Goal: Task Accomplishment & Management: Manage account settings

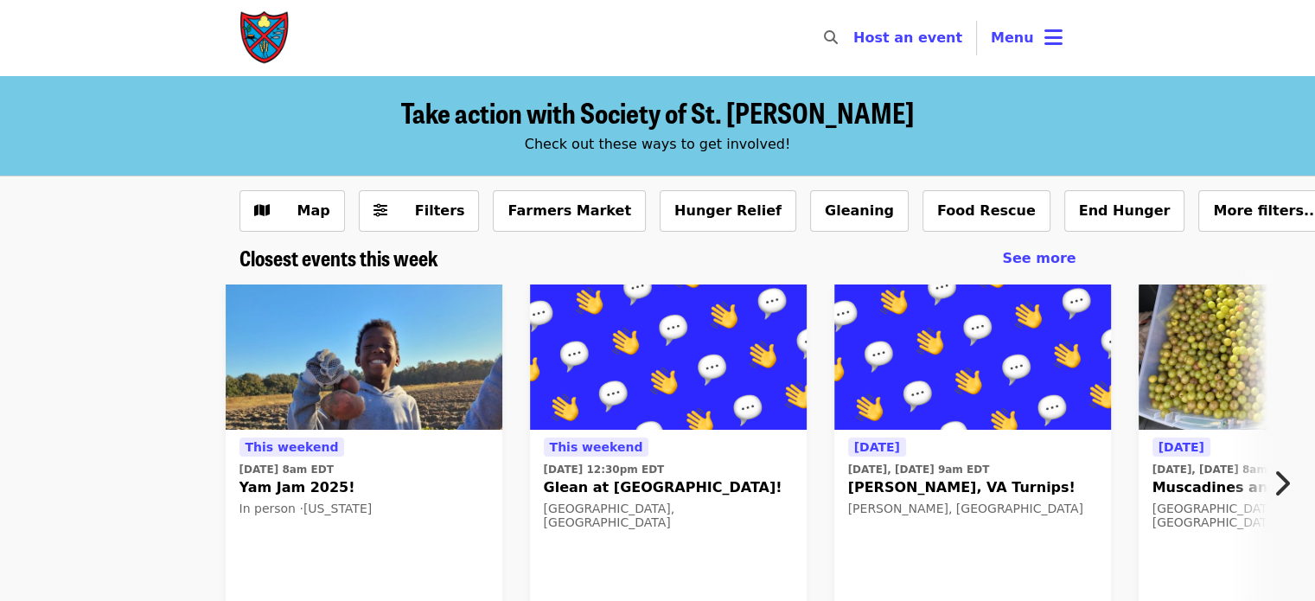
drag, startPoint x: 1010, startPoint y: 45, endPoint x: 1016, endPoint y: 35, distance: 11.3
click at [1016, 35] on span "Menu" at bounding box center [1011, 37] width 43 height 16
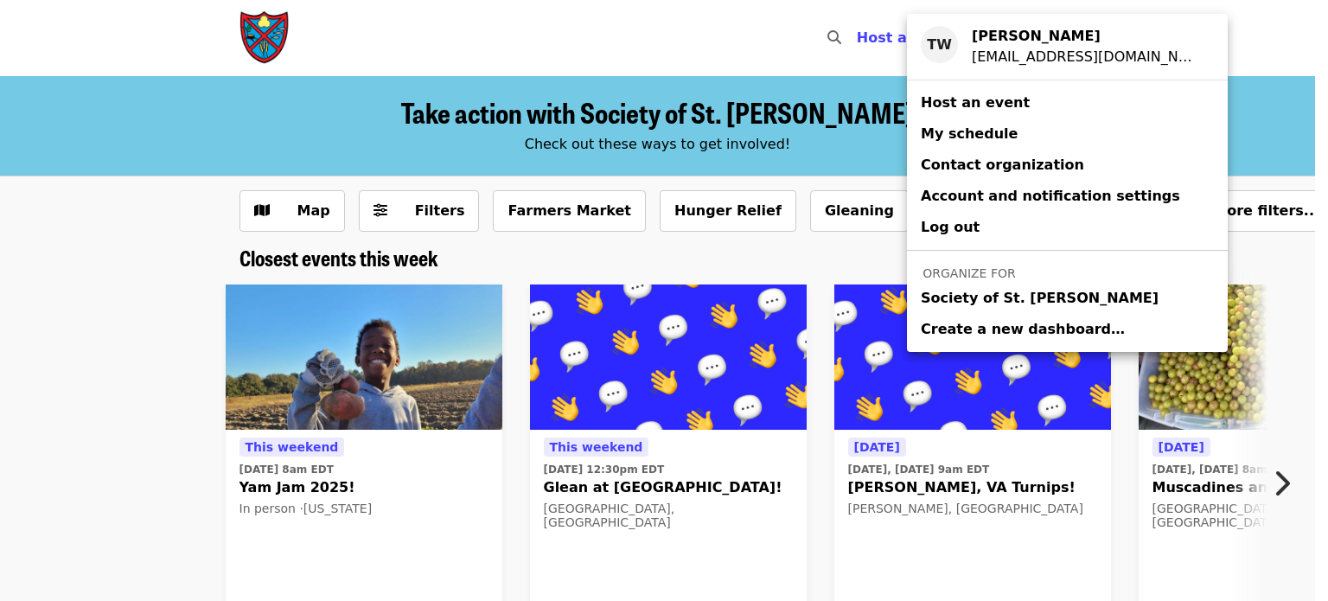
click at [958, 303] on span "Society of St. [PERSON_NAME]" at bounding box center [1039, 298] width 238 height 21
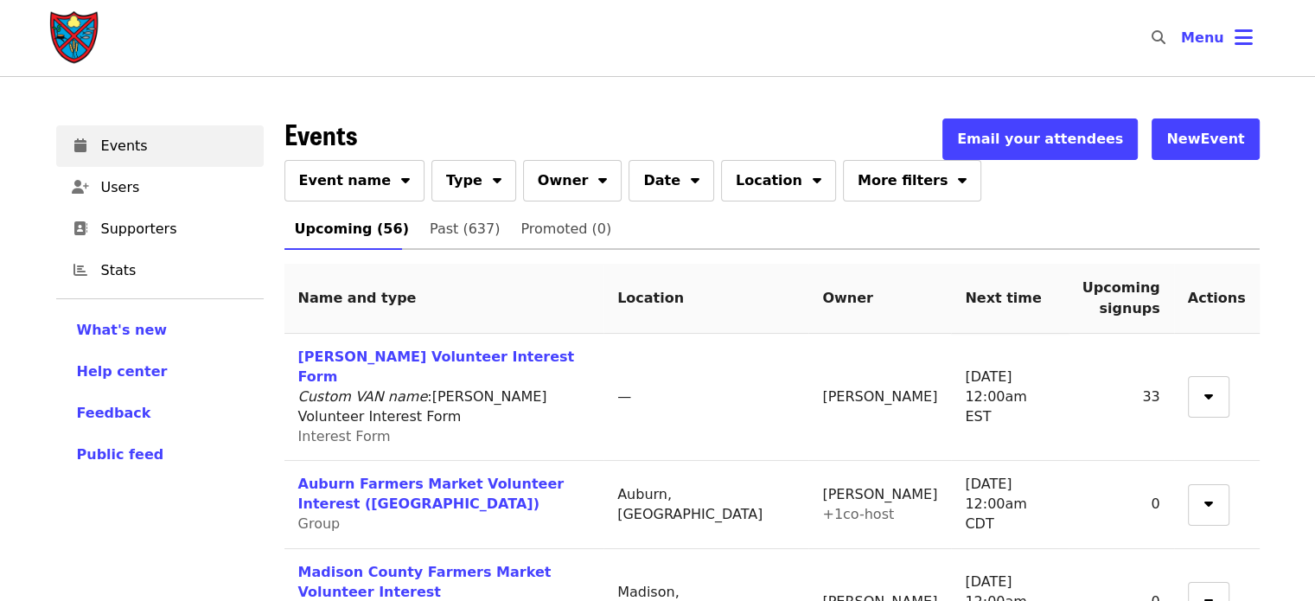
click at [386, 190] on button "Event name" at bounding box center [354, 180] width 141 height 41
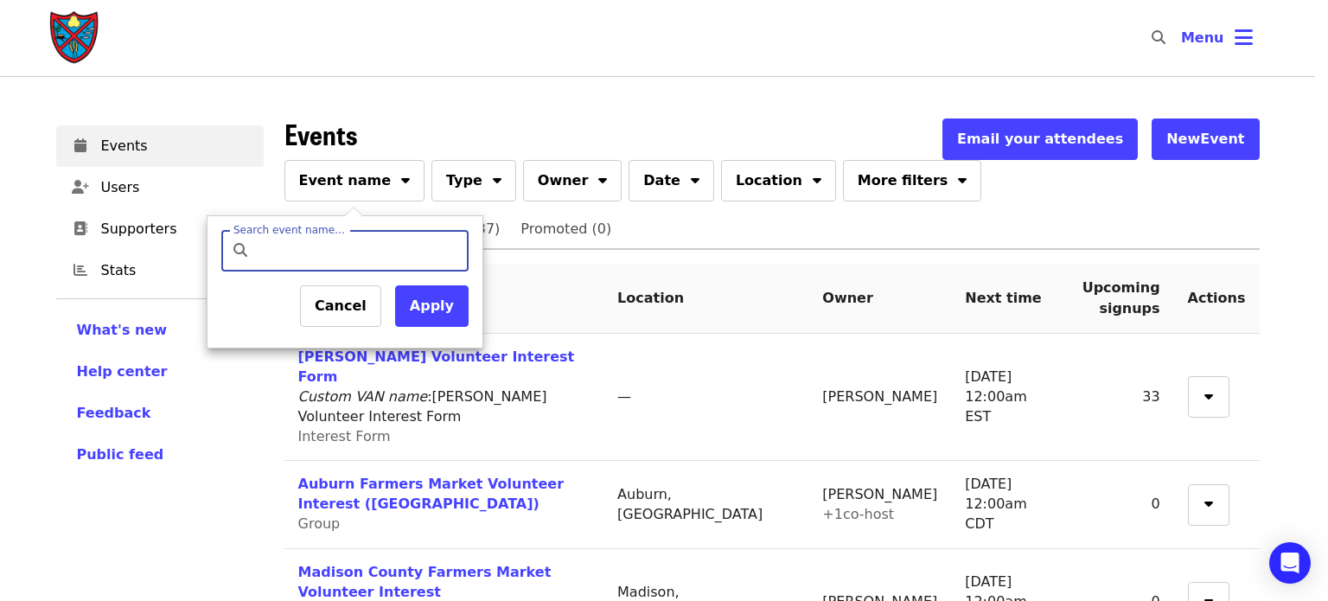
click at [349, 256] on input "Search event name…" at bounding box center [360, 250] width 204 height 41
type input "*******"
click at [425, 317] on button "Apply" at bounding box center [431, 305] width 73 height 41
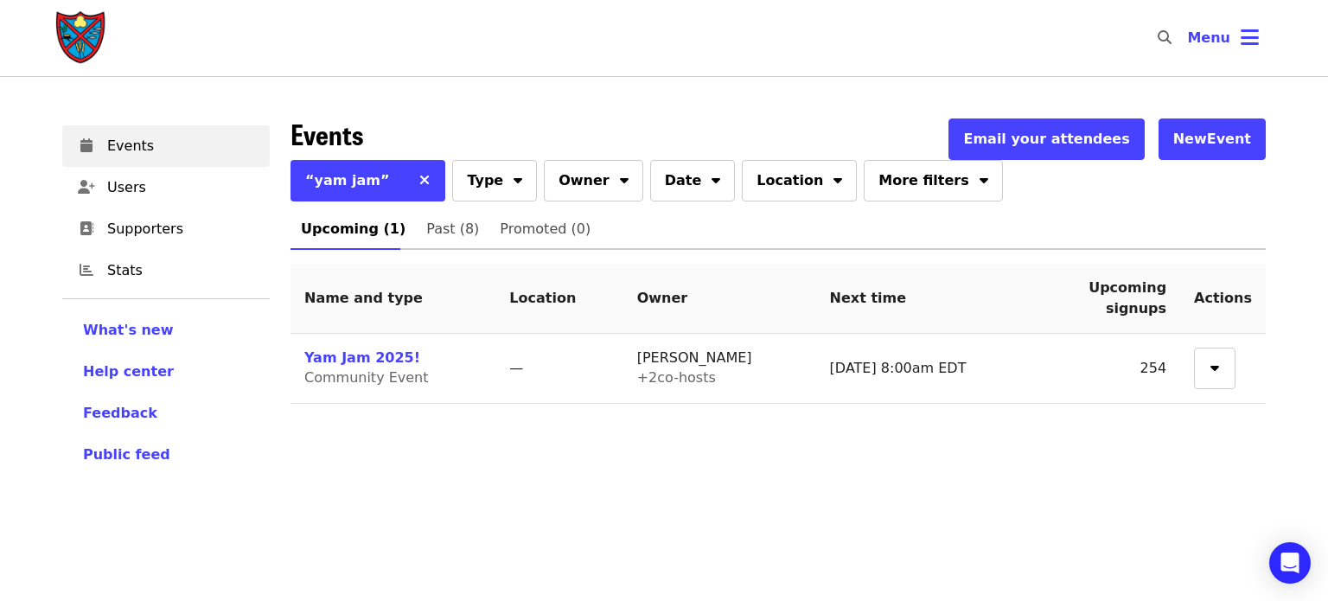
click at [344, 360] on link "Yam Jam 2025!" at bounding box center [362, 357] width 116 height 16
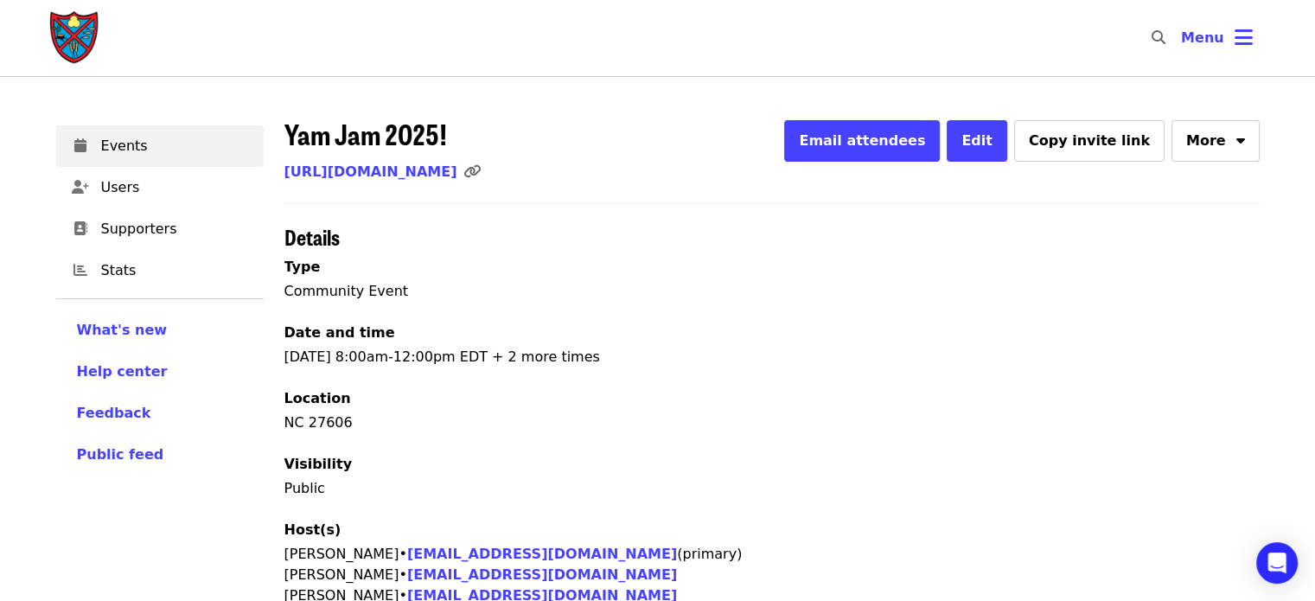
click at [449, 428] on div "NC 27606" at bounding box center [771, 422] width 975 height 21
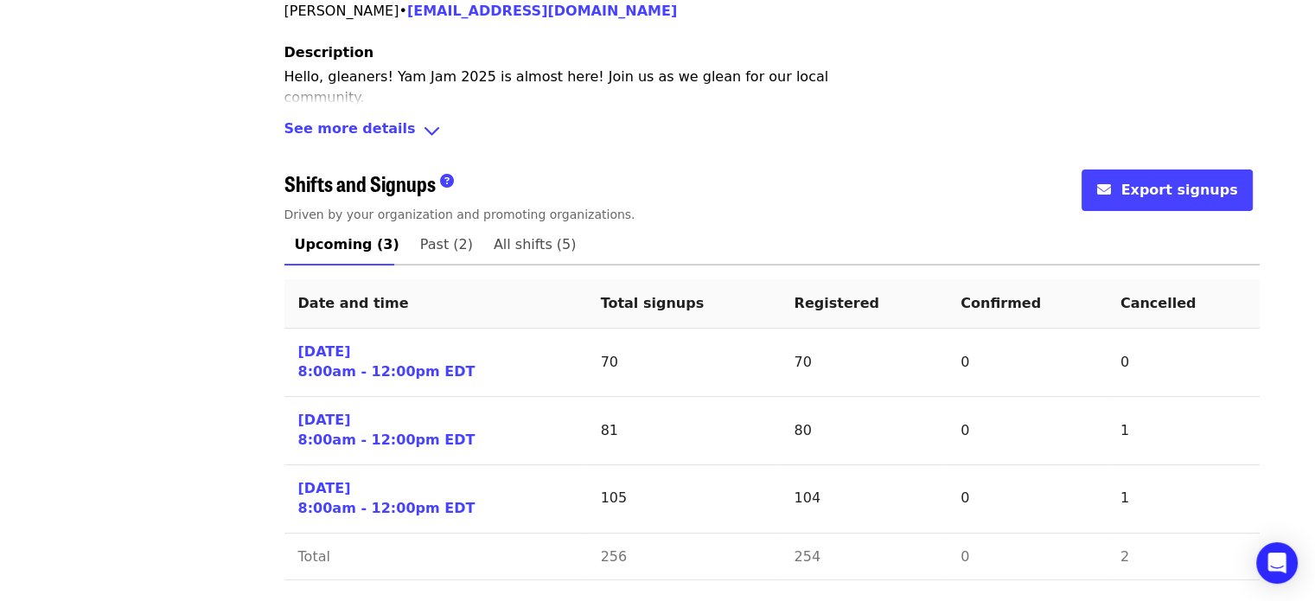
scroll to position [584, 0]
click at [1282, 568] on icon "Open Intercom Messenger" at bounding box center [1277, 562] width 18 height 21
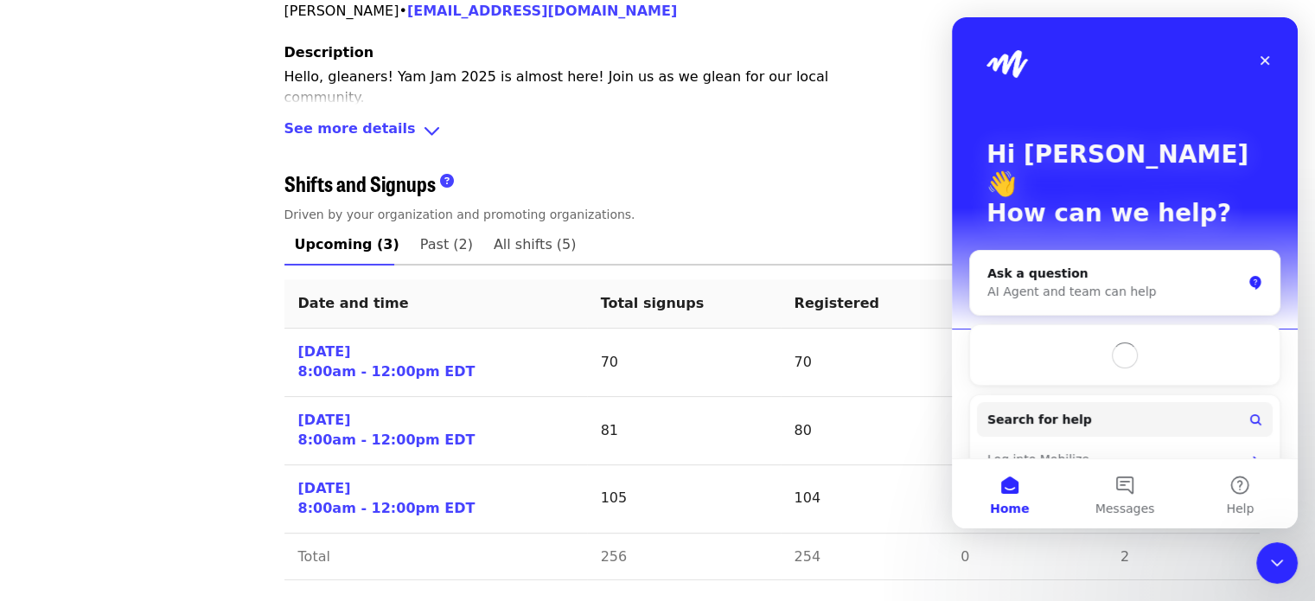
scroll to position [0, 0]
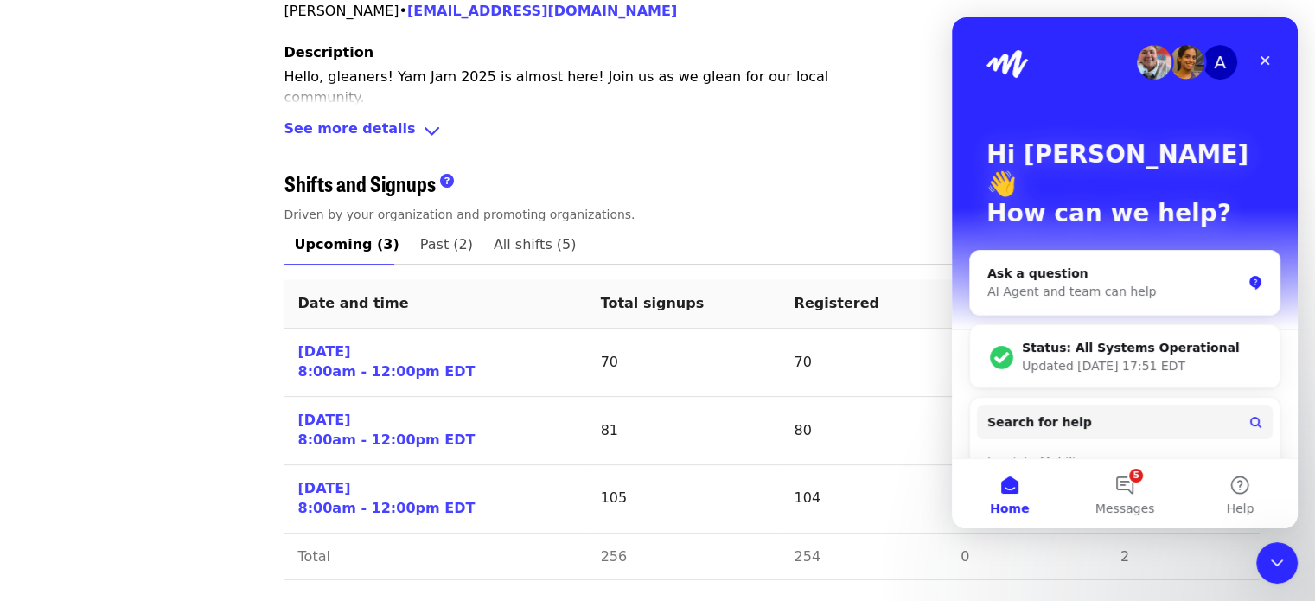
click at [1038, 283] on div "AI Agent and team can help" at bounding box center [1114, 292] width 254 height 18
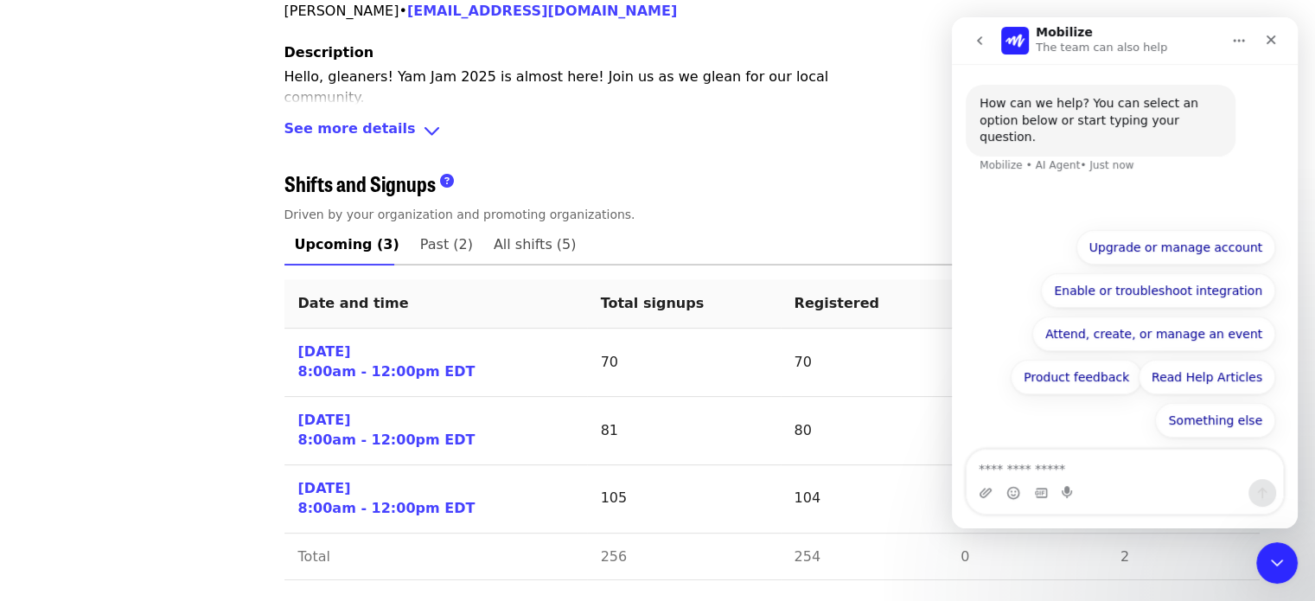
click at [1128, 293] on button "Enable or troubleshoot integration" at bounding box center [1158, 290] width 234 height 35
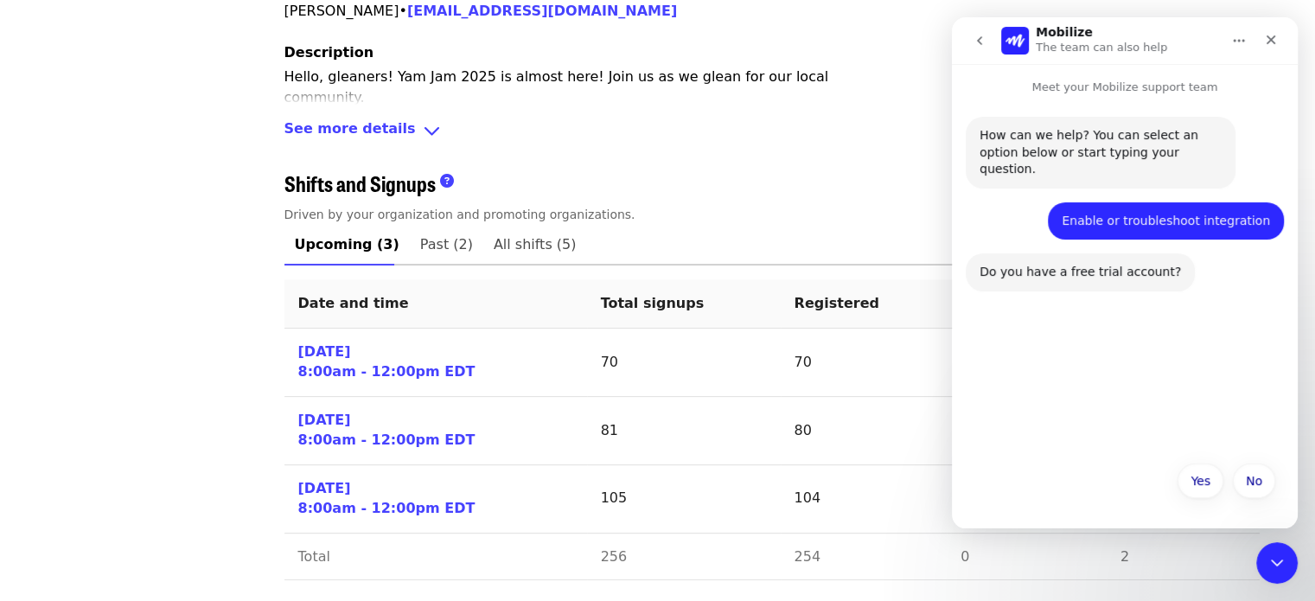
click at [1259, 479] on button "No" at bounding box center [1253, 480] width 42 height 35
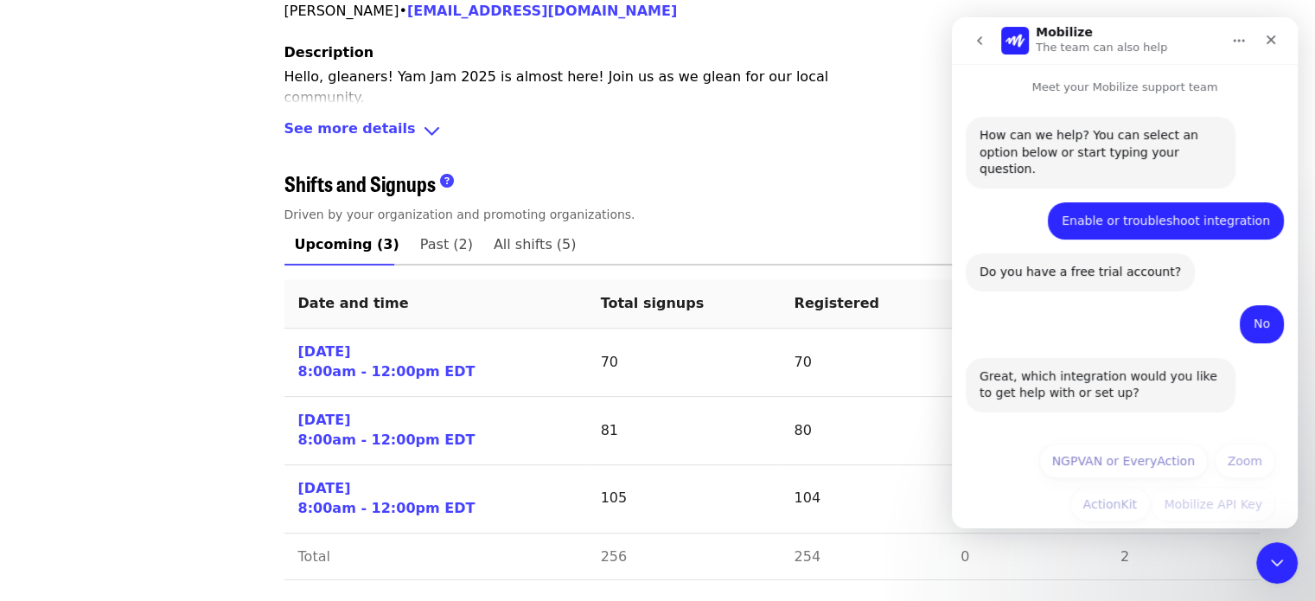
scroll to position [47, 0]
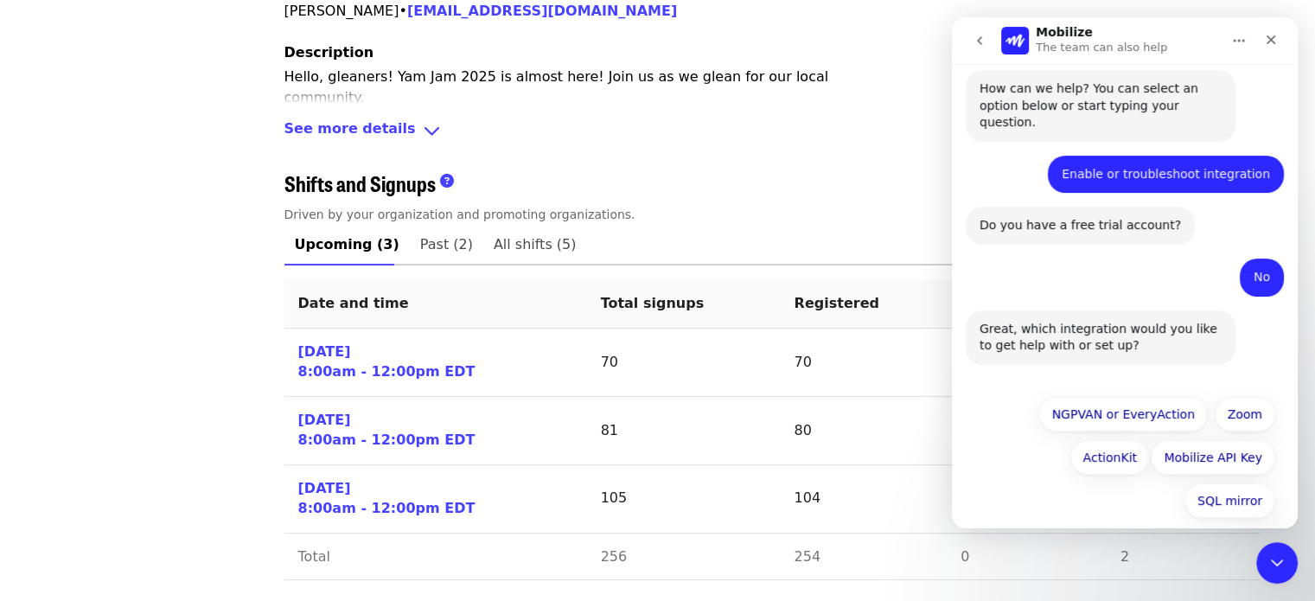
click at [983, 48] on button "go back" at bounding box center [979, 40] width 33 height 33
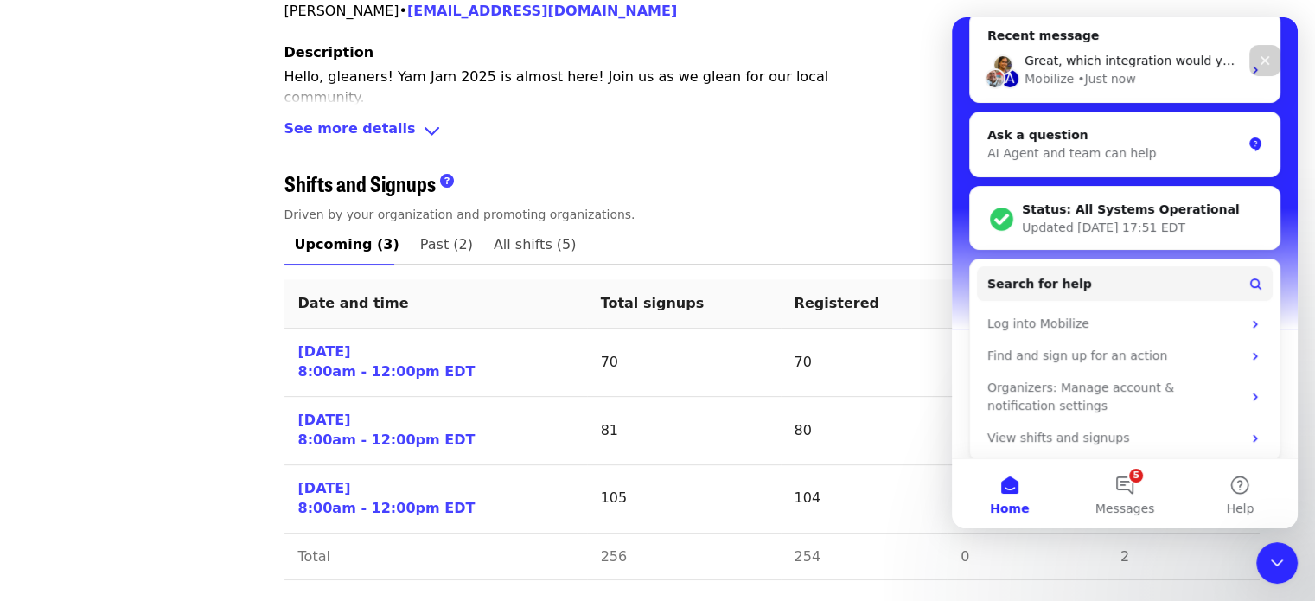
scroll to position [0, 0]
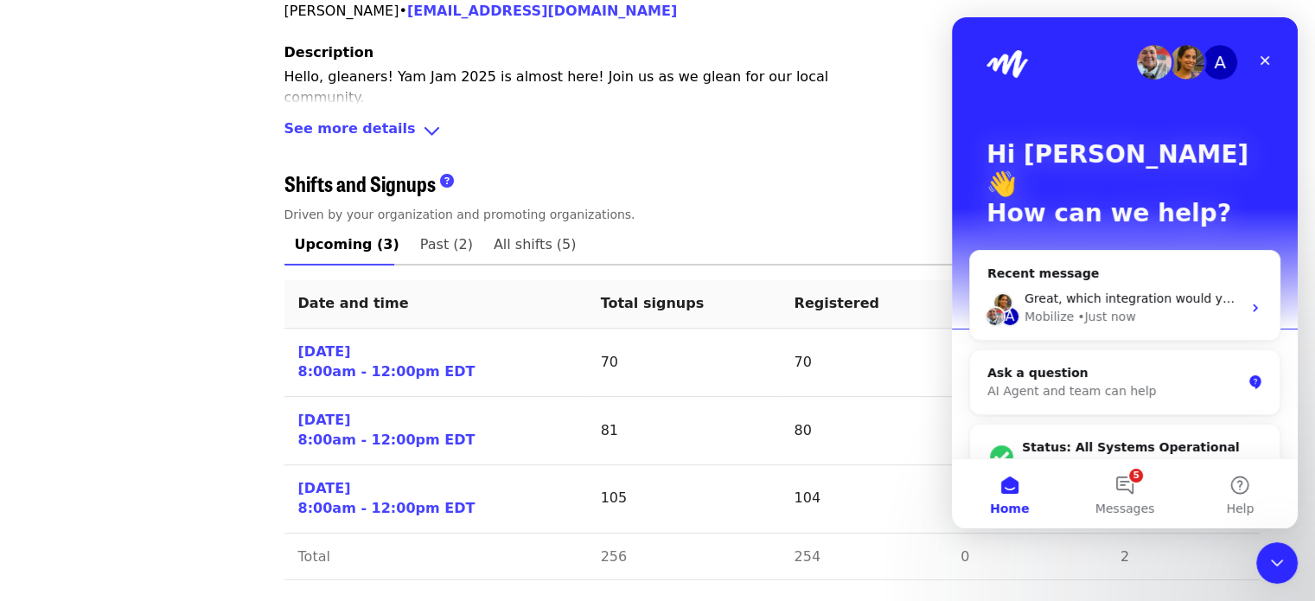
click at [1073, 382] on div "AI Agent and team can help" at bounding box center [1114, 391] width 254 height 18
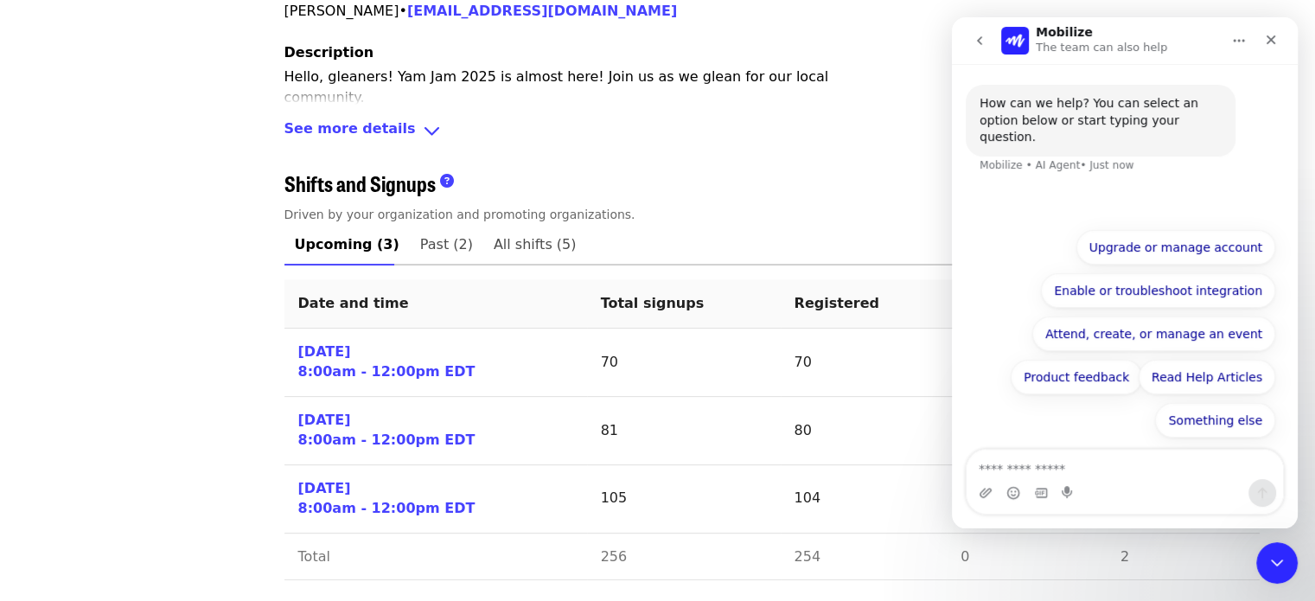
click at [1108, 362] on button "Product feedback" at bounding box center [1075, 377] width 131 height 35
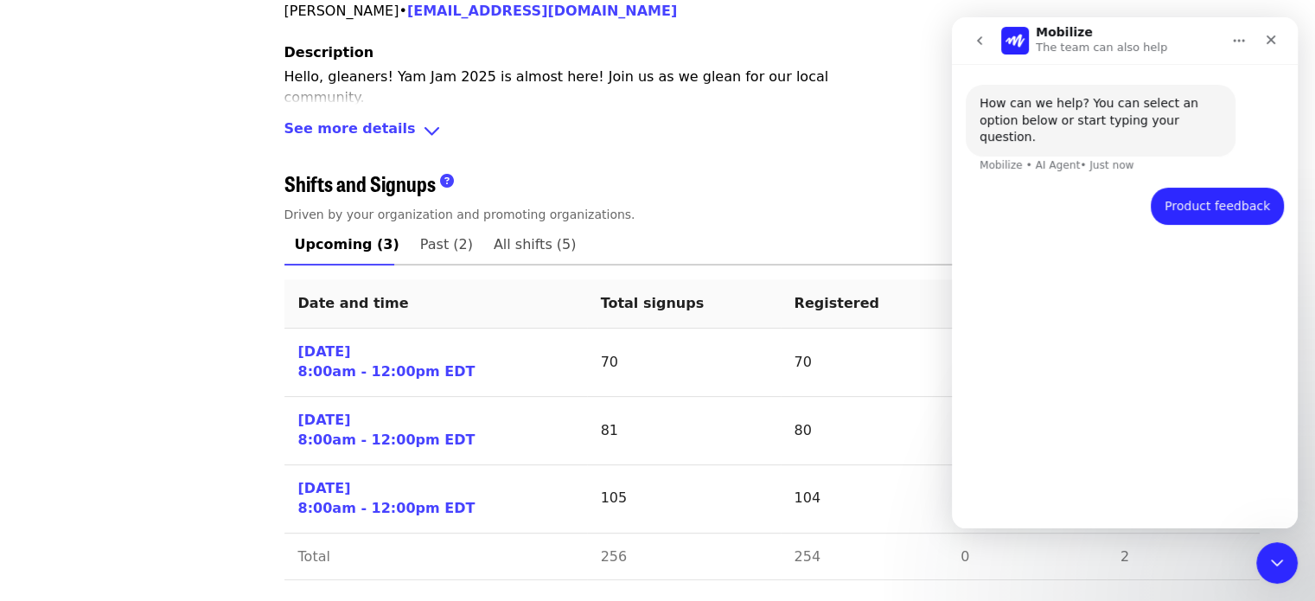
click at [989, 41] on button "go back" at bounding box center [979, 40] width 33 height 33
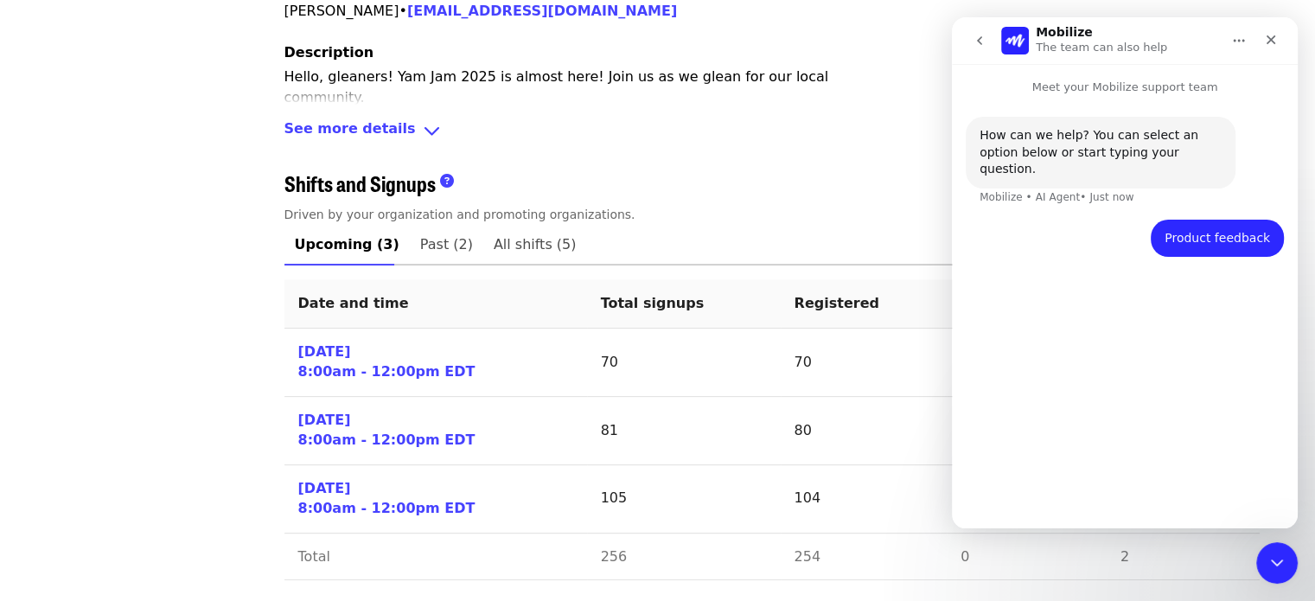
click at [973, 43] on icon "go back" at bounding box center [979, 41] width 14 height 14
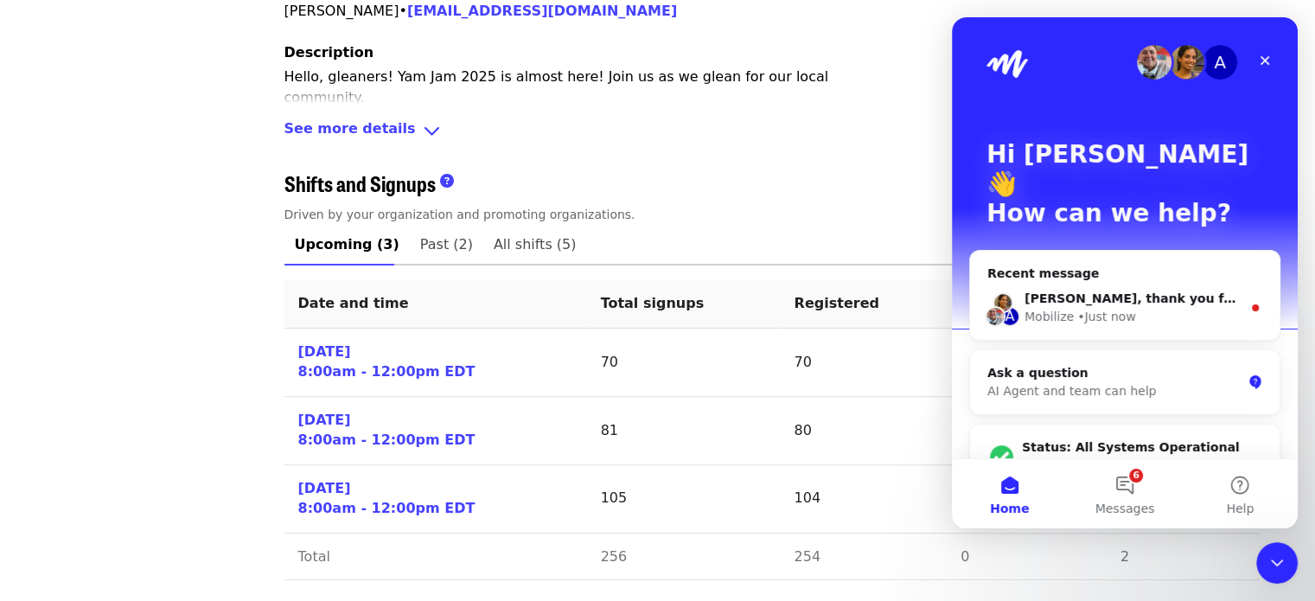
click at [1077, 382] on div "AI Agent and team can help" at bounding box center [1114, 391] width 254 height 18
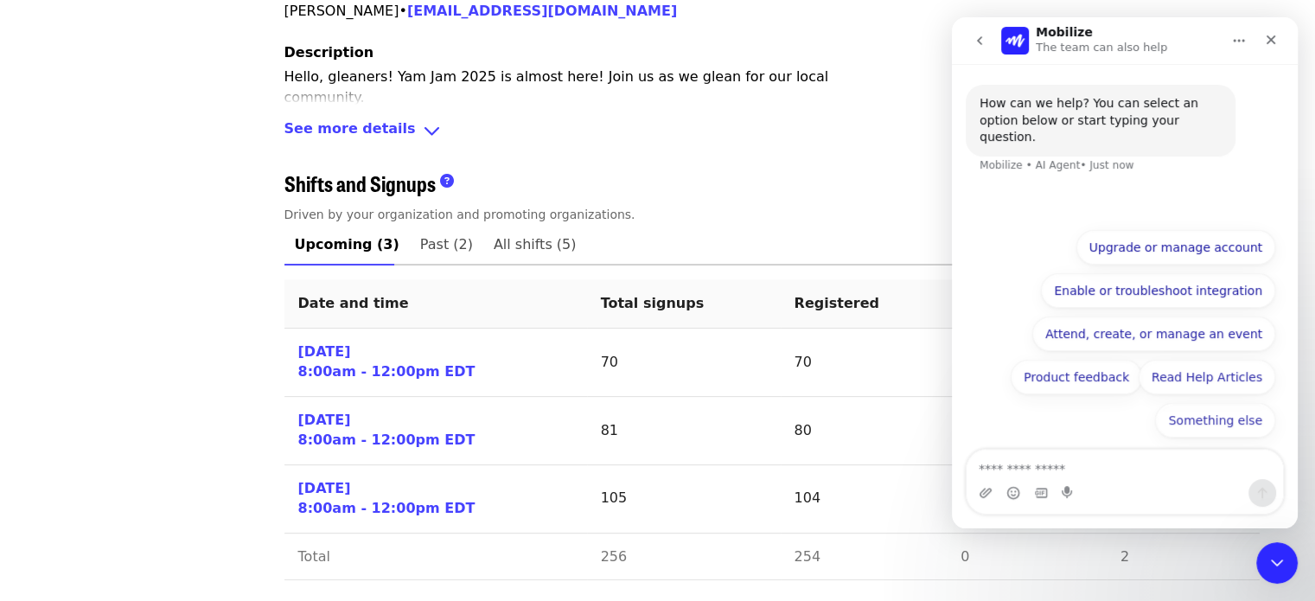
click at [1189, 424] on button "Something else" at bounding box center [1215, 420] width 120 height 35
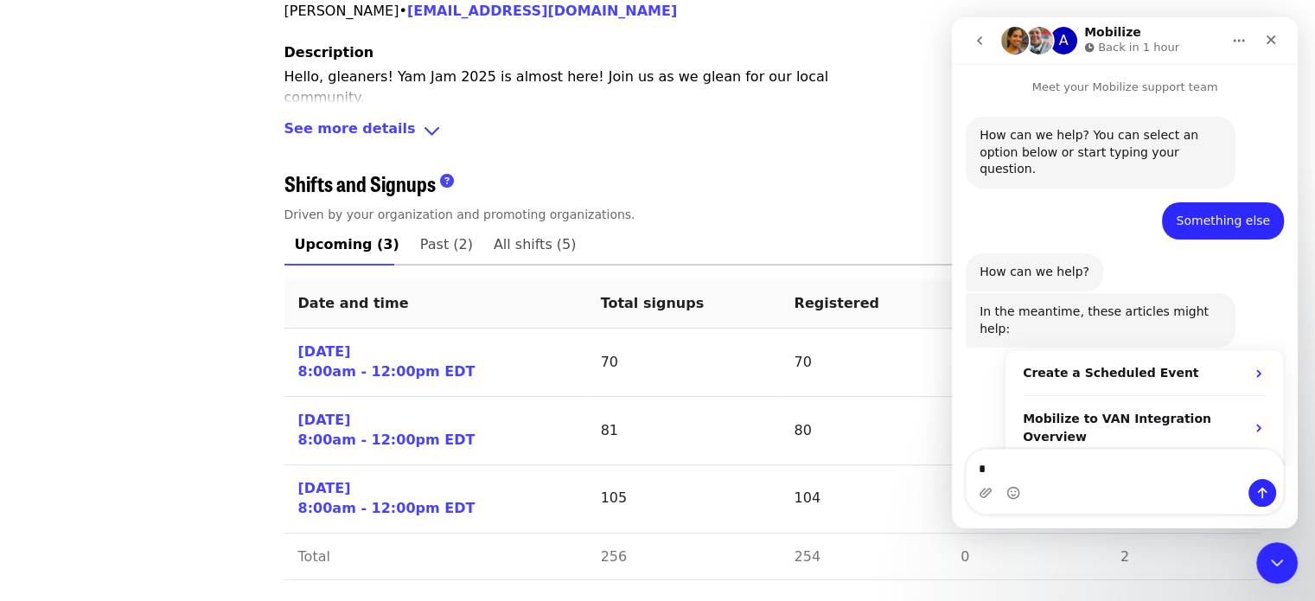
scroll to position [114, 0]
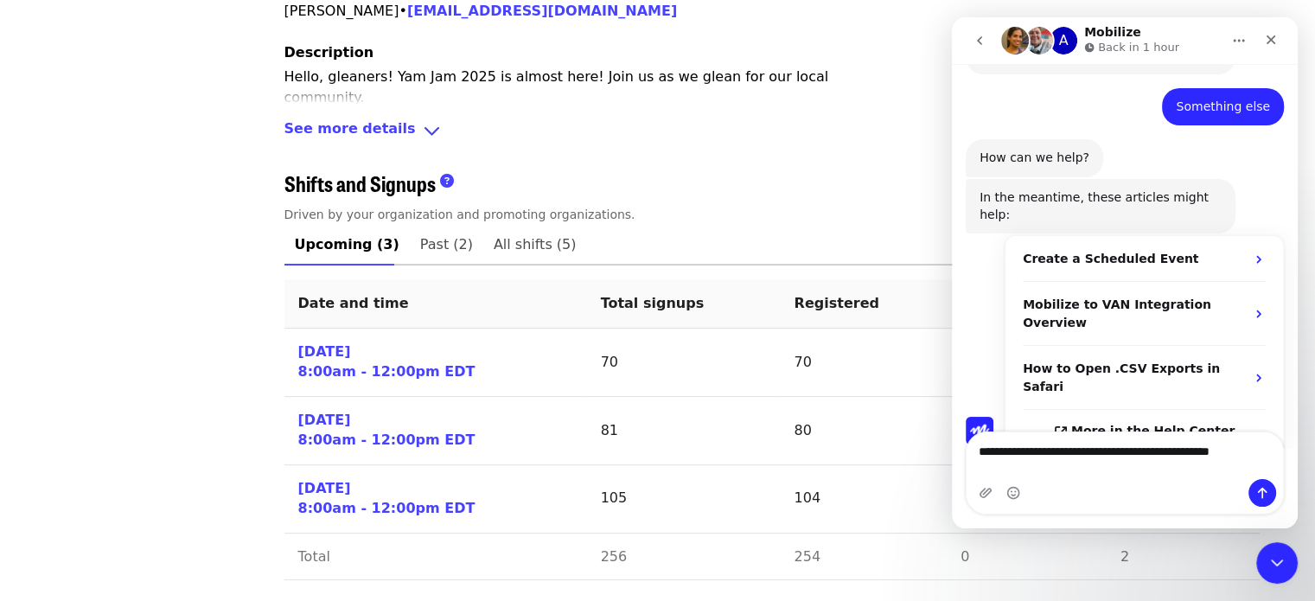
click at [1239, 462] on textarea "**********" at bounding box center [1124, 446] width 316 height 29
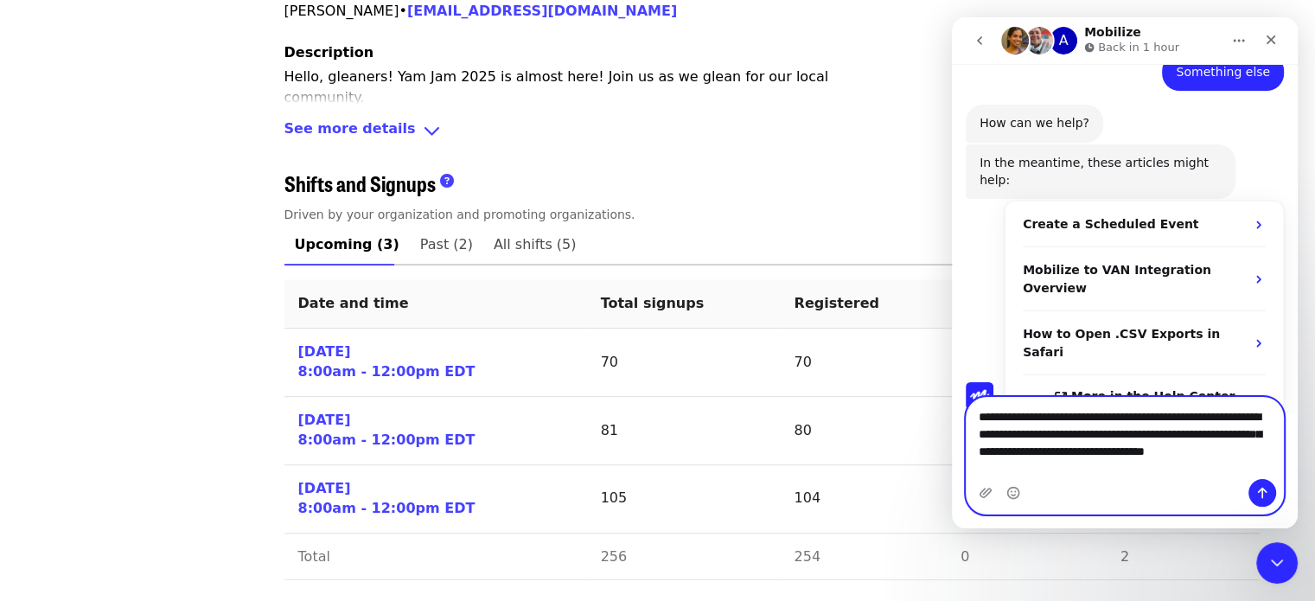
scroll to position [166, 0]
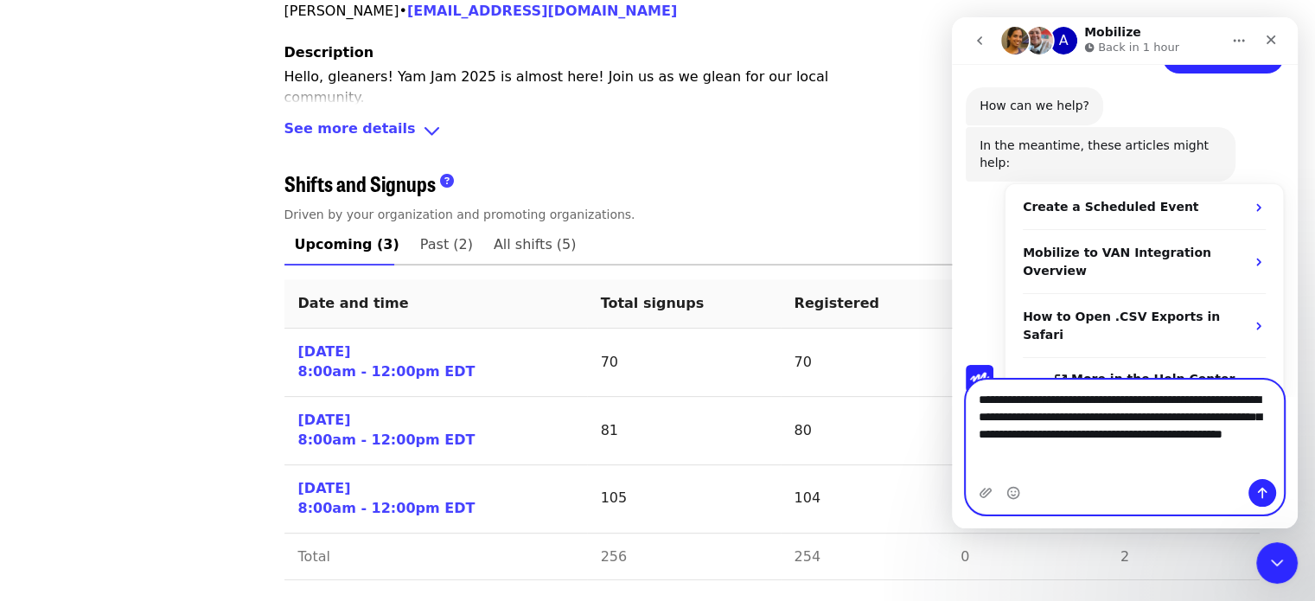
click at [1119, 442] on textarea "**********" at bounding box center [1124, 420] width 316 height 81
click at [1113, 462] on textarea "**********" at bounding box center [1124, 420] width 316 height 81
type textarea "**********"
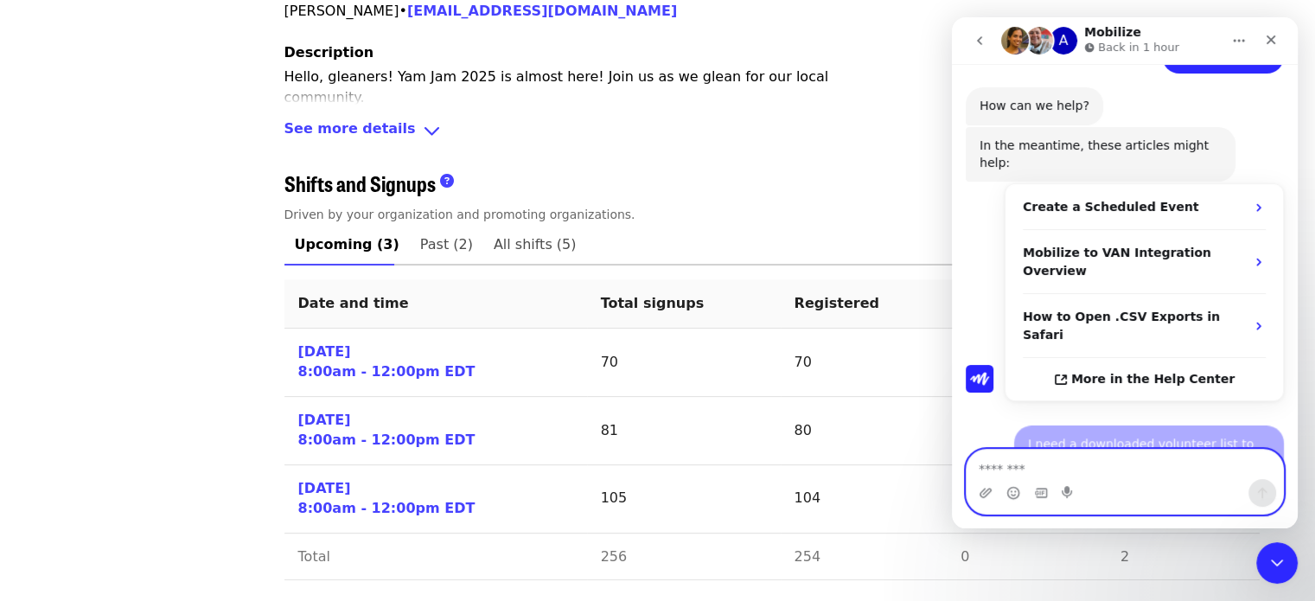
scroll to position [232, 0]
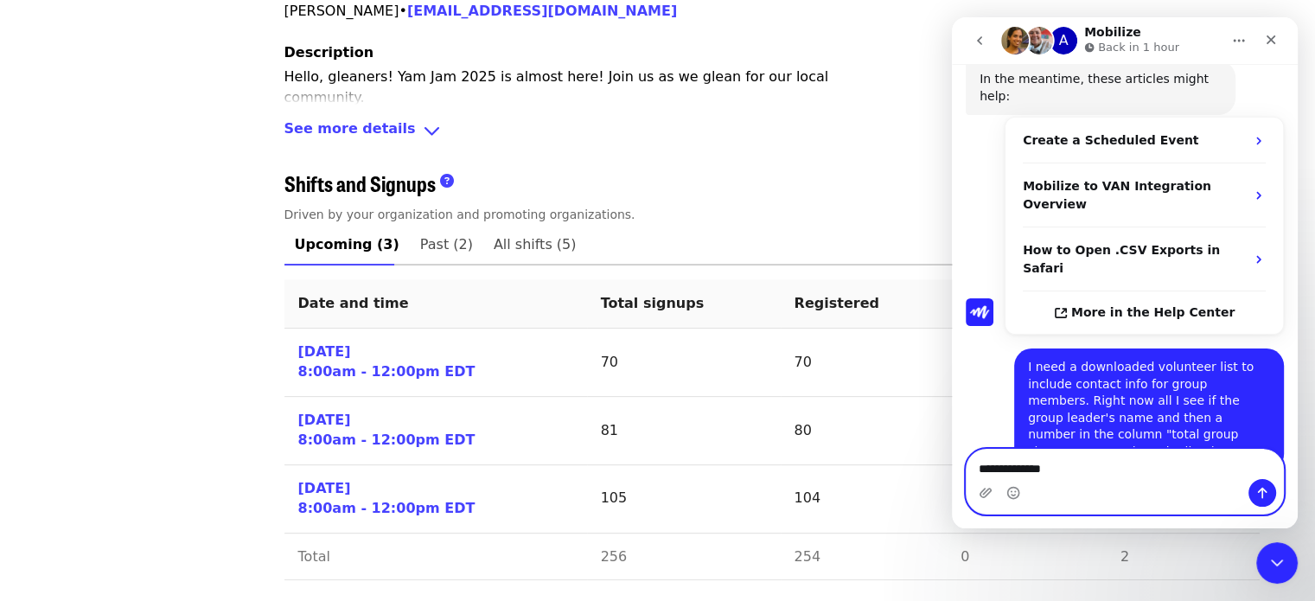
click at [1029, 467] on textarea "**********" at bounding box center [1124, 463] width 316 height 29
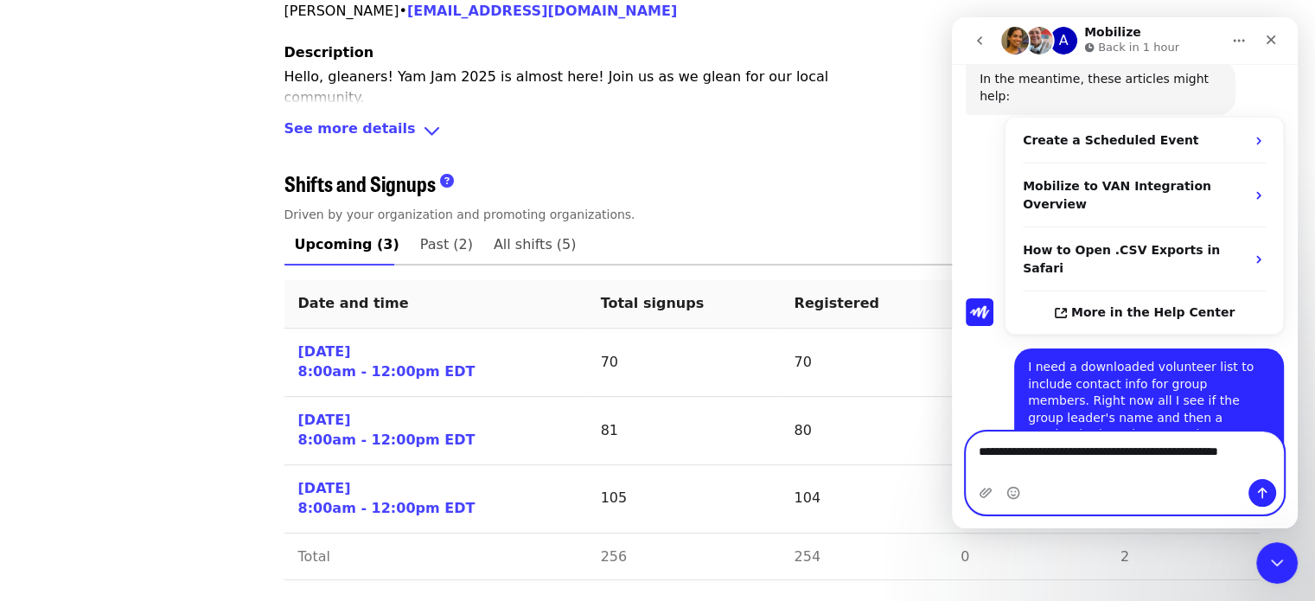
scroll to position [250, 0]
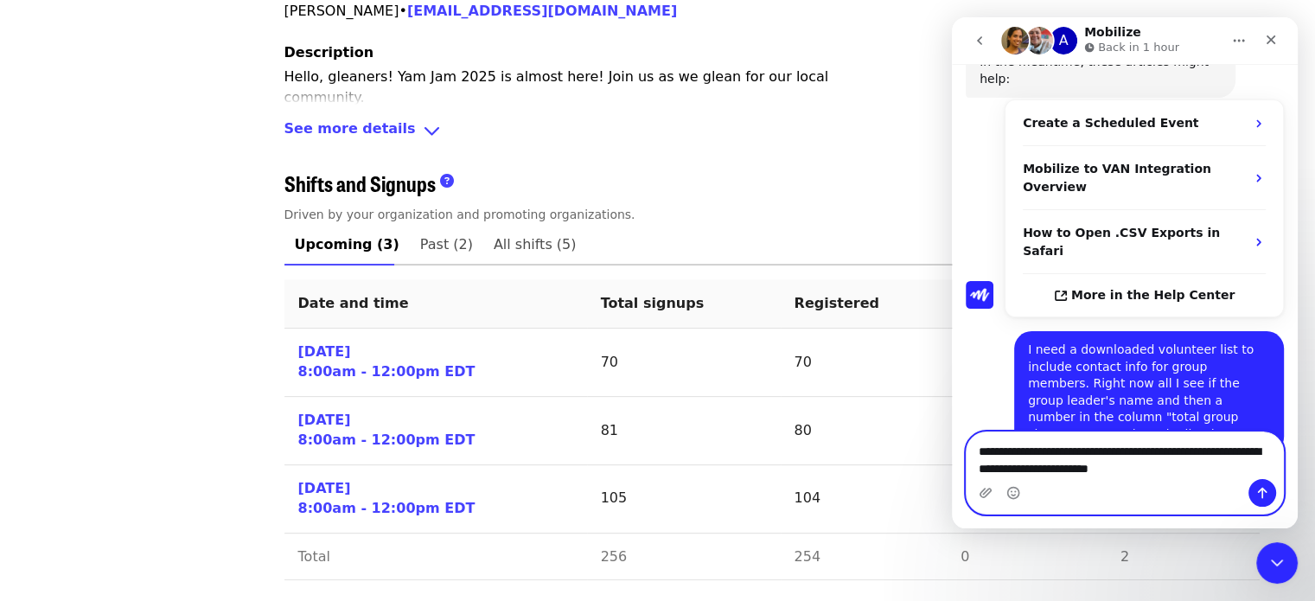
type textarea "**********"
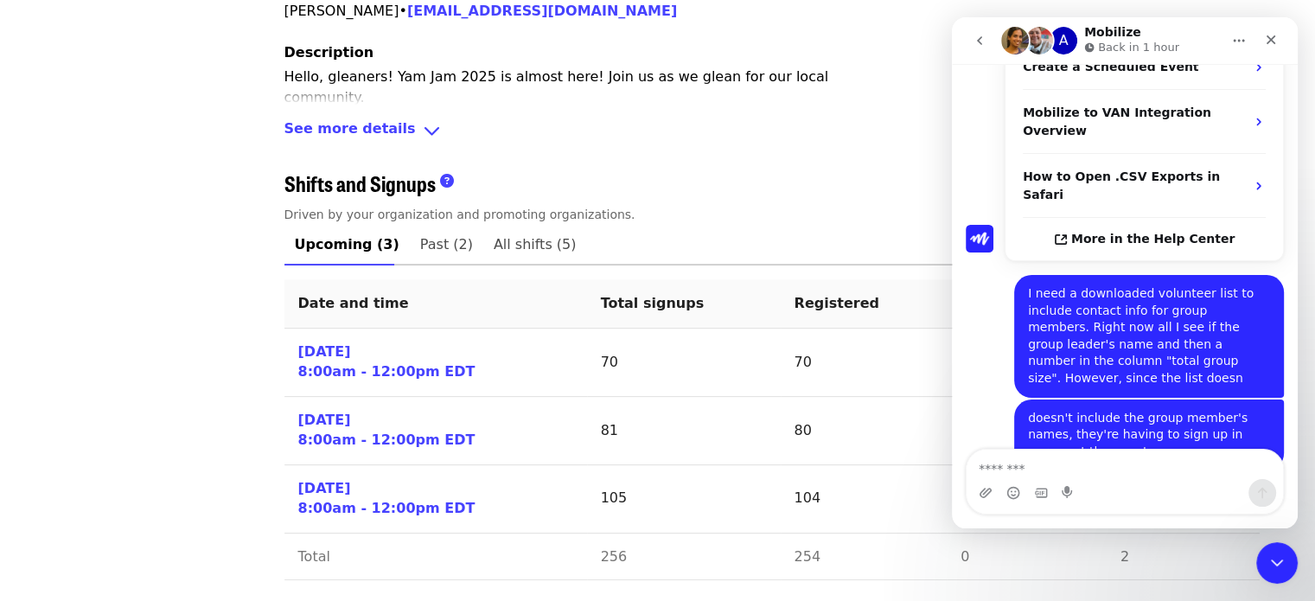
click at [1108, 37] on h1 "Mobilize" at bounding box center [1112, 32] width 57 height 13
click at [1036, 40] on img "Intercom messenger" at bounding box center [1039, 41] width 28 height 28
click at [1007, 44] on img "Intercom messenger" at bounding box center [1015, 41] width 28 height 28
click at [1073, 44] on div "A" at bounding box center [1063, 41] width 28 height 28
click at [1017, 473] on textarea "Message…" at bounding box center [1124, 463] width 316 height 29
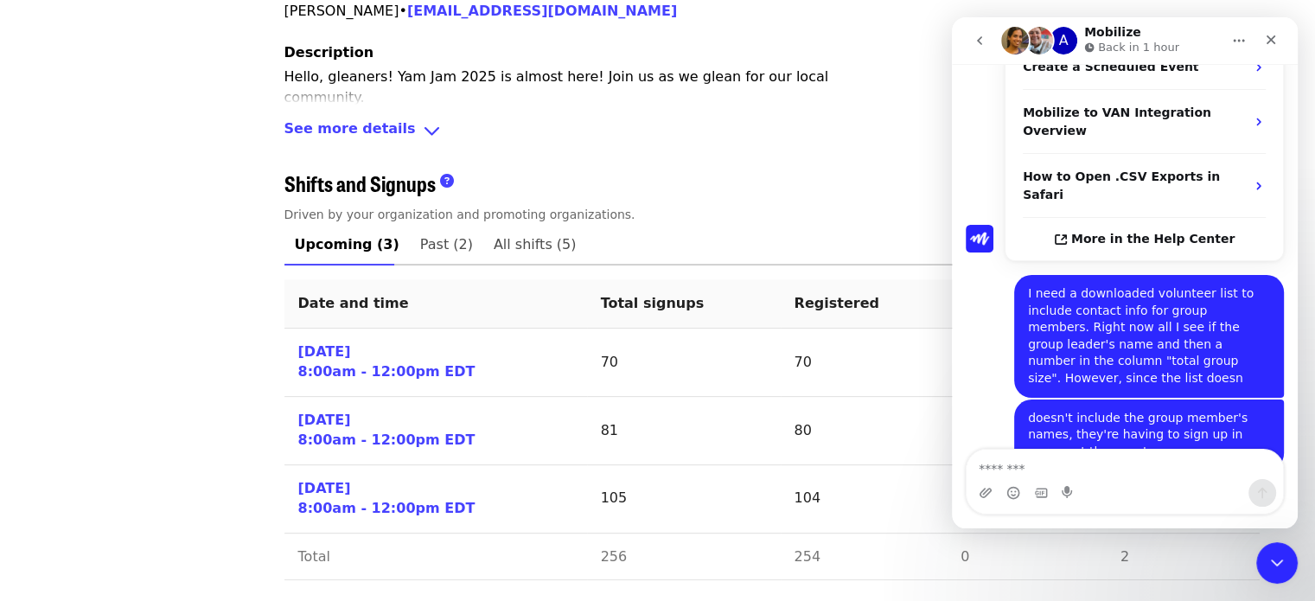
click at [1271, 570] on icon "Close Intercom Messenger" at bounding box center [1276, 562] width 21 height 21
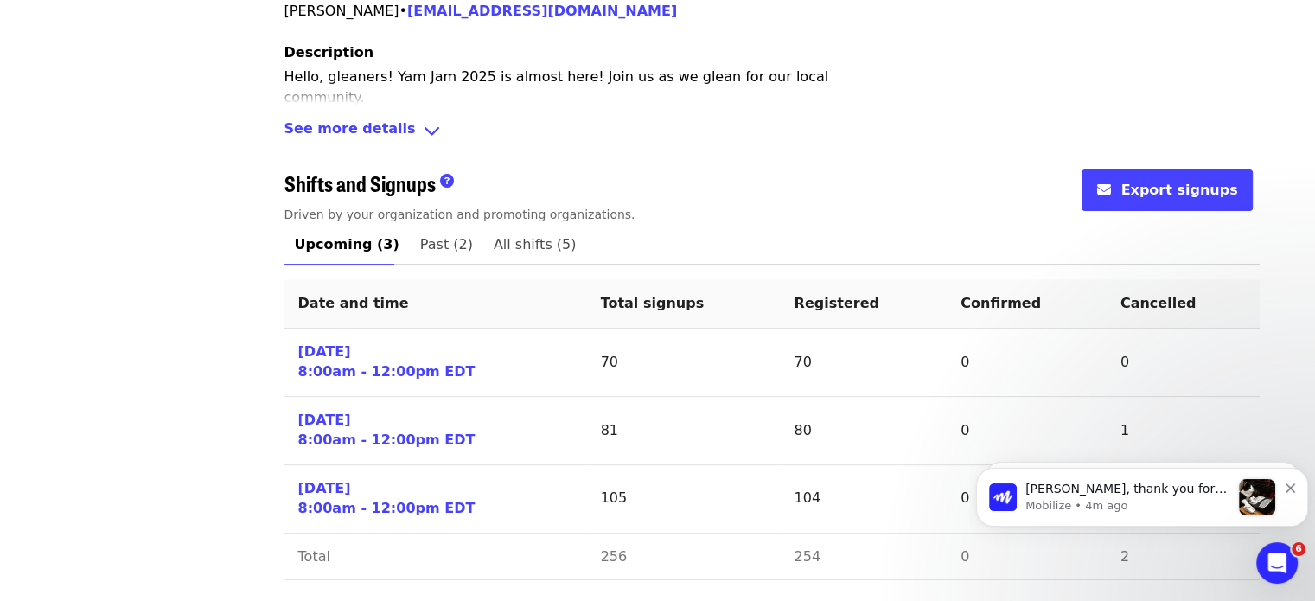
click at [1022, 481] on div "[PERSON_NAME], thank you for taking the time to help us know where we can impro…" at bounding box center [1142, 497] width 306 height 36
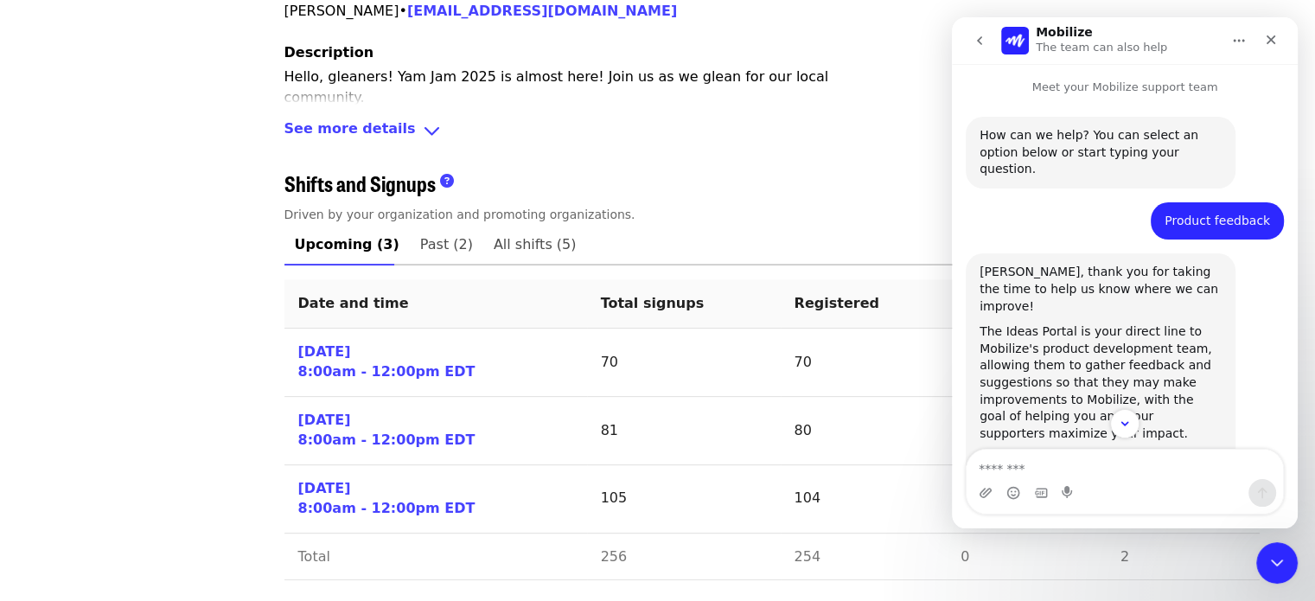
scroll to position [0, 0]
click at [983, 41] on icon "go back" at bounding box center [979, 41] width 14 height 14
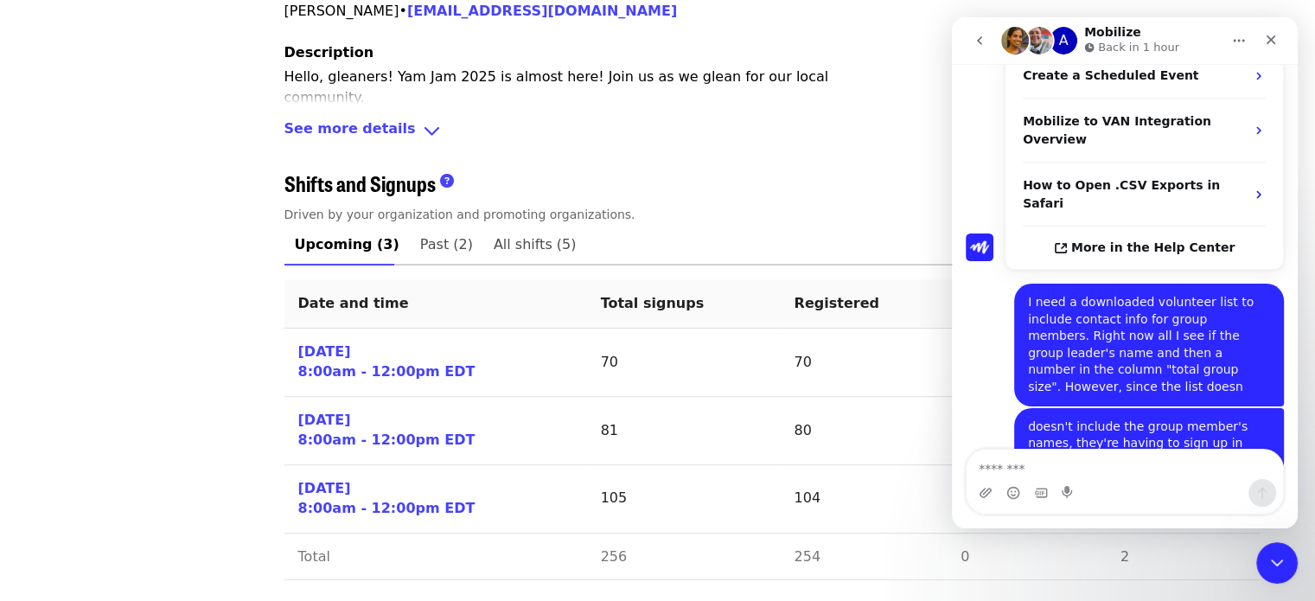
scroll to position [306, 0]
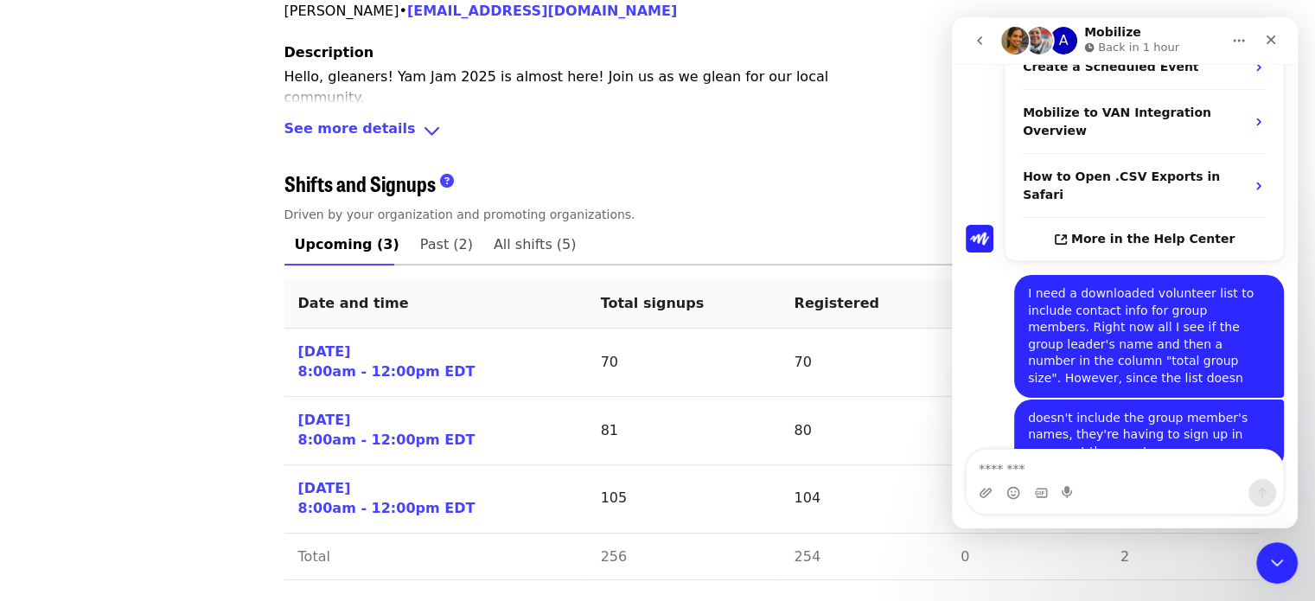
click at [1283, 571] on icon "Close Intercom Messenger" at bounding box center [1276, 562] width 21 height 21
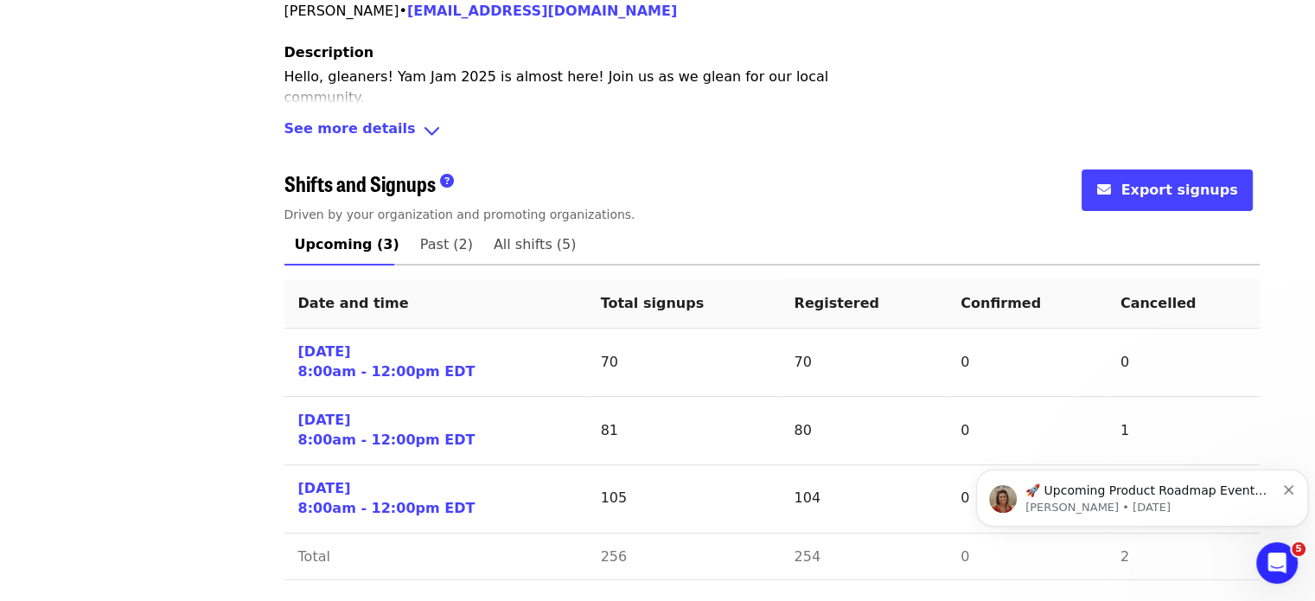
scroll to position [0, 0]
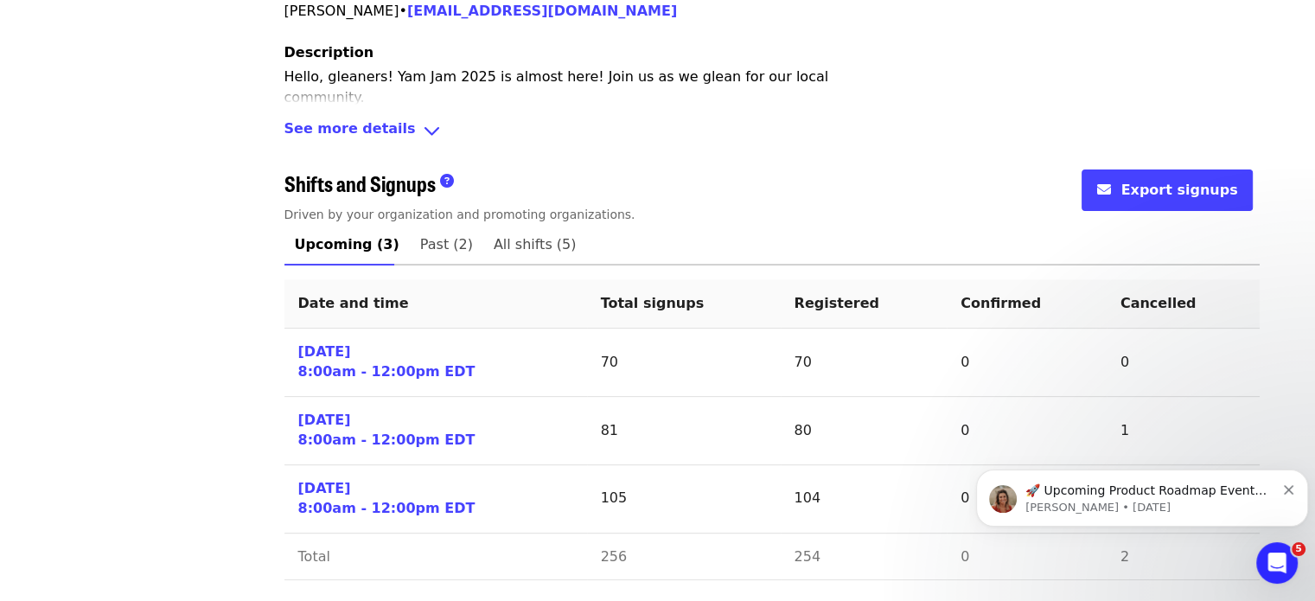
click at [1290, 487] on icon "Dismiss notification" at bounding box center [1288, 490] width 10 height 10
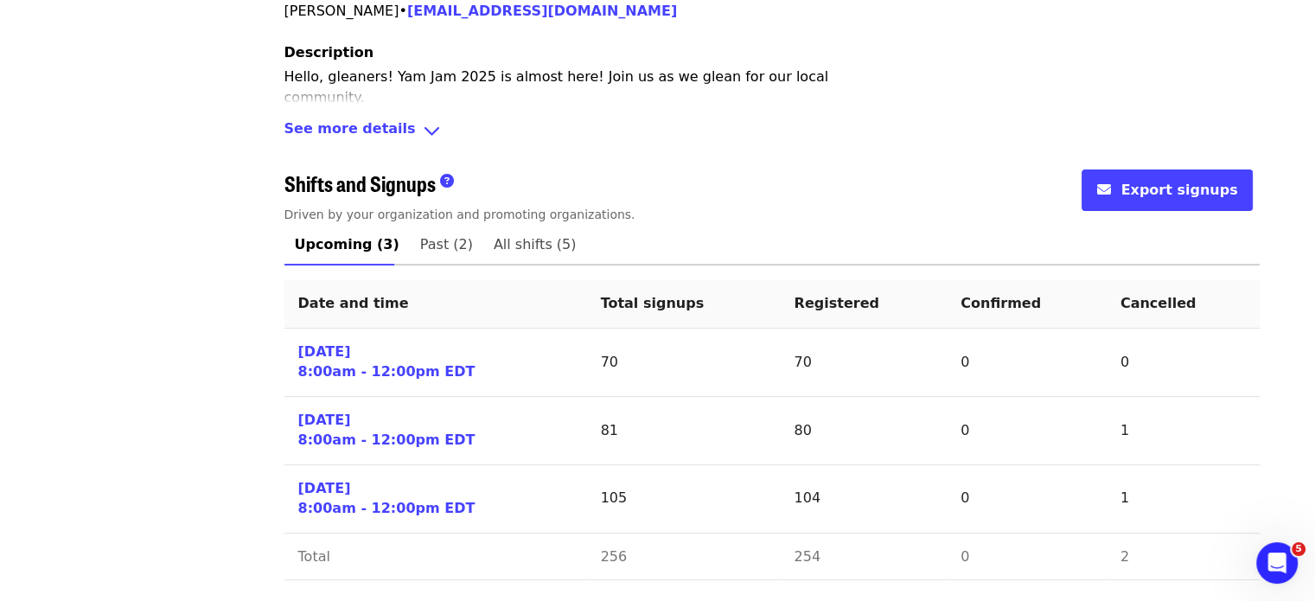
click at [1271, 572] on div "Open Intercom Messenger" at bounding box center [1276, 562] width 57 height 57
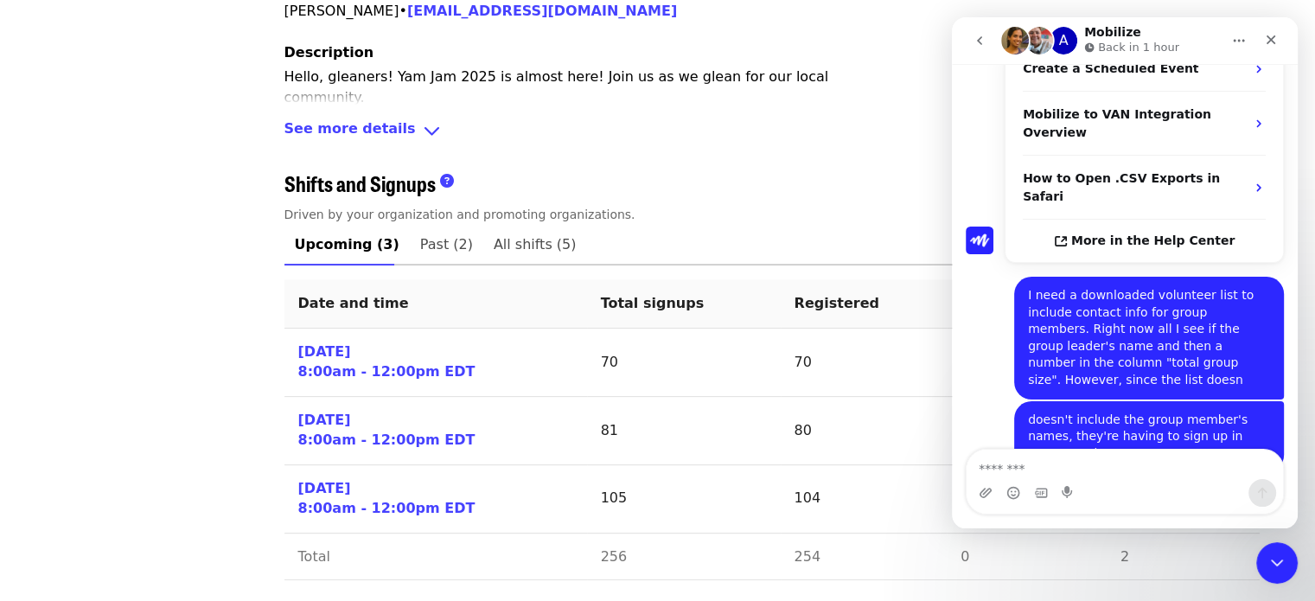
scroll to position [306, 0]
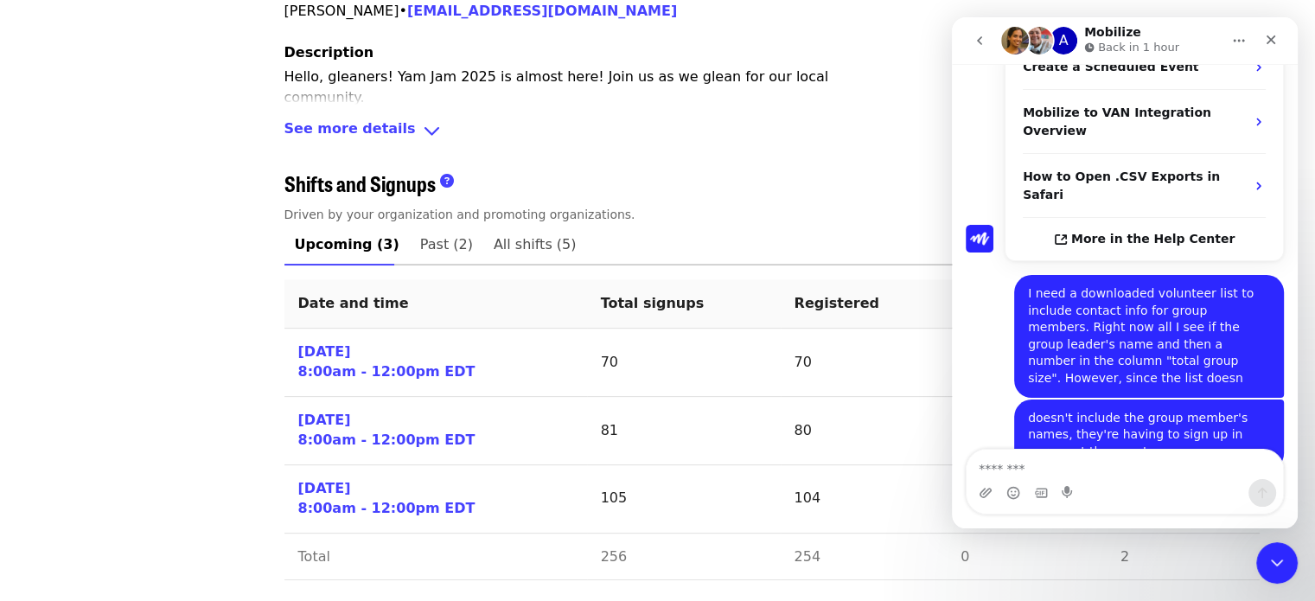
click at [1271, 572] on icon "Close Intercom Messenger" at bounding box center [1276, 562] width 21 height 21
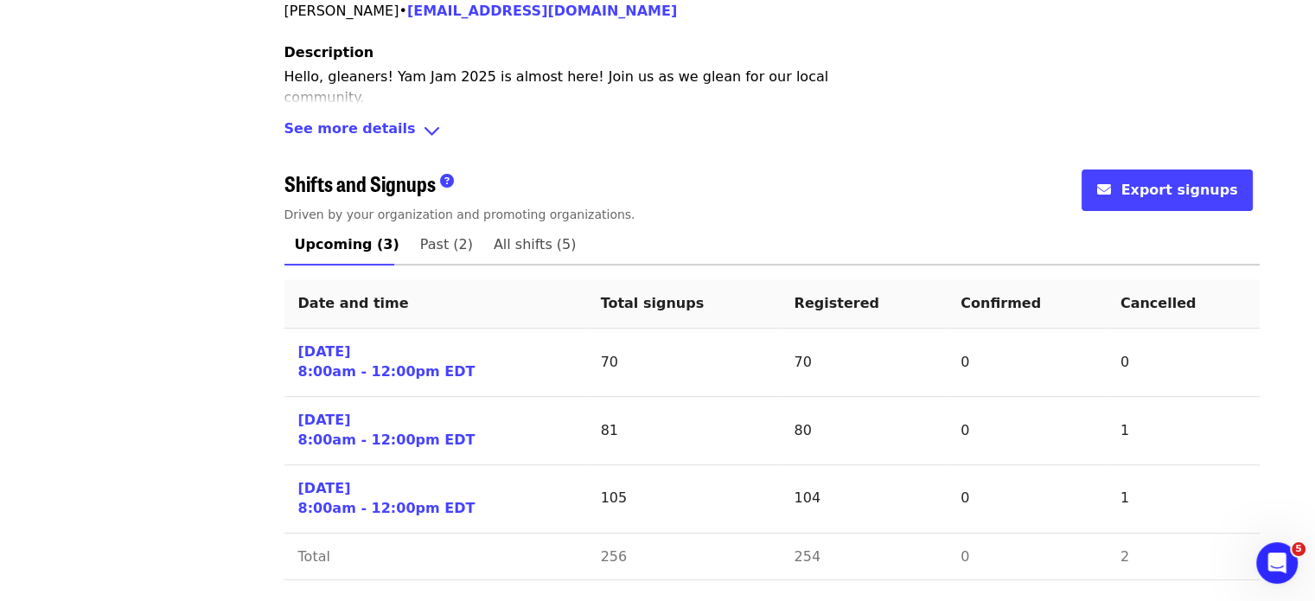
click at [333, 361] on link "[DATE] 8:00am - 12:00pm EDT" at bounding box center [386, 362] width 177 height 40
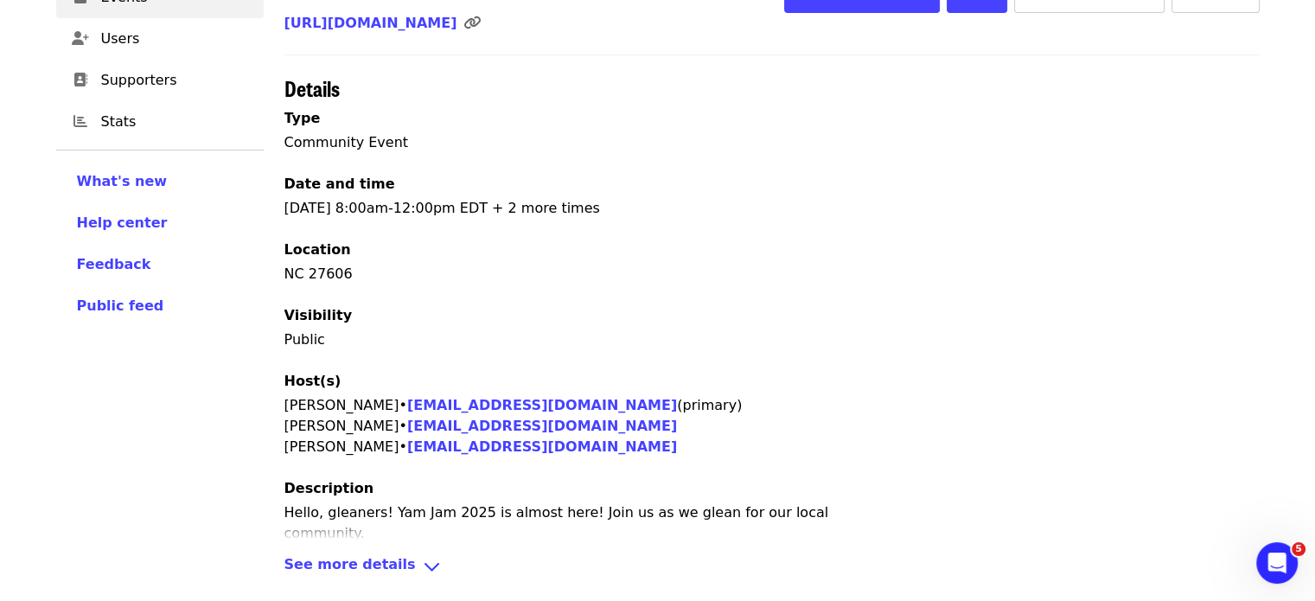
scroll to position [584, 0]
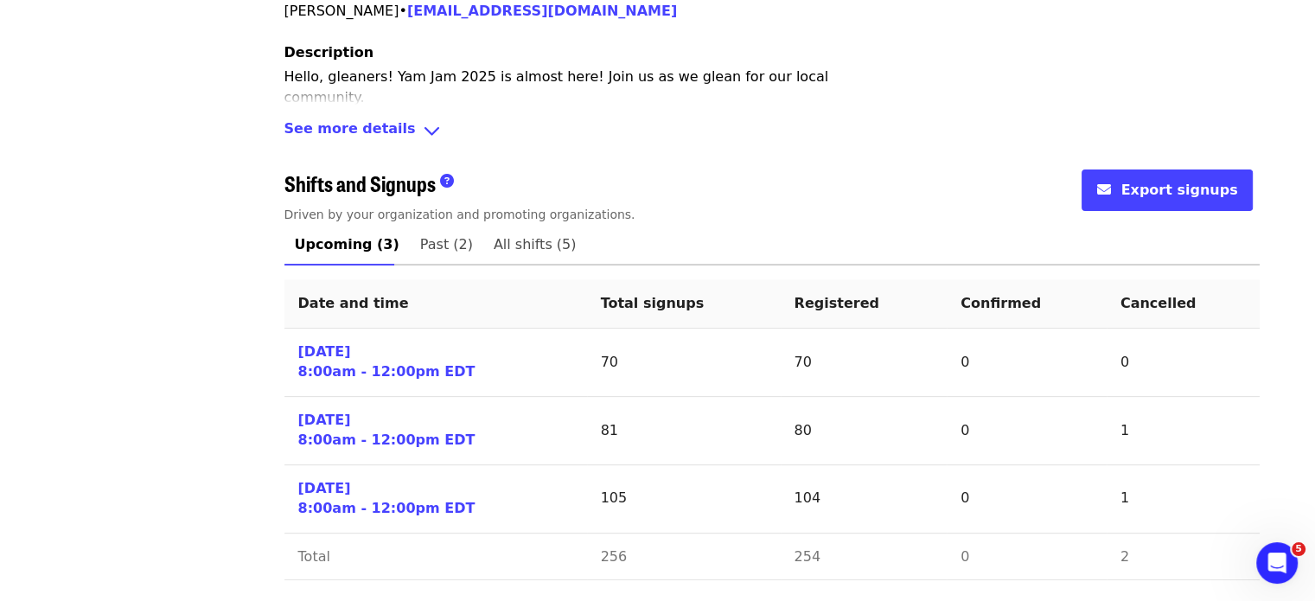
click at [446, 248] on span "Past (2)" at bounding box center [446, 244] width 53 height 24
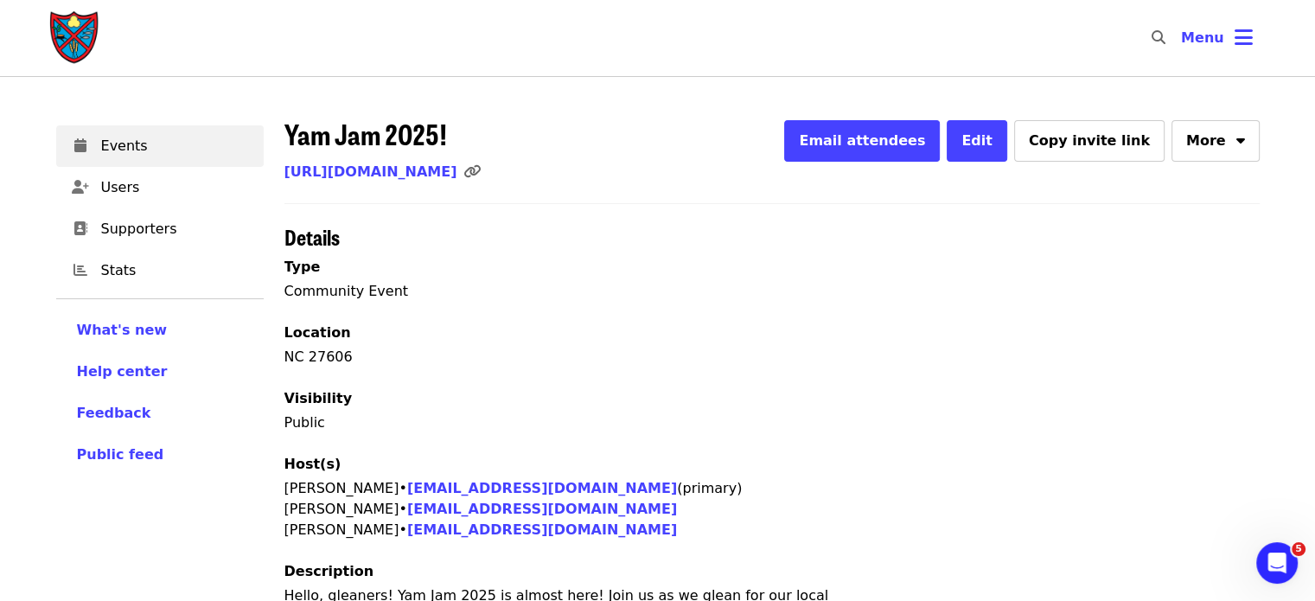
scroll to position [517, 0]
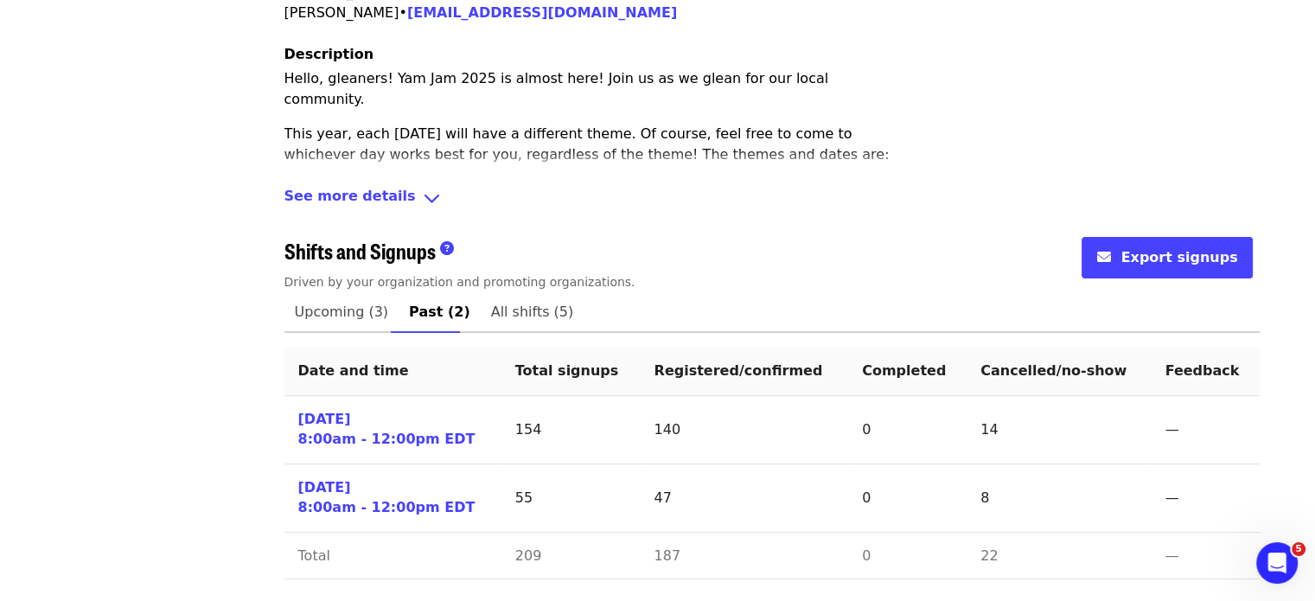
click at [342, 494] on link "[DATE] 8:00am - 12:00pm EDT" at bounding box center [386, 498] width 177 height 40
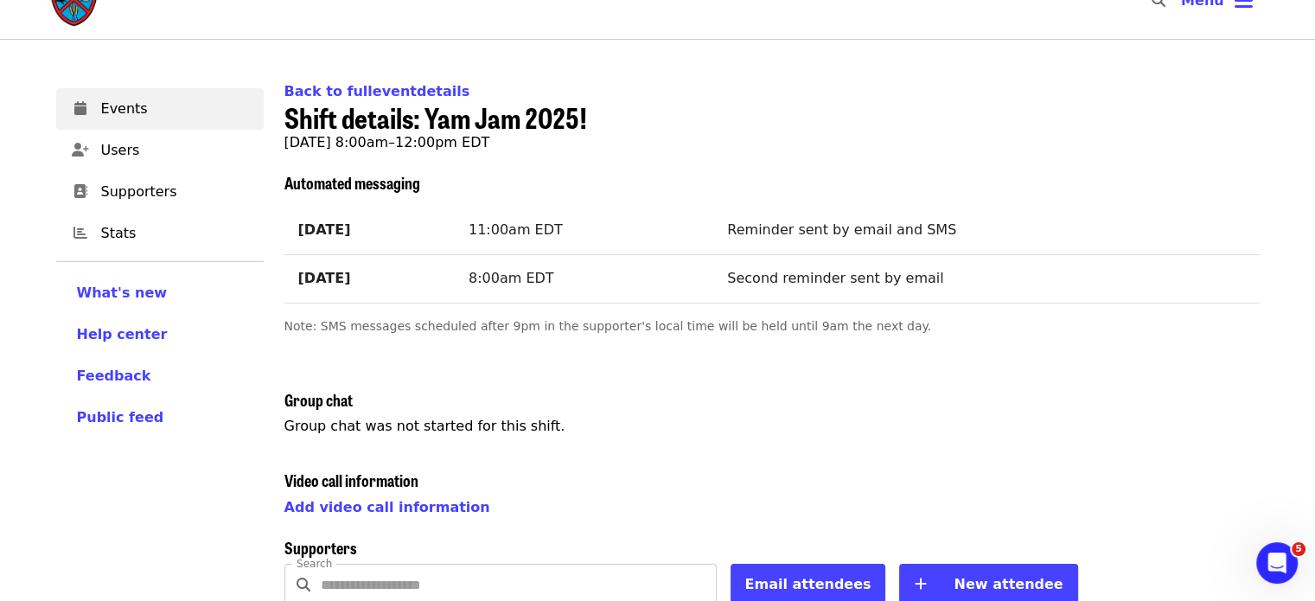
scroll to position [20, 0]
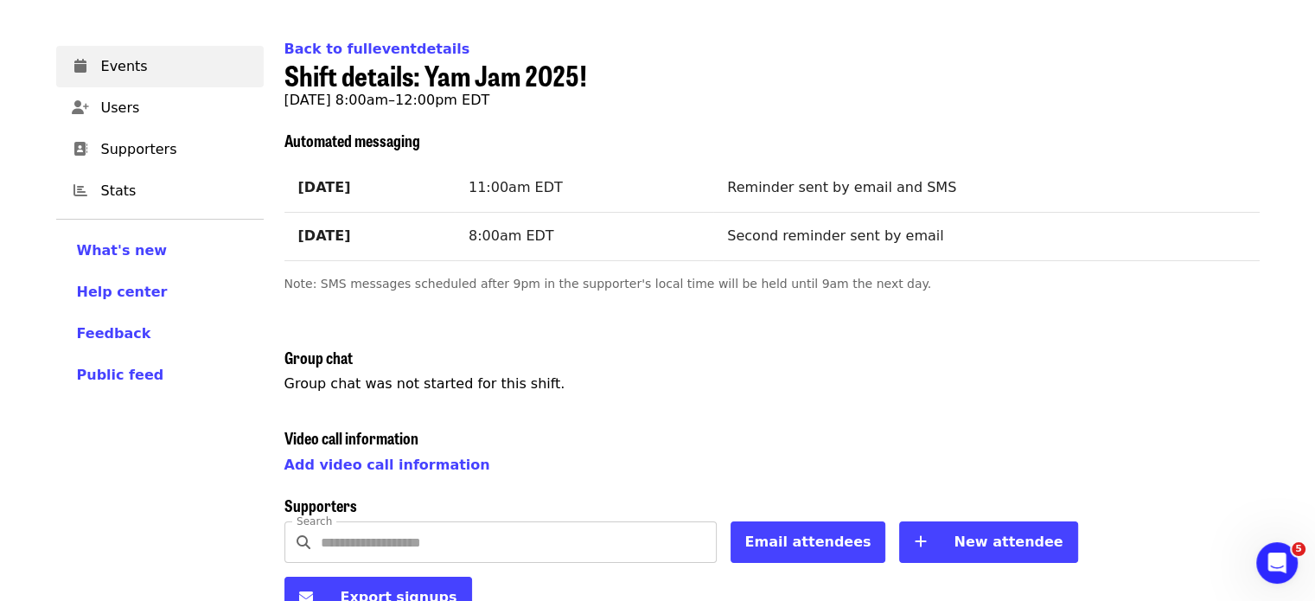
scroll to position [81, 0]
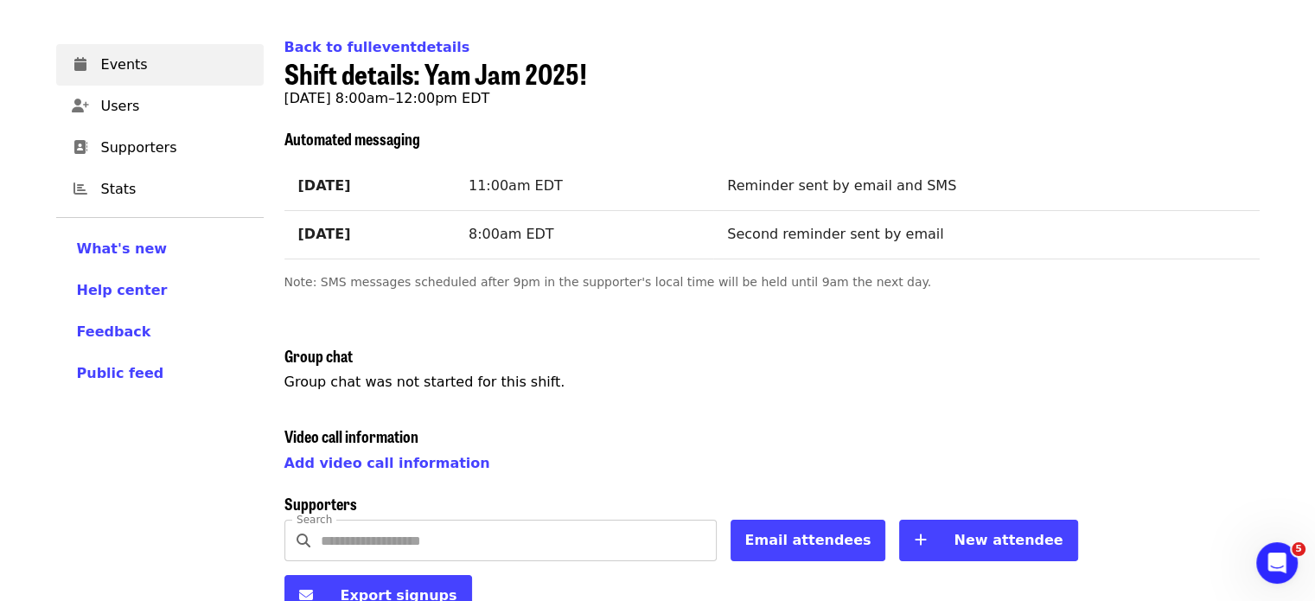
click at [346, 44] on link "Back to full event details" at bounding box center [377, 47] width 186 height 16
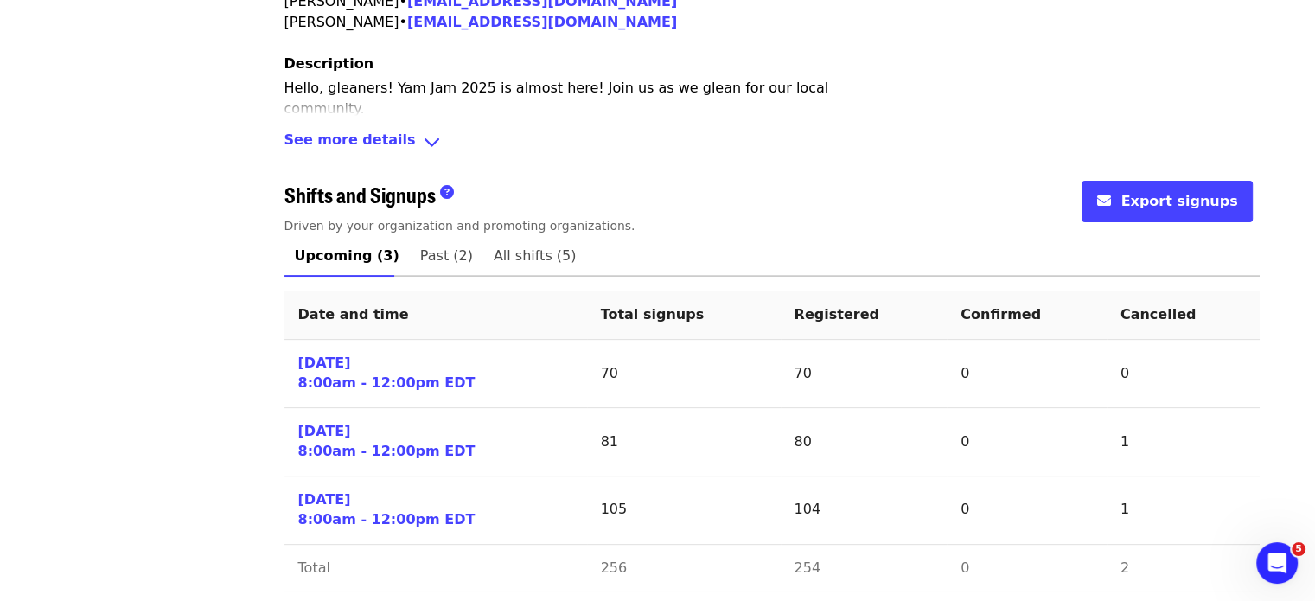
scroll to position [584, 0]
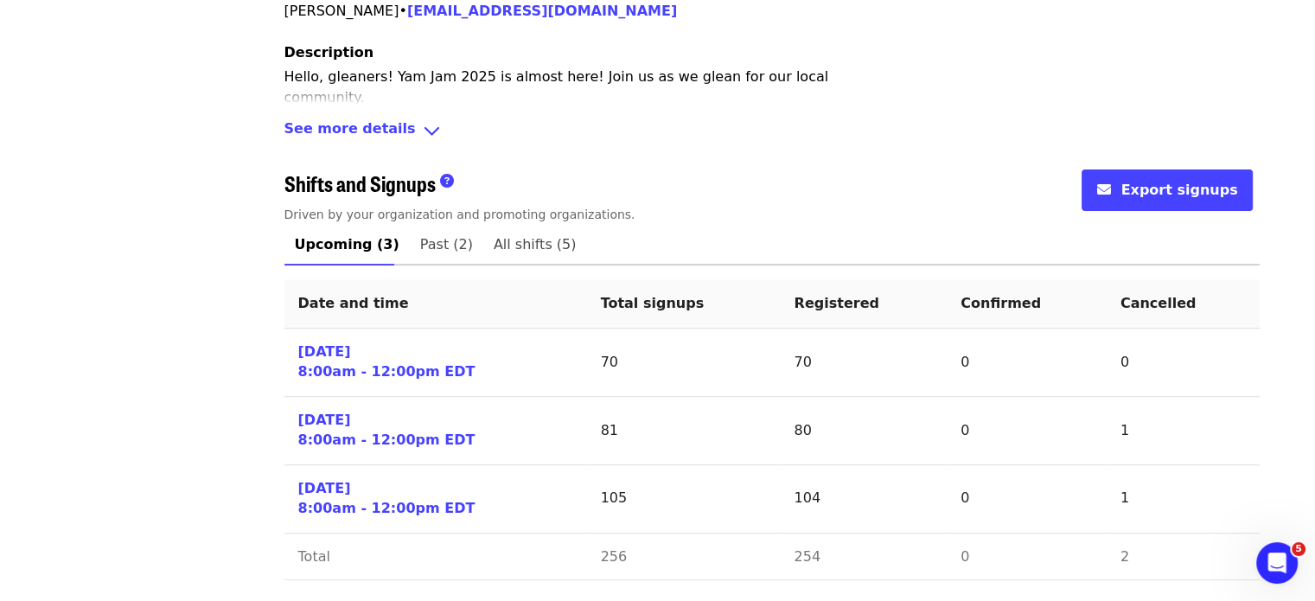
click at [434, 248] on span "Past (2)" at bounding box center [446, 244] width 53 height 24
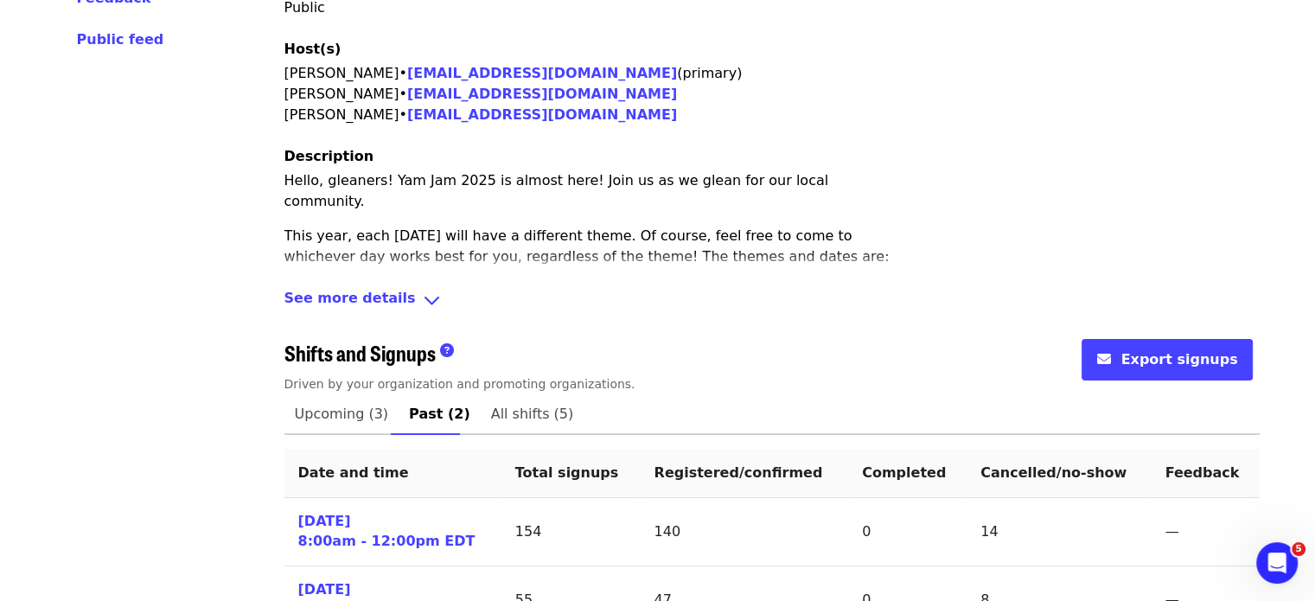
scroll to position [517, 0]
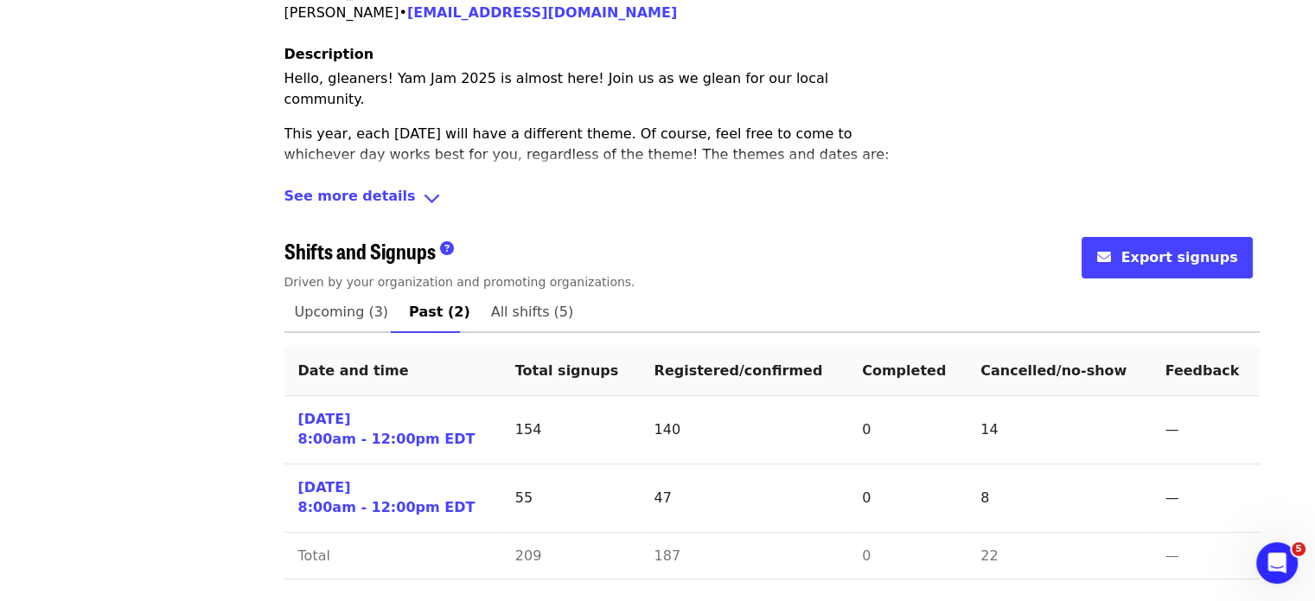
click at [348, 433] on link "[DATE] 8:00am - 12:00pm EDT" at bounding box center [386, 430] width 177 height 40
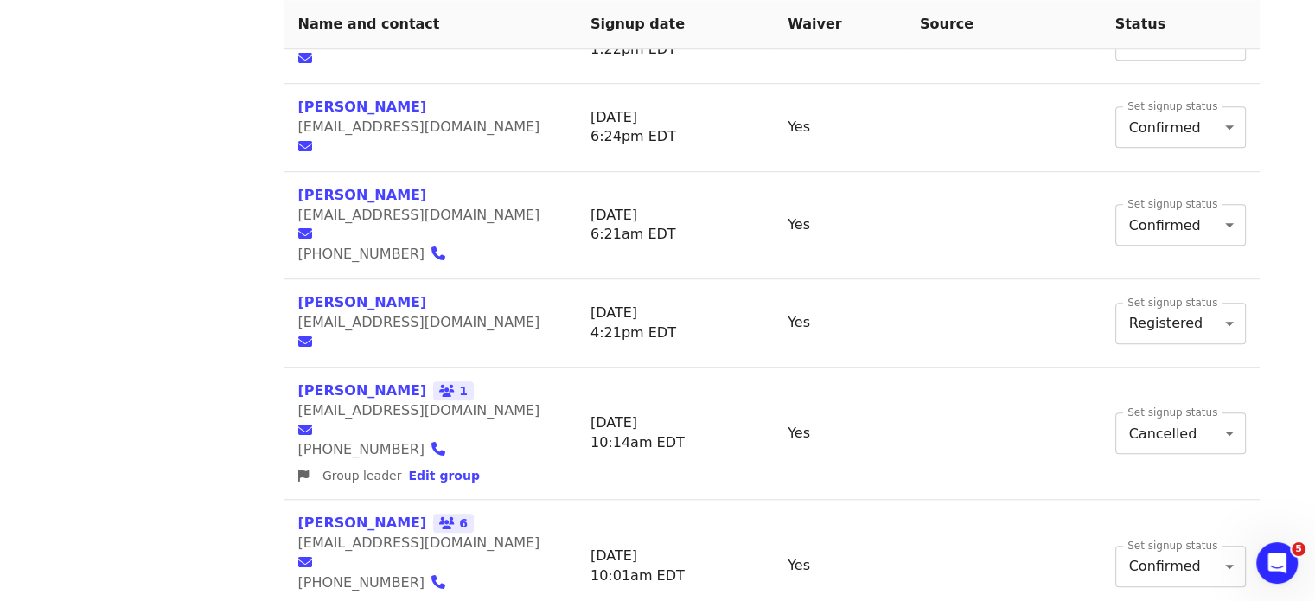
scroll to position [1257, 0]
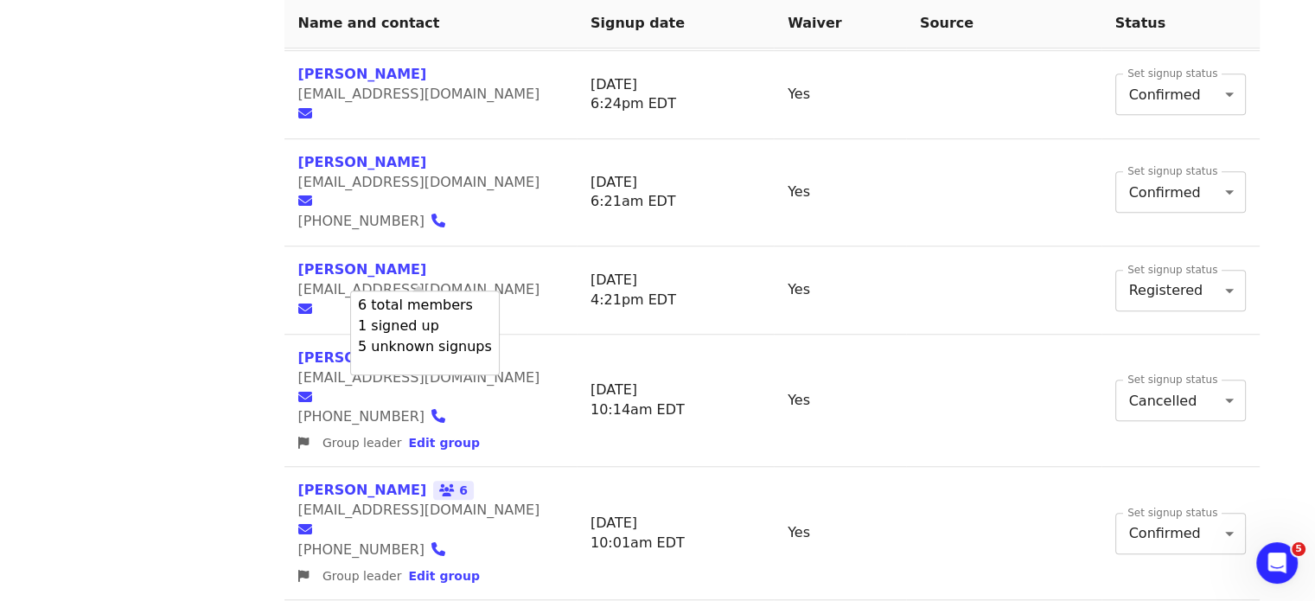
click at [439, 483] on icon "users icon" at bounding box center [447, 490] width 16 height 15
click at [200, 298] on div "Events Users Supporters Stats What's new Help center Feedback Public feed Organ…" at bounding box center [160, 573] width 228 height 3444
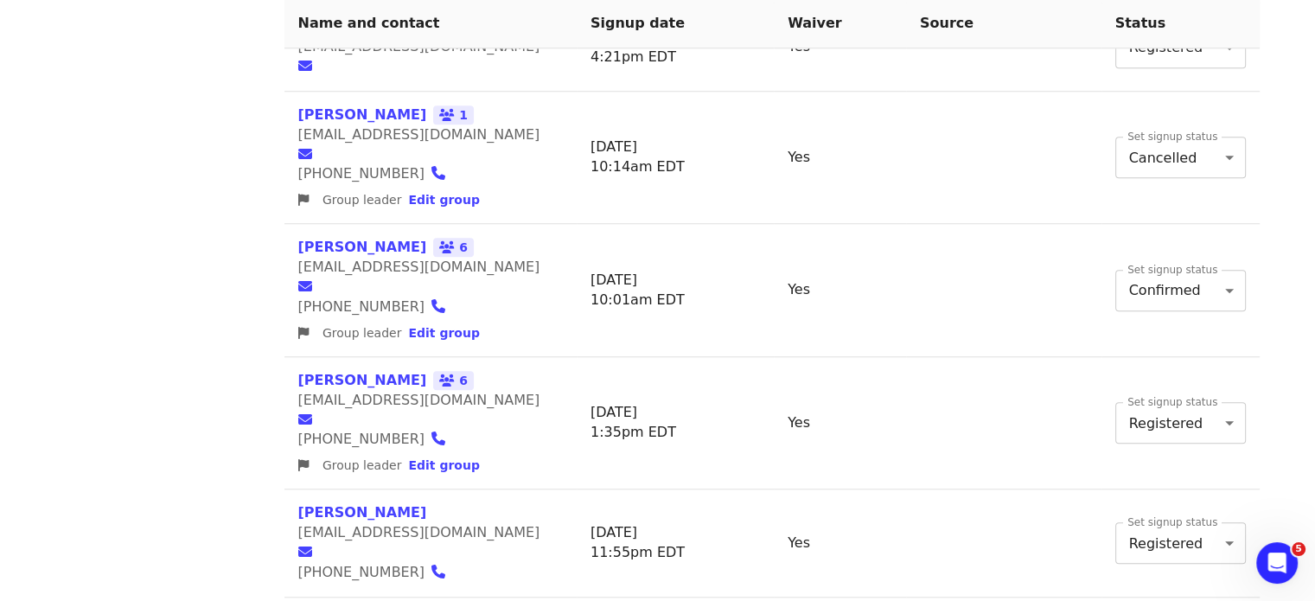
scroll to position [1499, 0]
click at [433, 372] on span "6" at bounding box center [453, 381] width 41 height 19
click at [421, 459] on span "Edit group" at bounding box center [443, 466] width 71 height 14
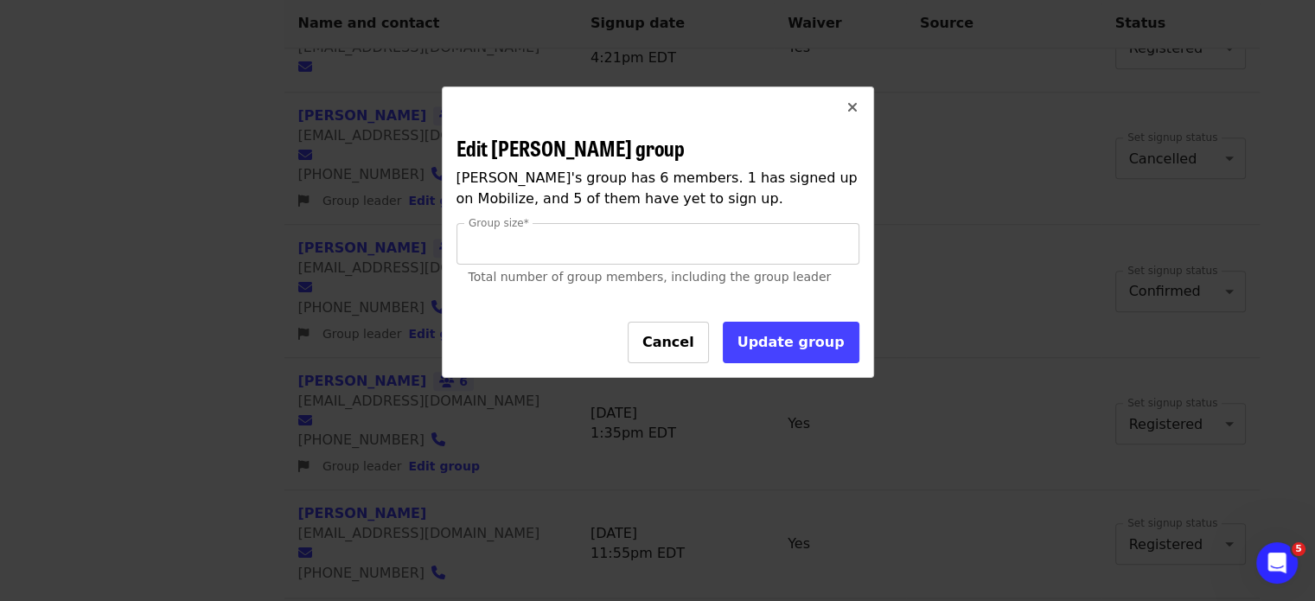
click at [854, 103] on icon "times icon" at bounding box center [852, 107] width 10 height 16
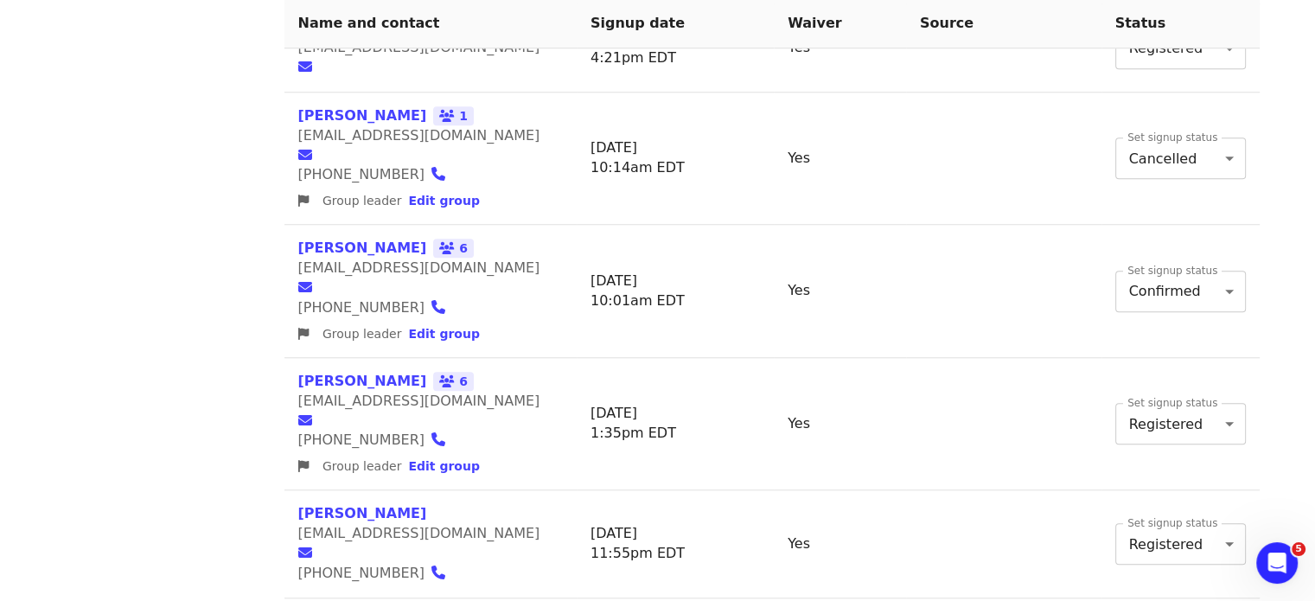
click at [360, 373] on link "[PERSON_NAME]" at bounding box center [362, 381] width 129 height 16
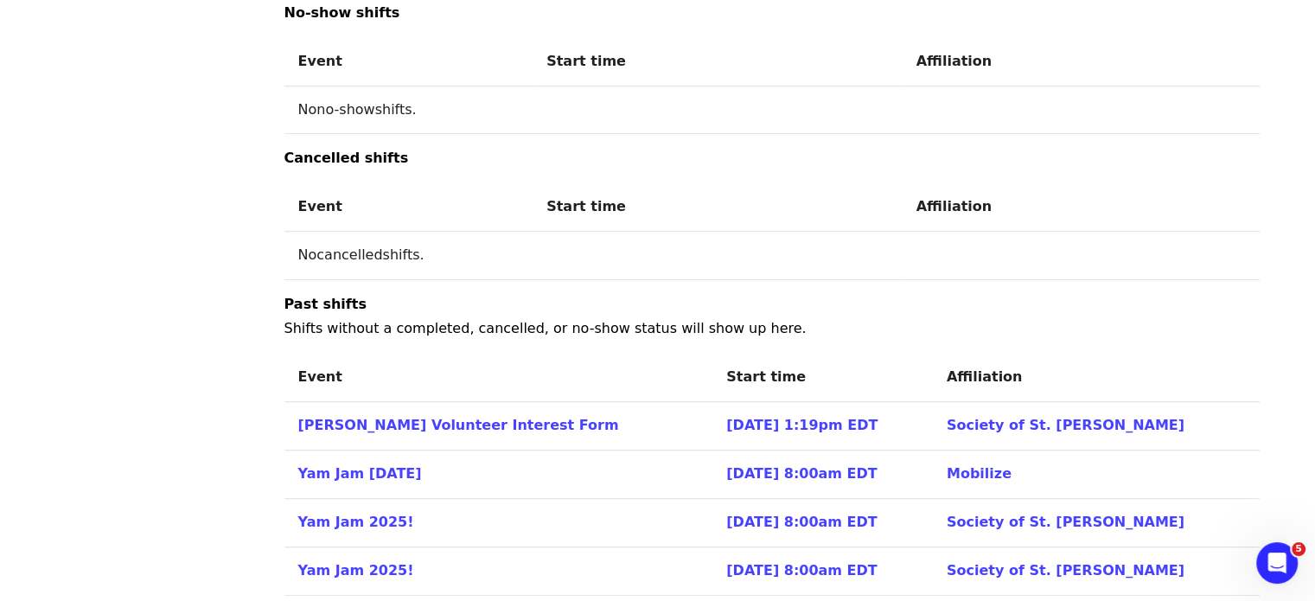
scroll to position [908, 0]
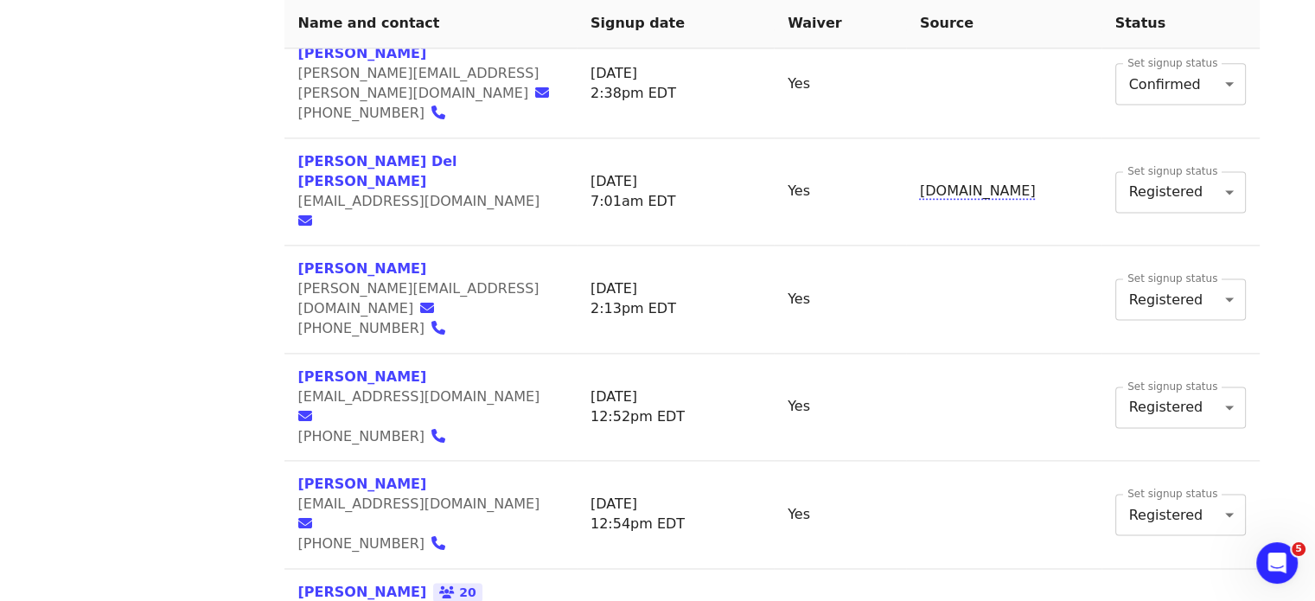
scroll to position [2396, 0]
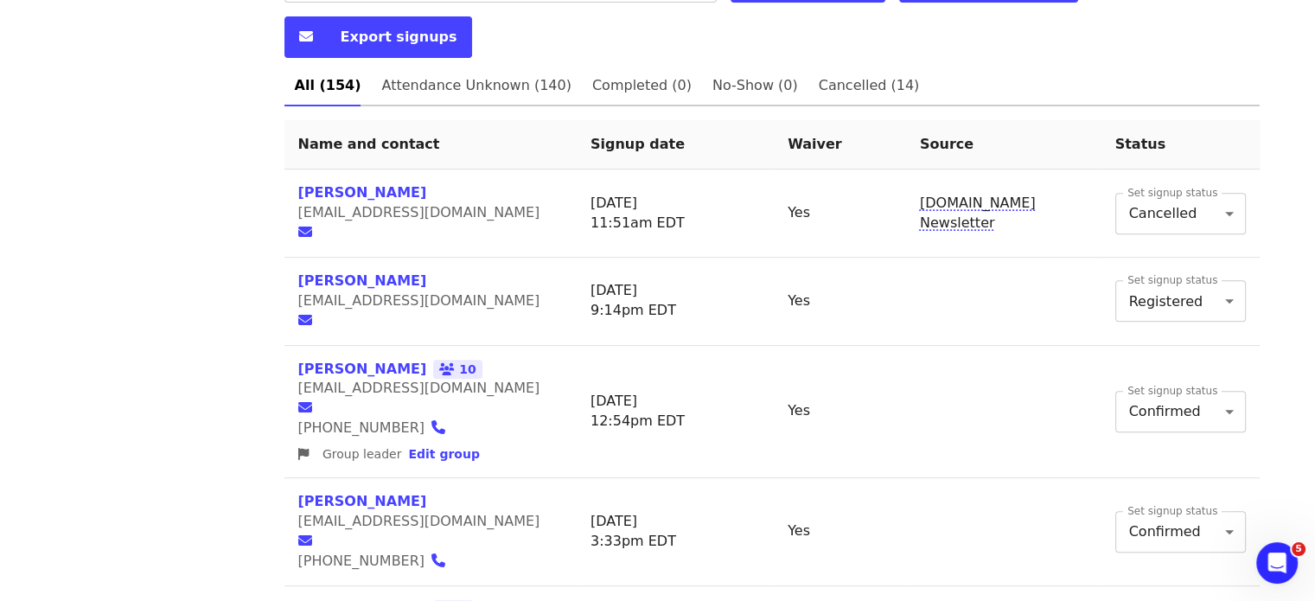
scroll to position [641, 0]
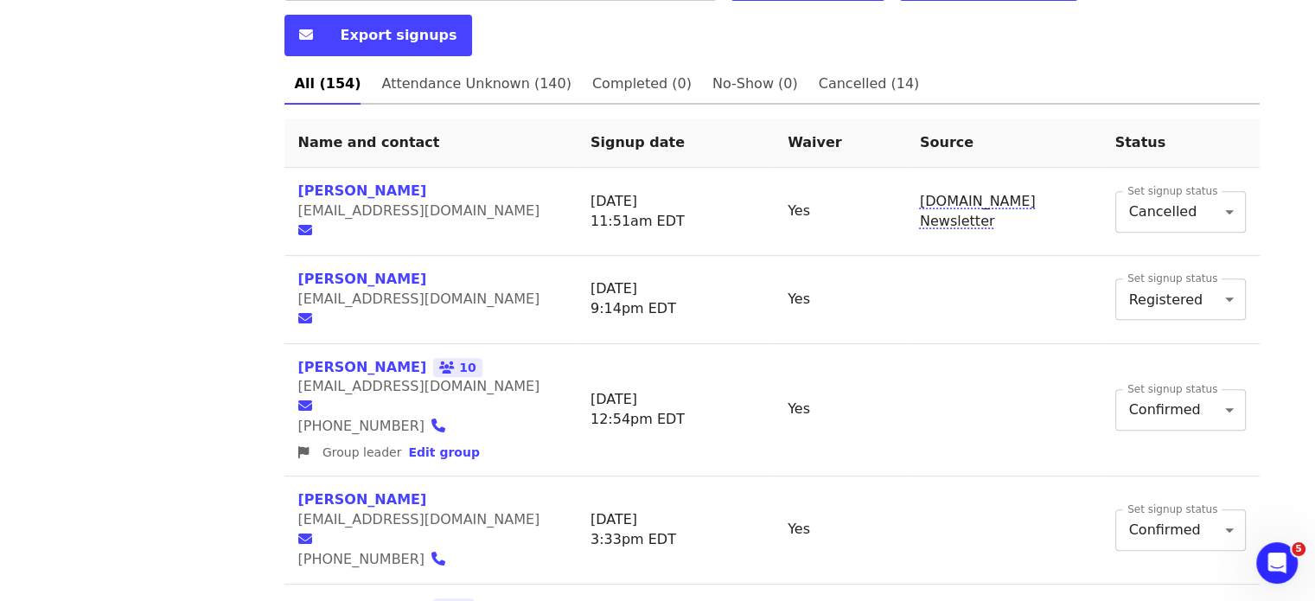
click at [1277, 572] on icon "Open Intercom Messenger" at bounding box center [1277, 563] width 29 height 29
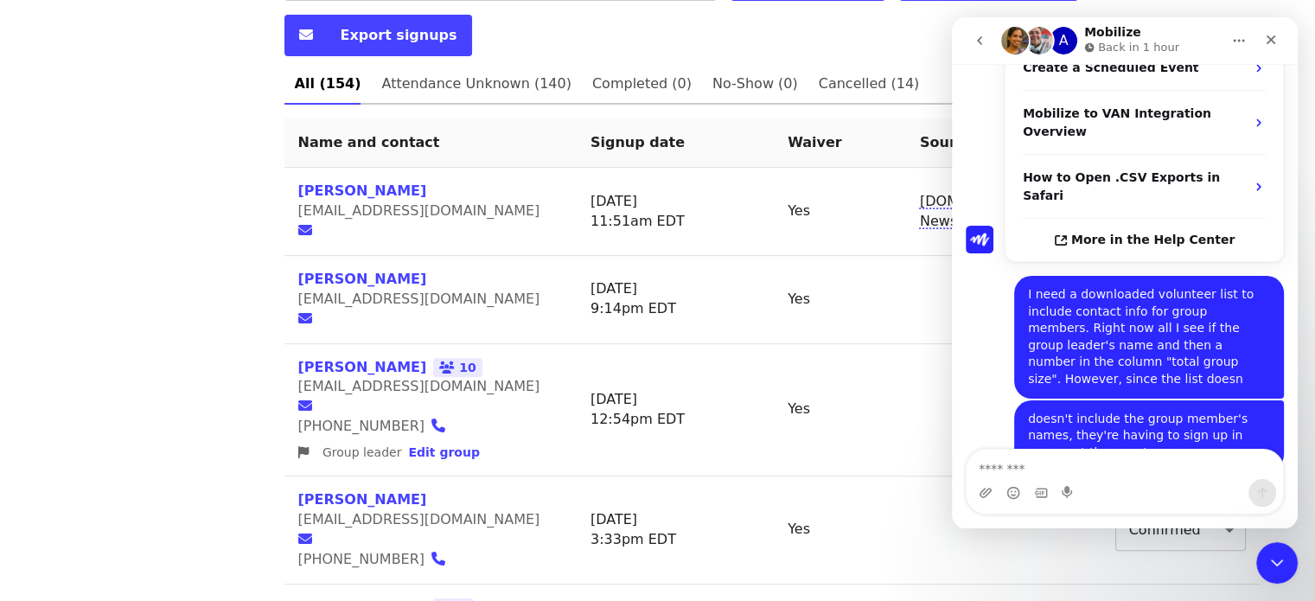
scroll to position [306, 0]
click at [1263, 568] on div "Close Intercom Messenger" at bounding box center [1276, 562] width 41 height 41
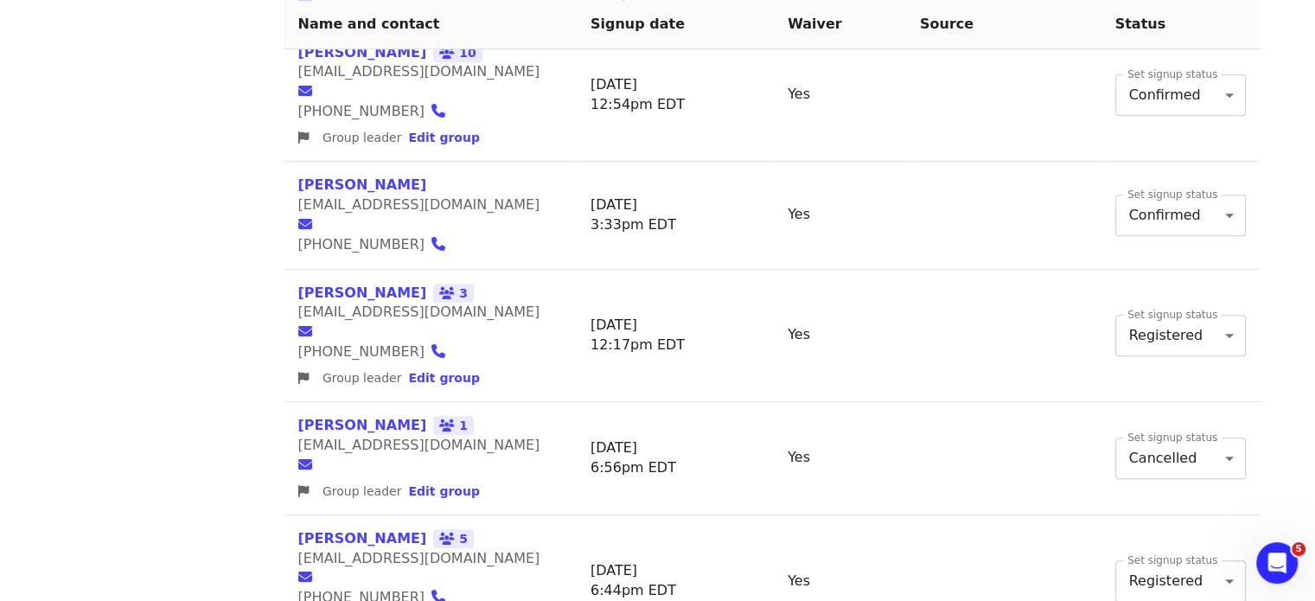
scroll to position [1078, 0]
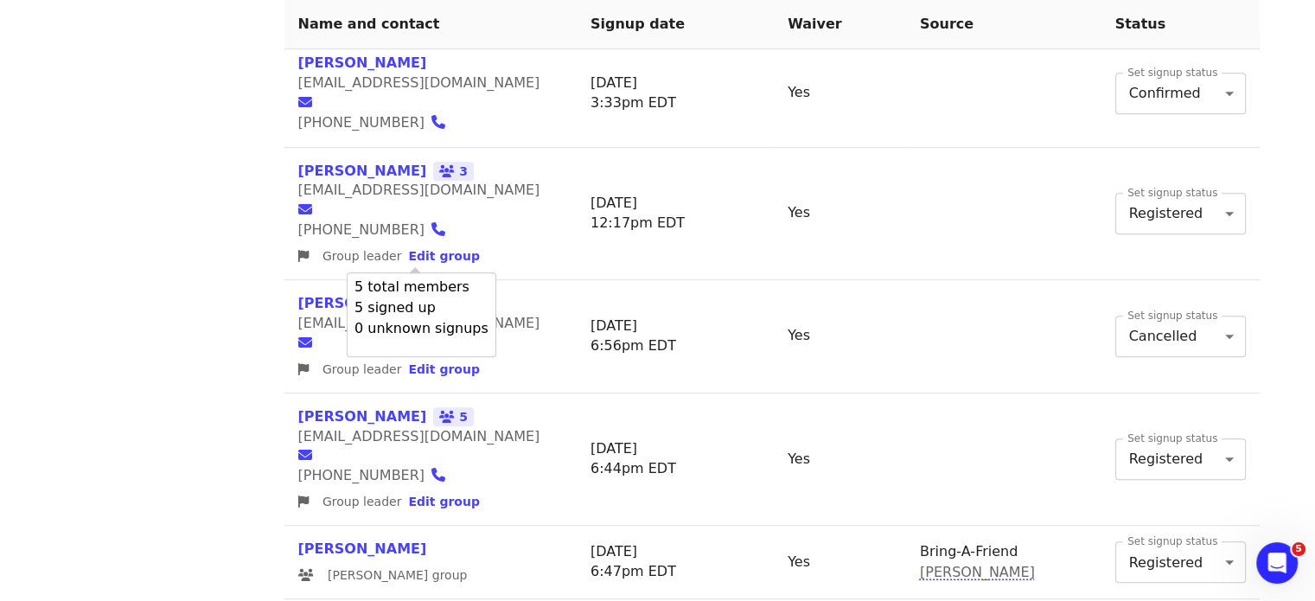
click at [433, 407] on span "5" at bounding box center [453, 416] width 41 height 19
click at [344, 408] on link "[PERSON_NAME]" at bounding box center [362, 416] width 129 height 16
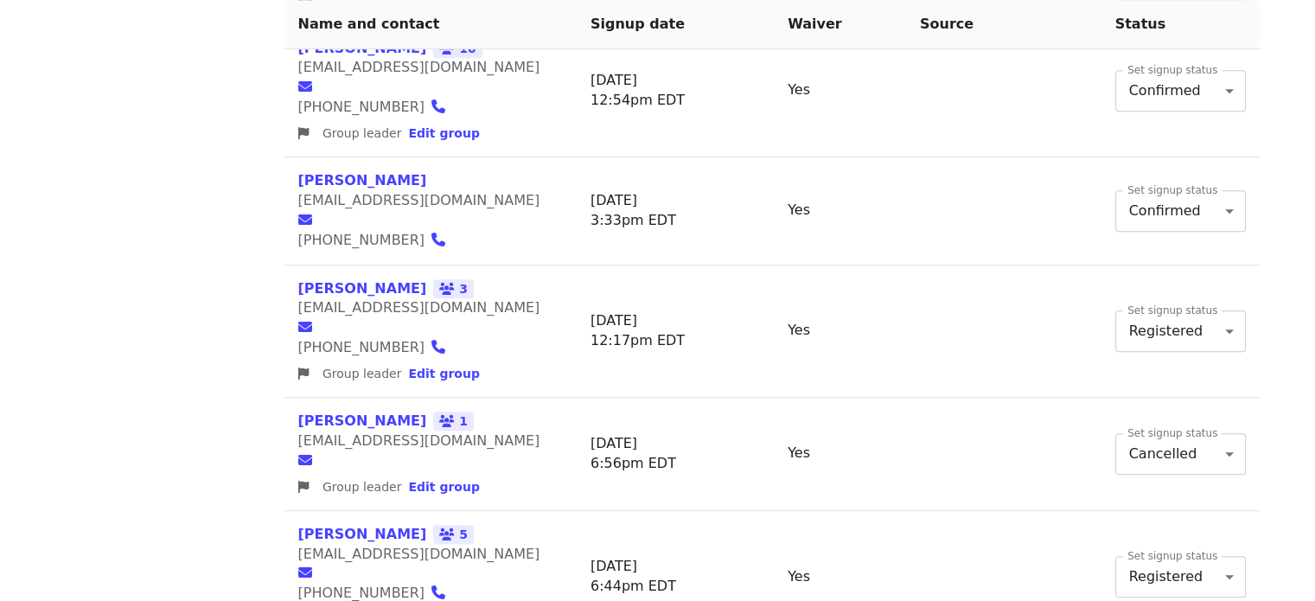
scroll to position [958, 0]
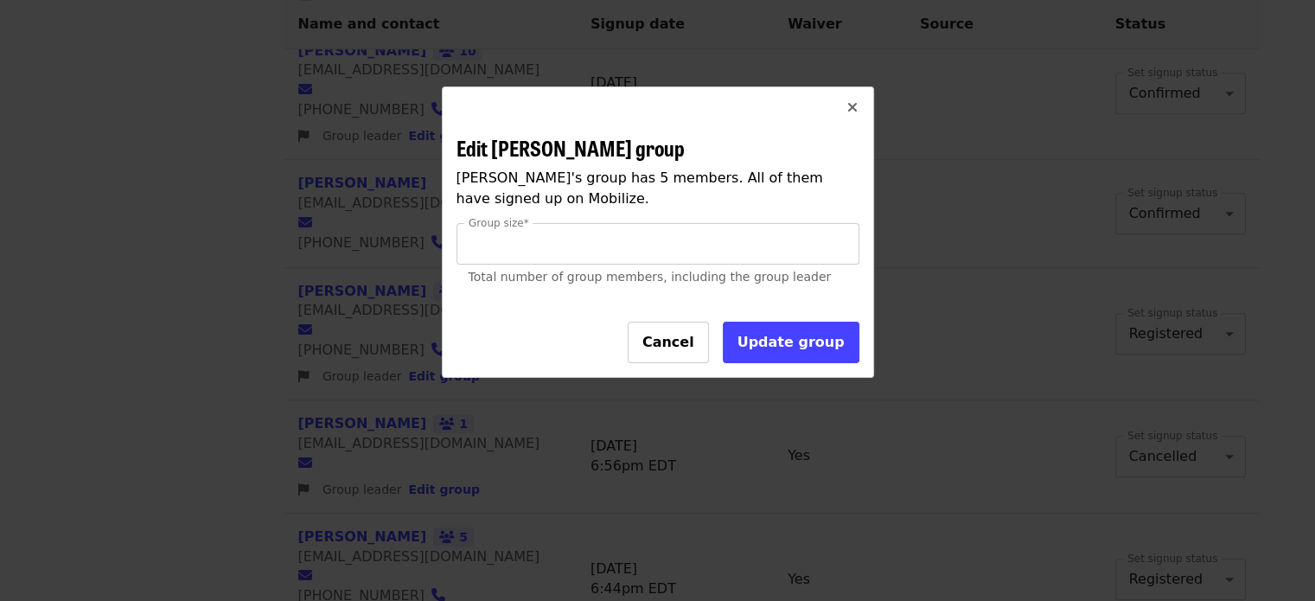
click at [691, 344] on span "Cancel" at bounding box center [668, 342] width 52 height 16
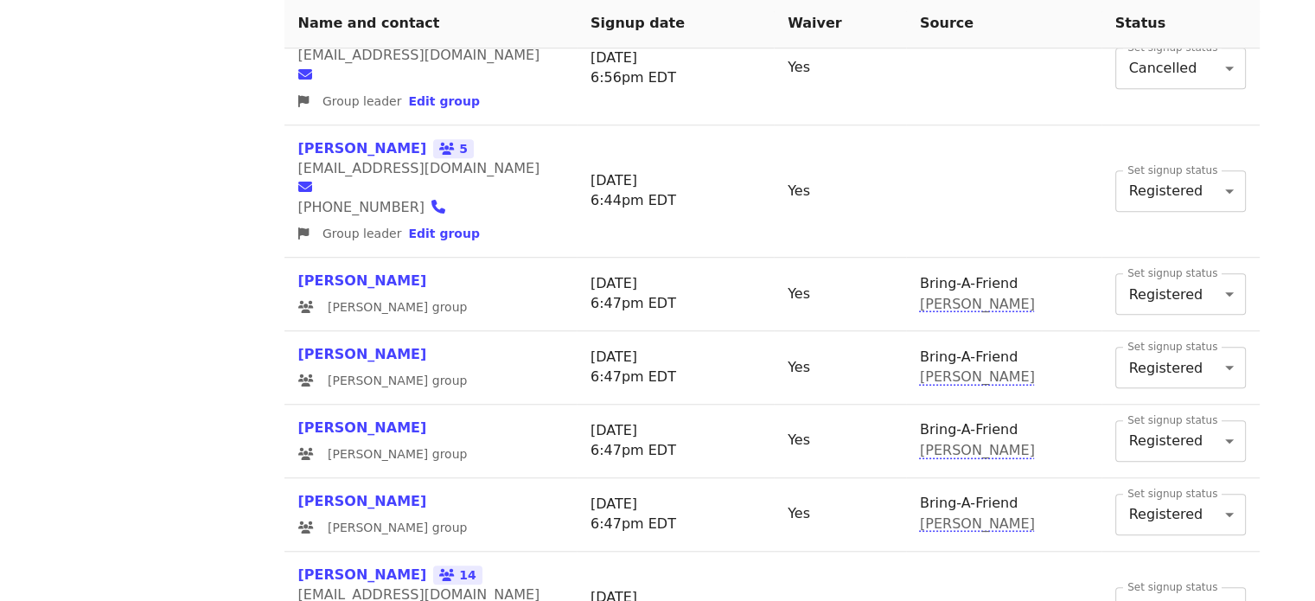
scroll to position [1401, 0]
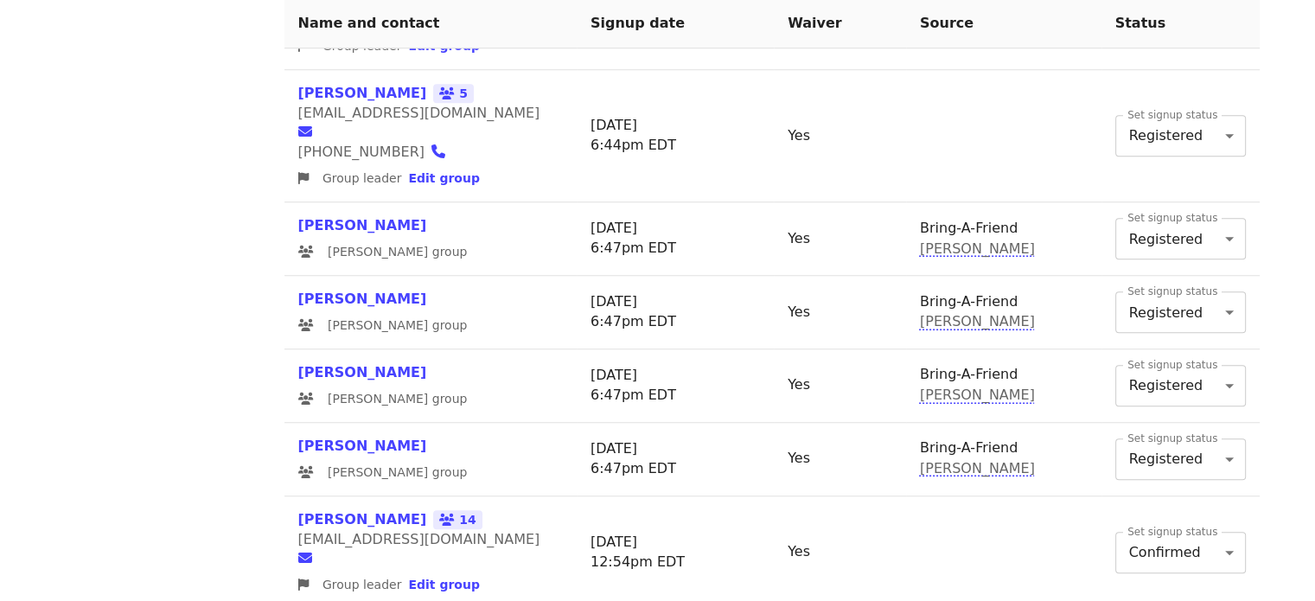
click at [417, 577] on span "Edit group" at bounding box center [443, 584] width 71 height 14
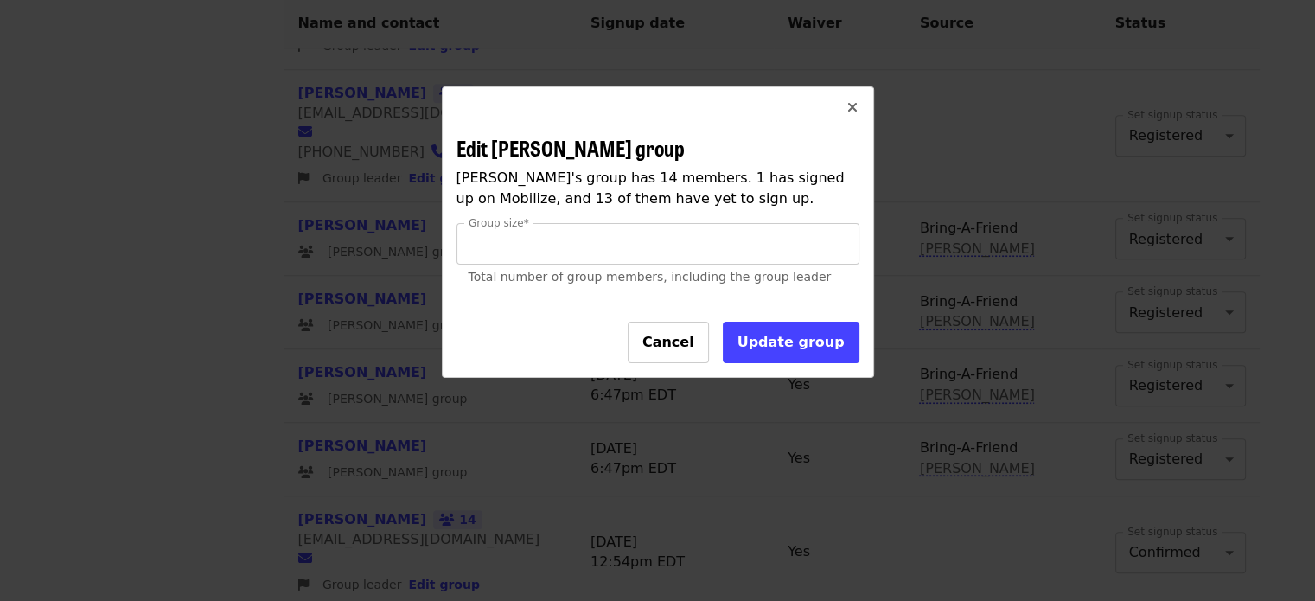
click at [685, 346] on span "Cancel" at bounding box center [668, 342] width 52 height 16
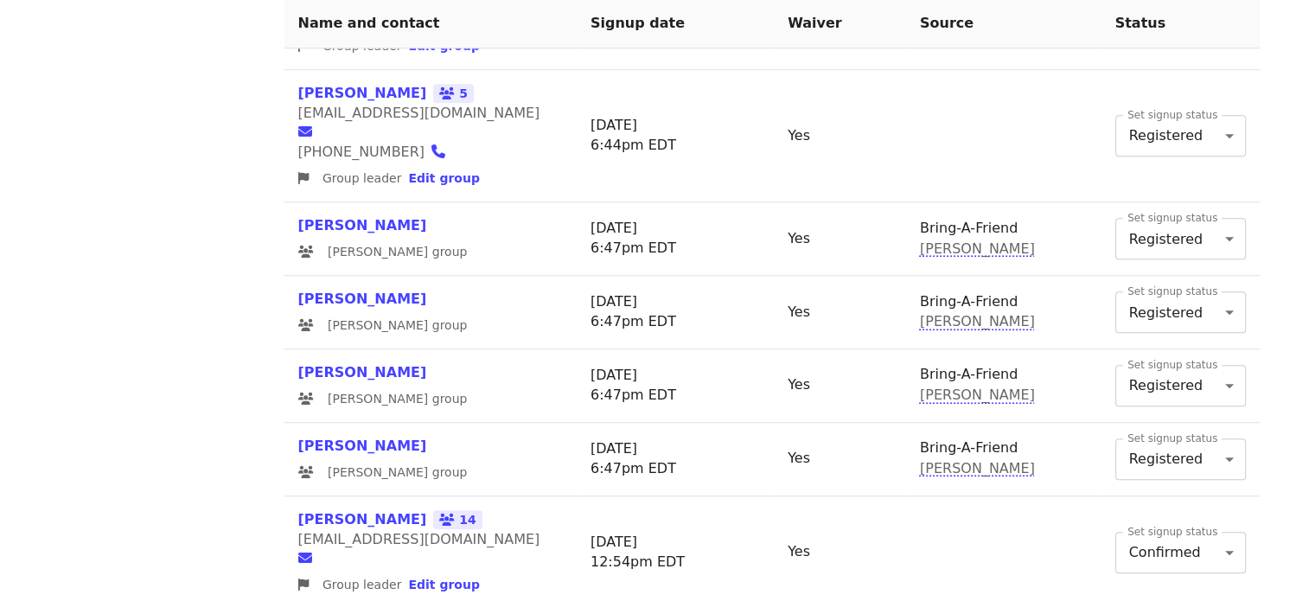
click at [83, 371] on div "Events Users Supporters Stats What's new Help center Feedback Public feed Organ…" at bounding box center [160, 368] width 228 height 3323
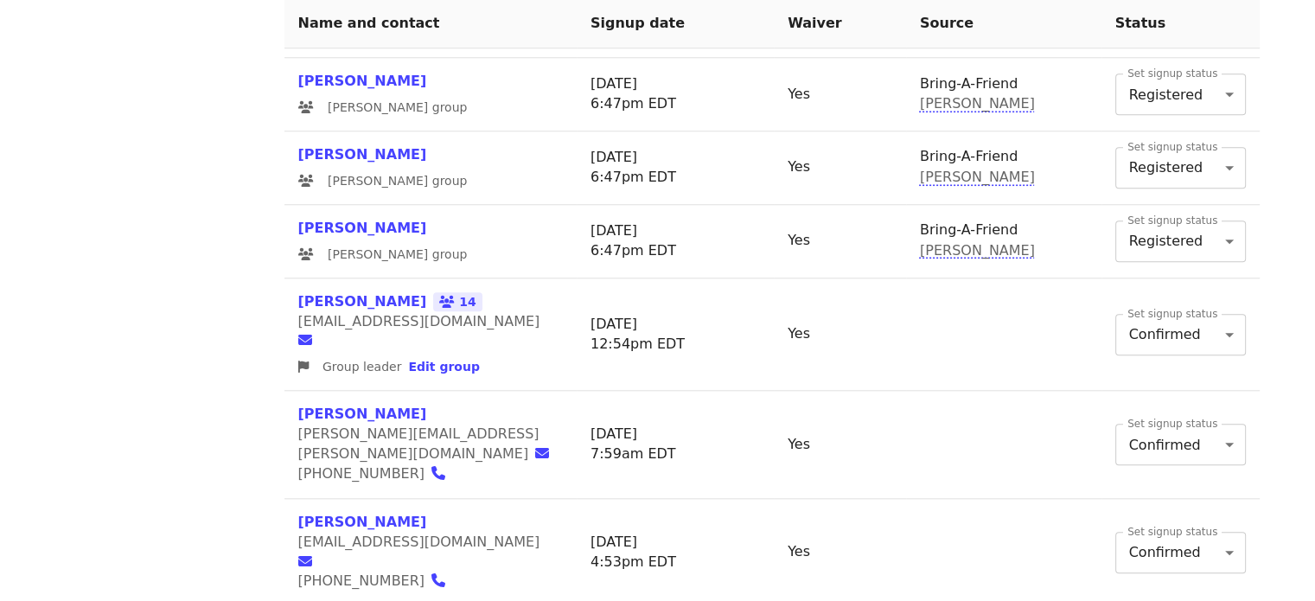
scroll to position [1618, 0]
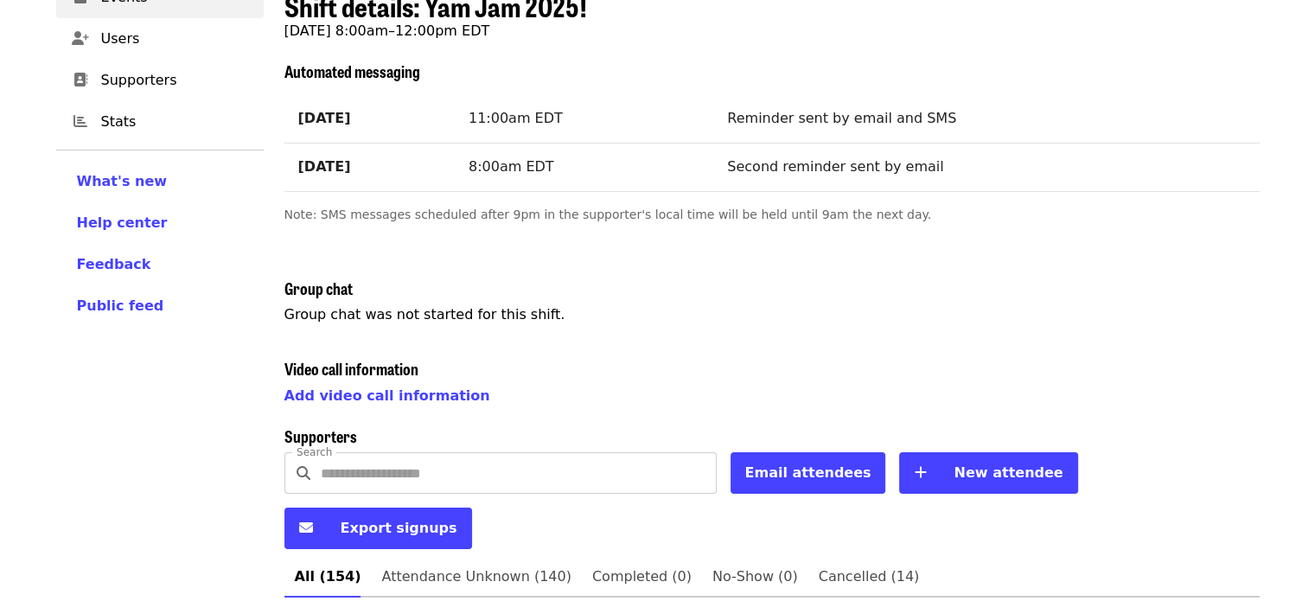
scroll to position [2372, 0]
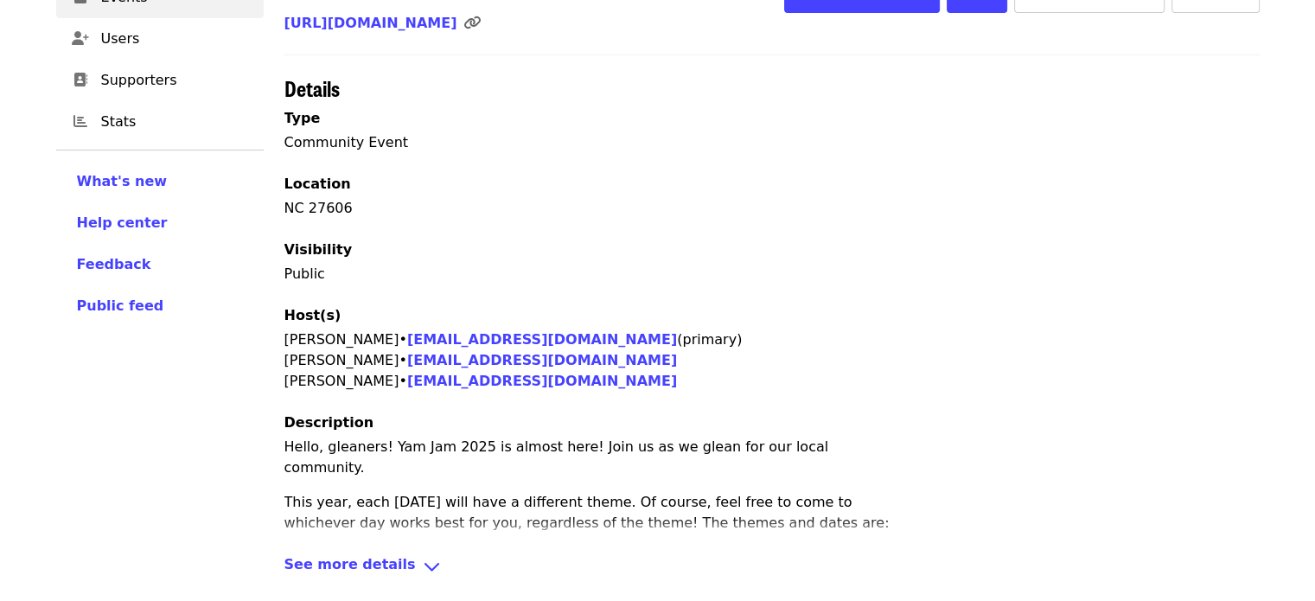
scroll to position [517, 0]
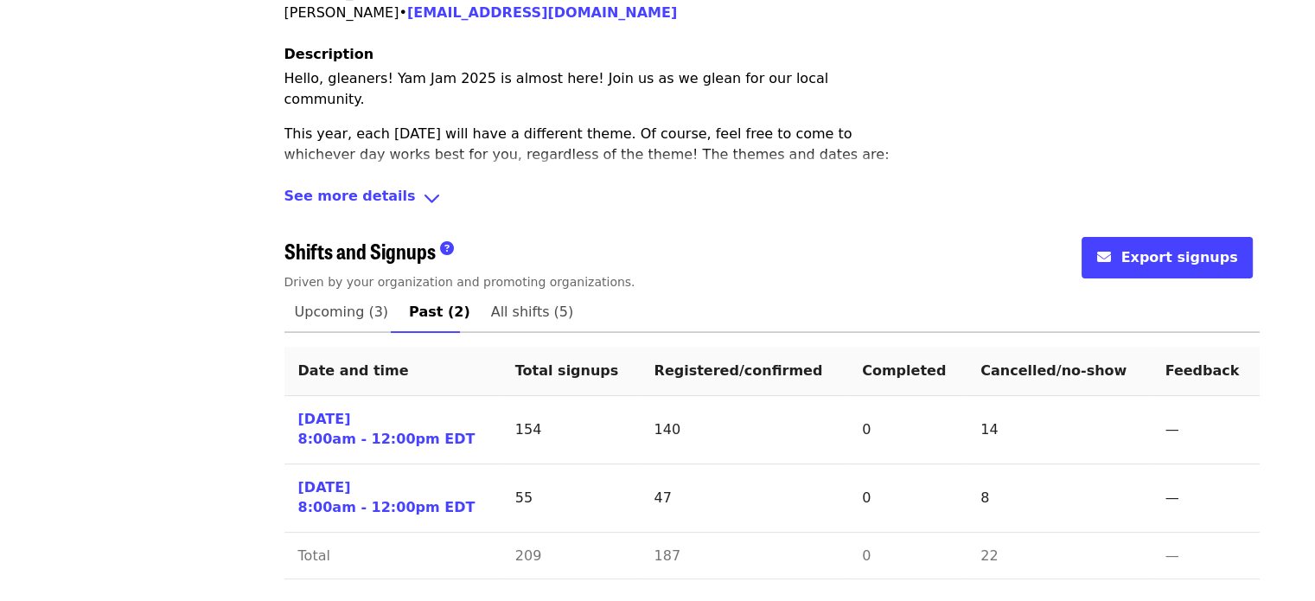
click at [345, 426] on link "[DATE] 8:00am - 12:00pm EDT" at bounding box center [386, 430] width 177 height 40
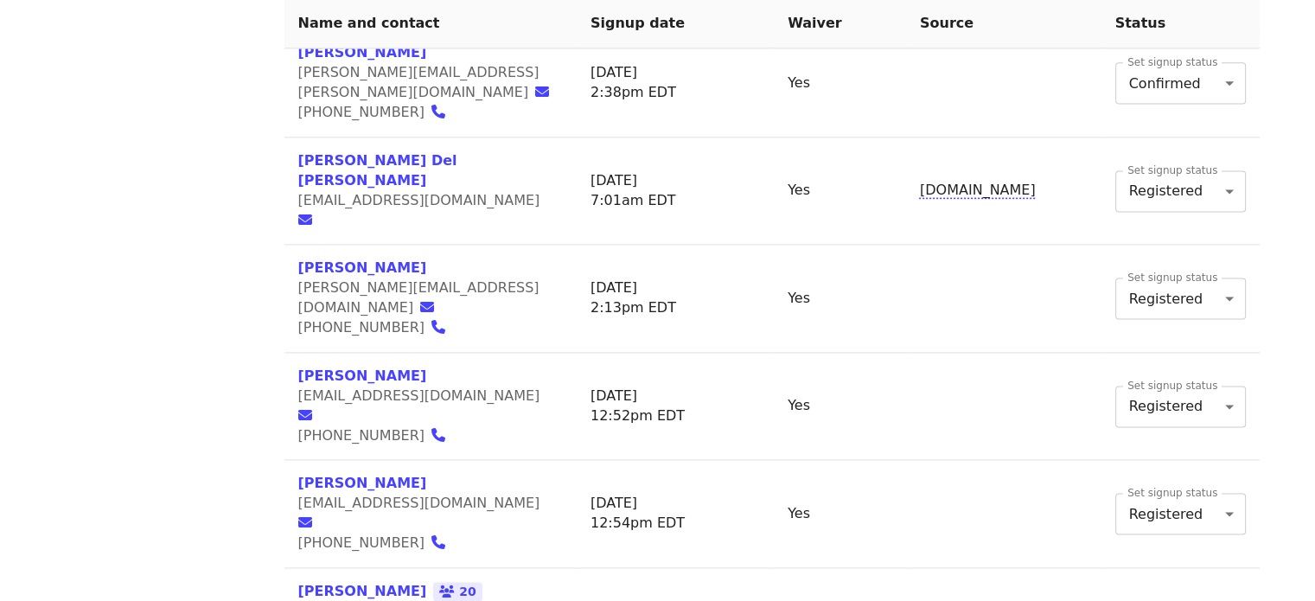
scroll to position [2396, 0]
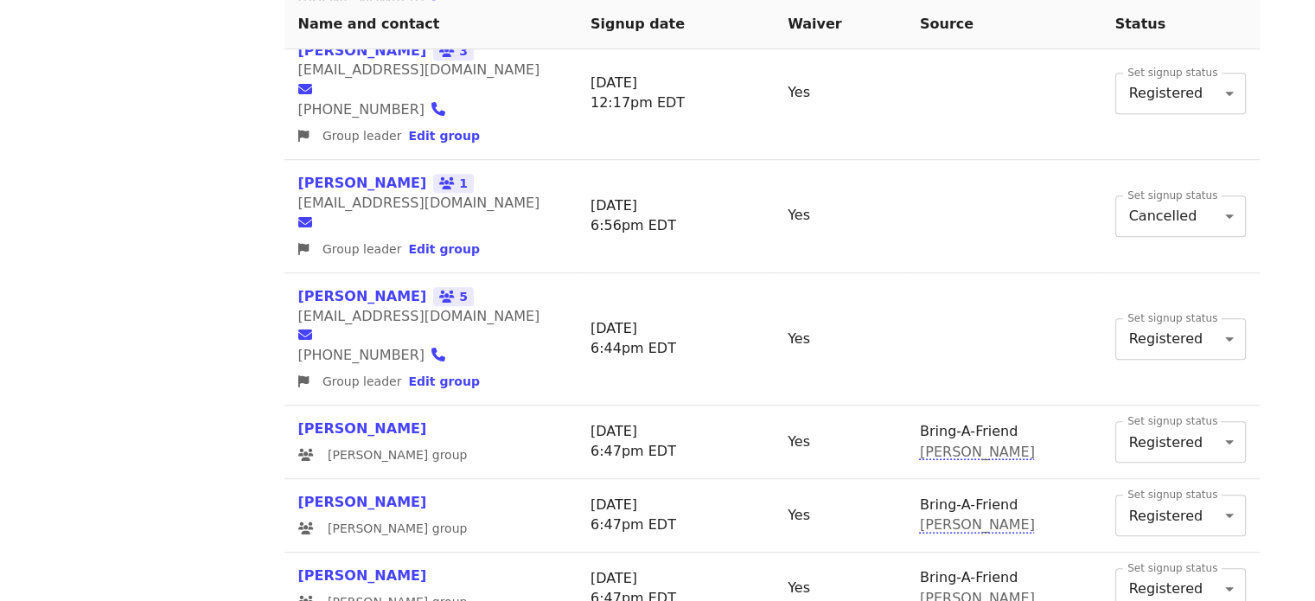
scroll to position [1199, 0]
click at [433, 286] on span "5" at bounding box center [453, 295] width 41 height 19
click at [248, 173] on div "Events Users Supporters Stats What's new Help center Feedback Public feed Organ…" at bounding box center [160, 570] width 228 height 3323
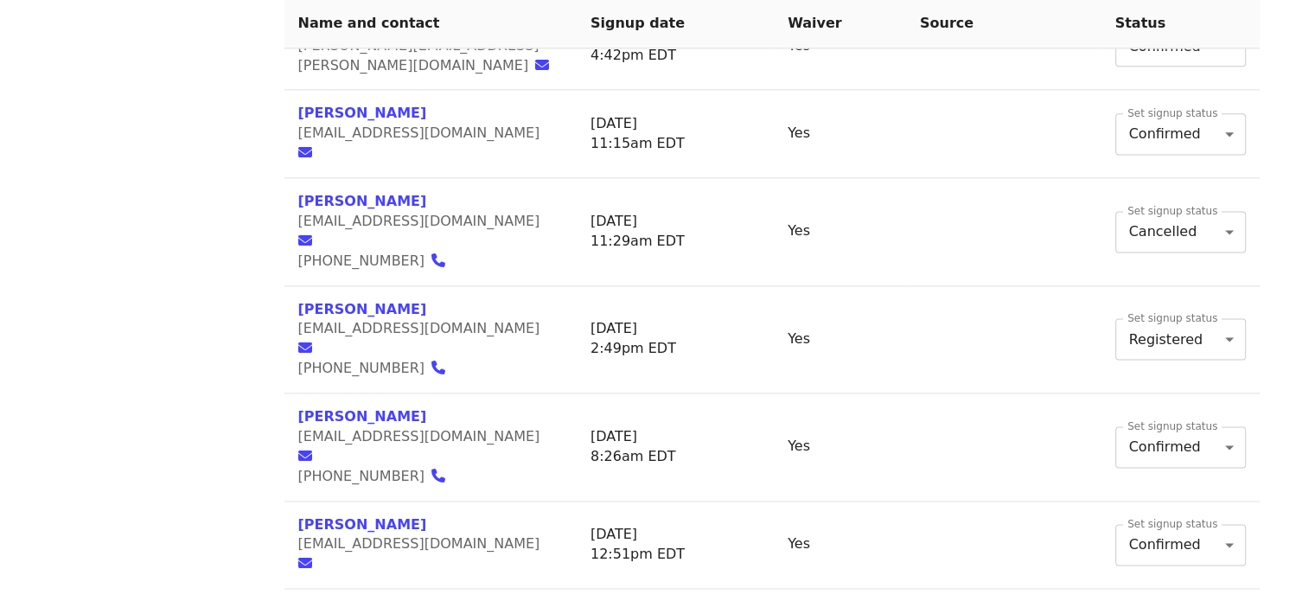
scroll to position [2372, 0]
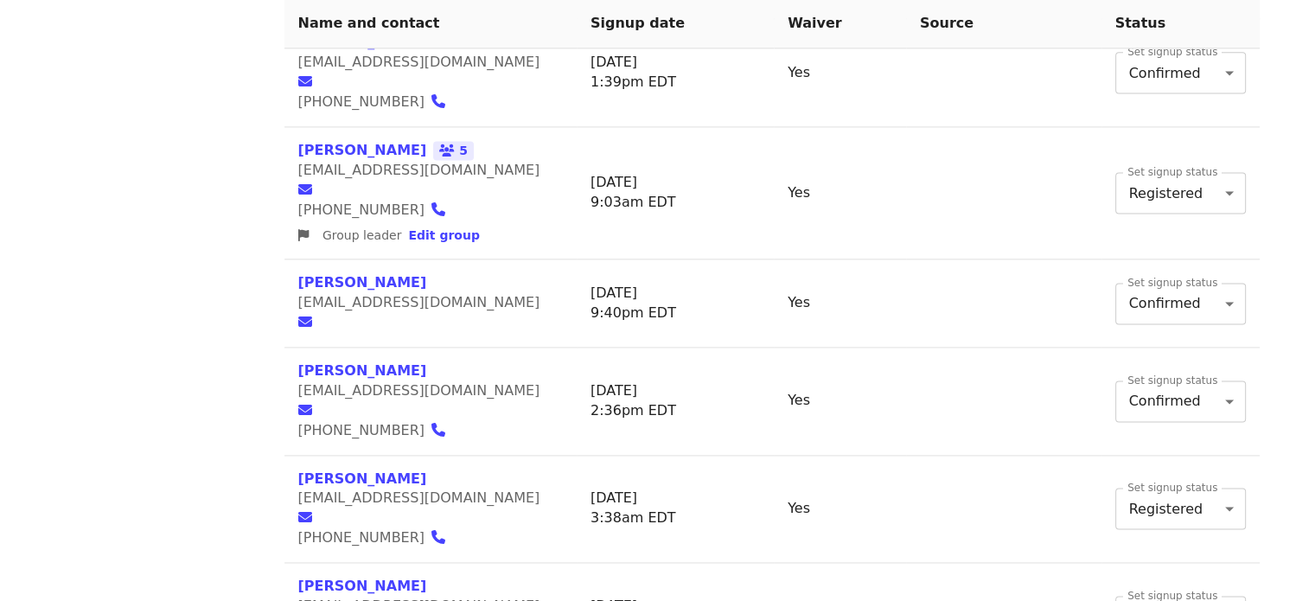
scroll to position [2458, 0]
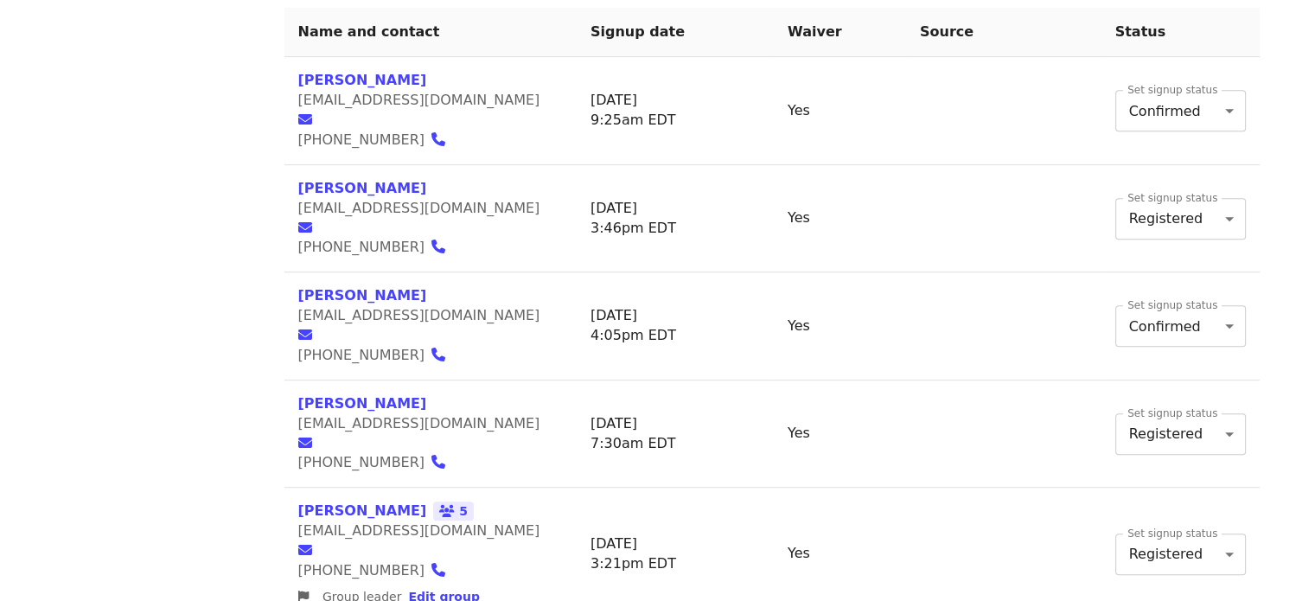
scroll to position [761, 0]
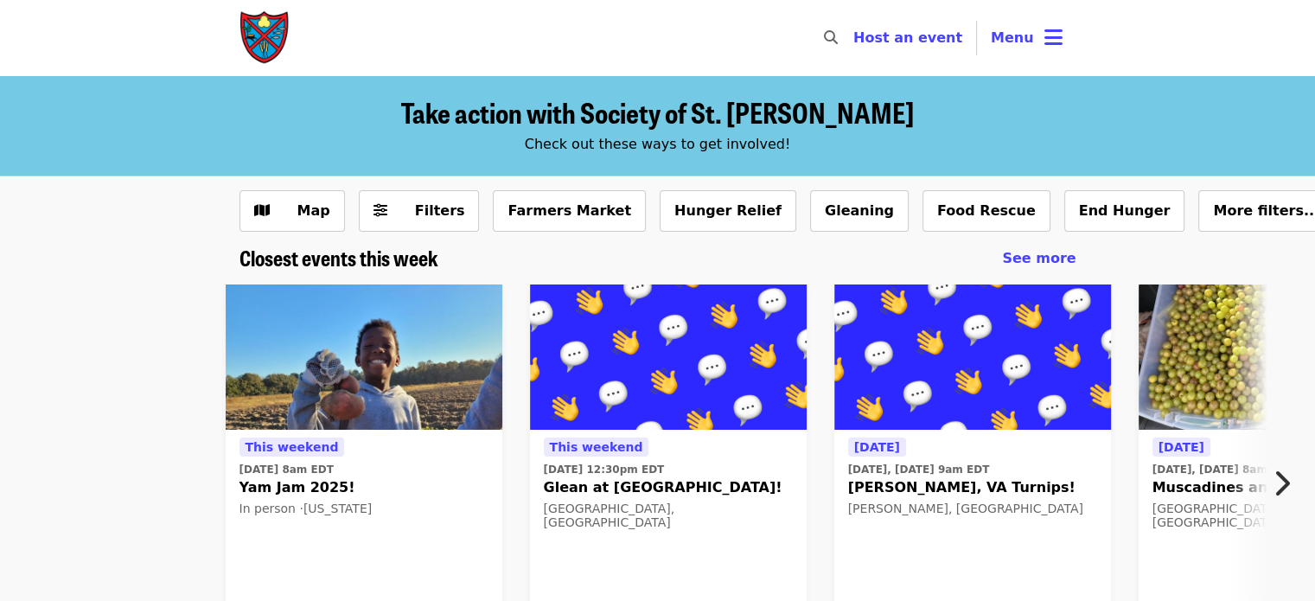
click at [1019, 45] on span "Menu" at bounding box center [1011, 37] width 43 height 16
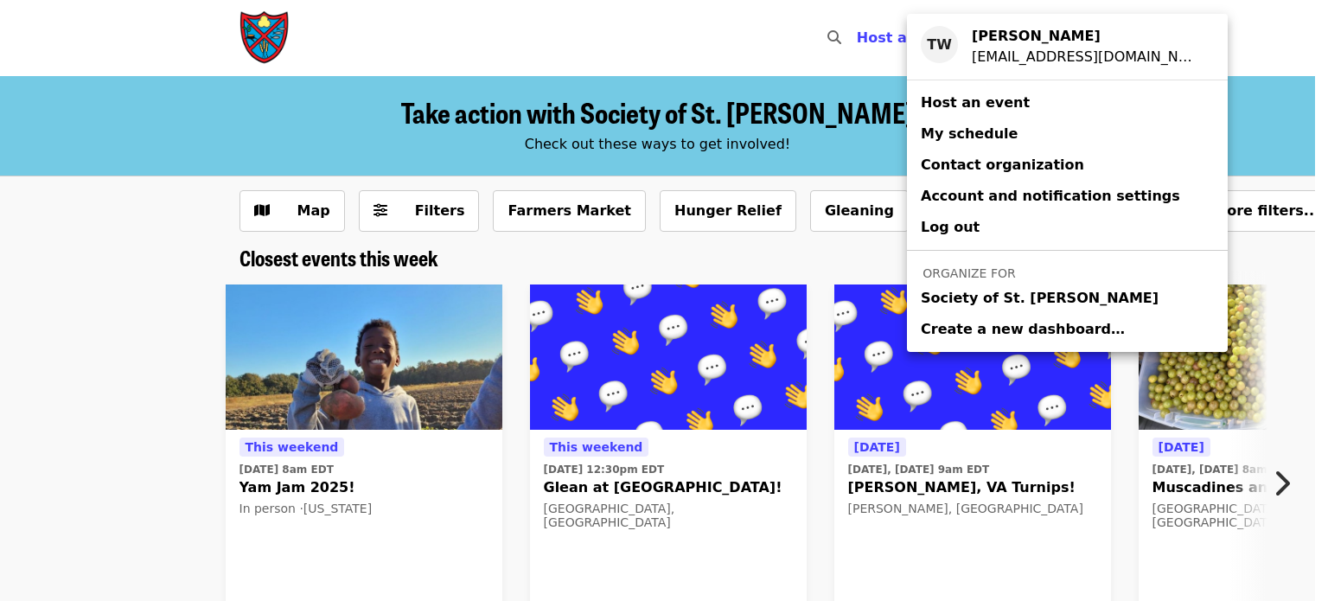
click at [962, 299] on span "Society of St. [PERSON_NAME]" at bounding box center [1039, 298] width 238 height 21
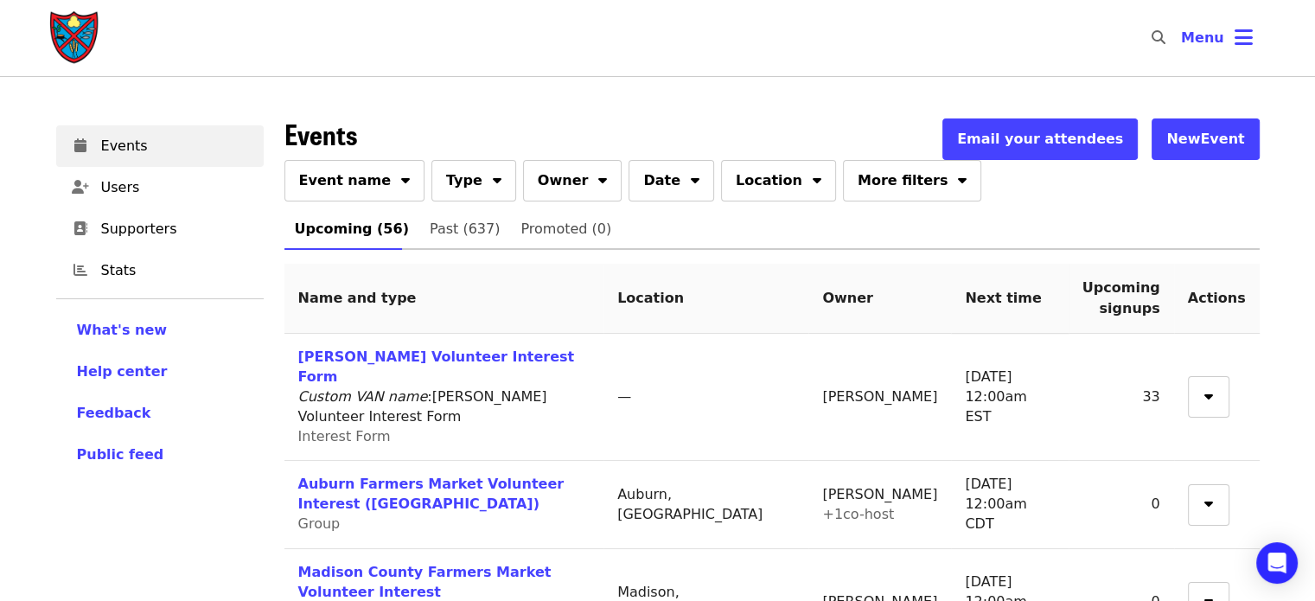
click at [364, 175] on span "Event name" at bounding box center [345, 180] width 92 height 21
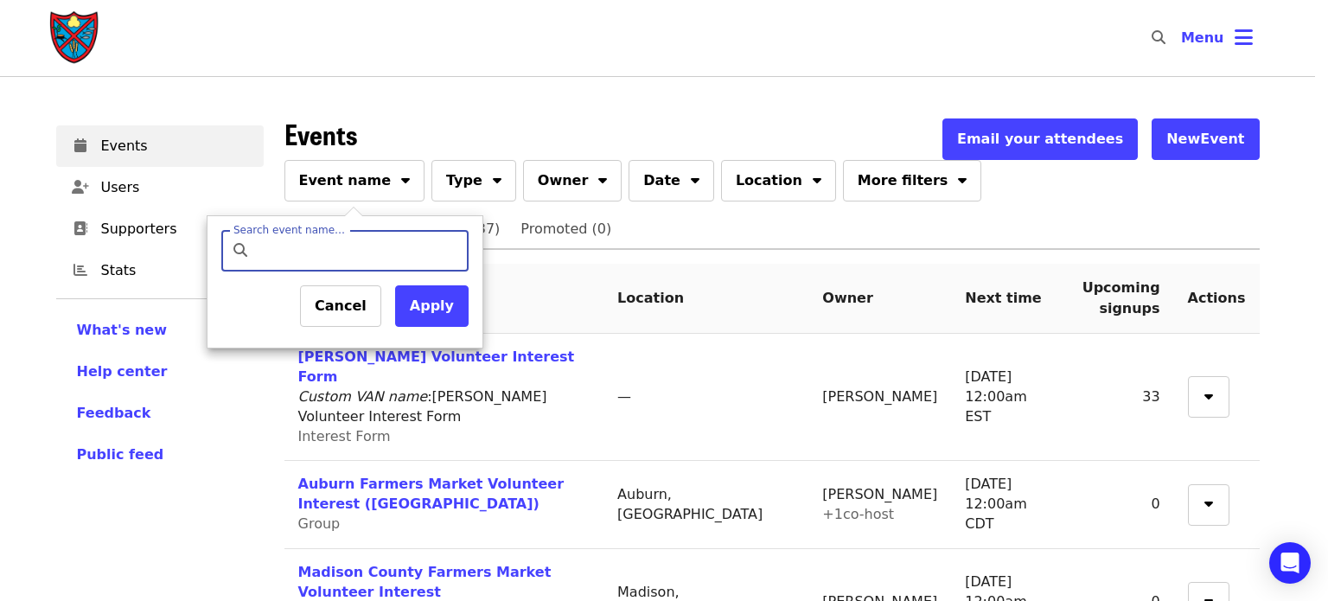
click at [339, 245] on input "Search event name…" at bounding box center [360, 250] width 204 height 41
type input "*******"
click at [432, 295] on button "Apply" at bounding box center [431, 305] width 73 height 41
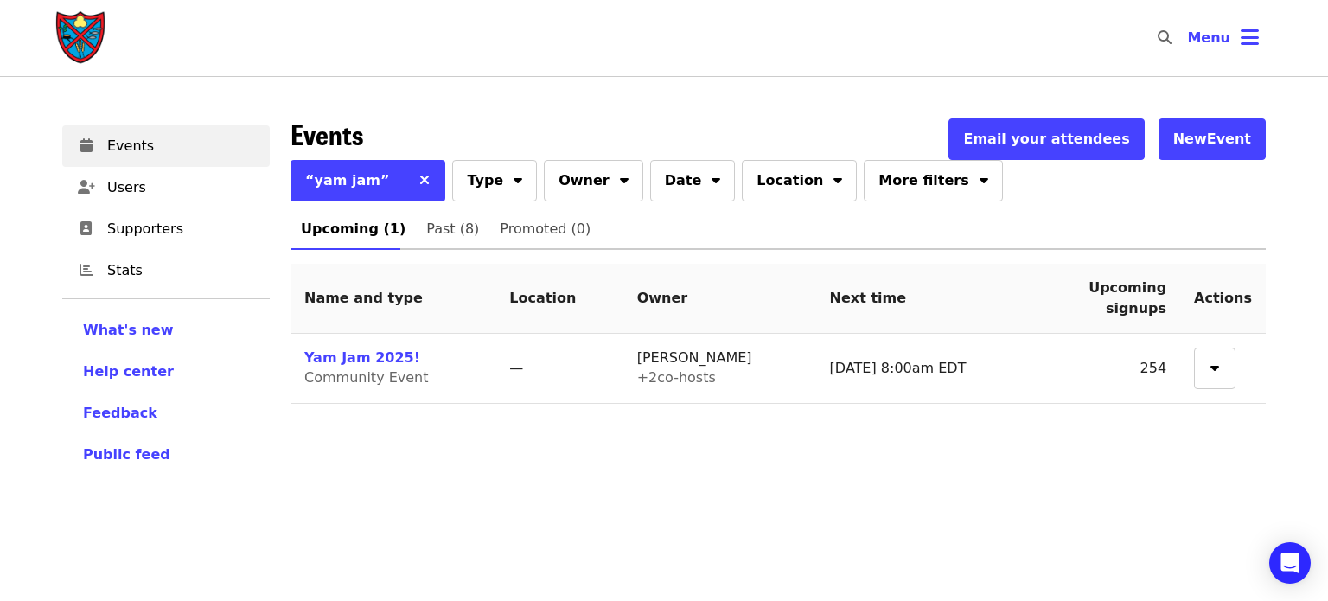
click at [353, 353] on link "Yam Jam 2025!" at bounding box center [362, 357] width 116 height 16
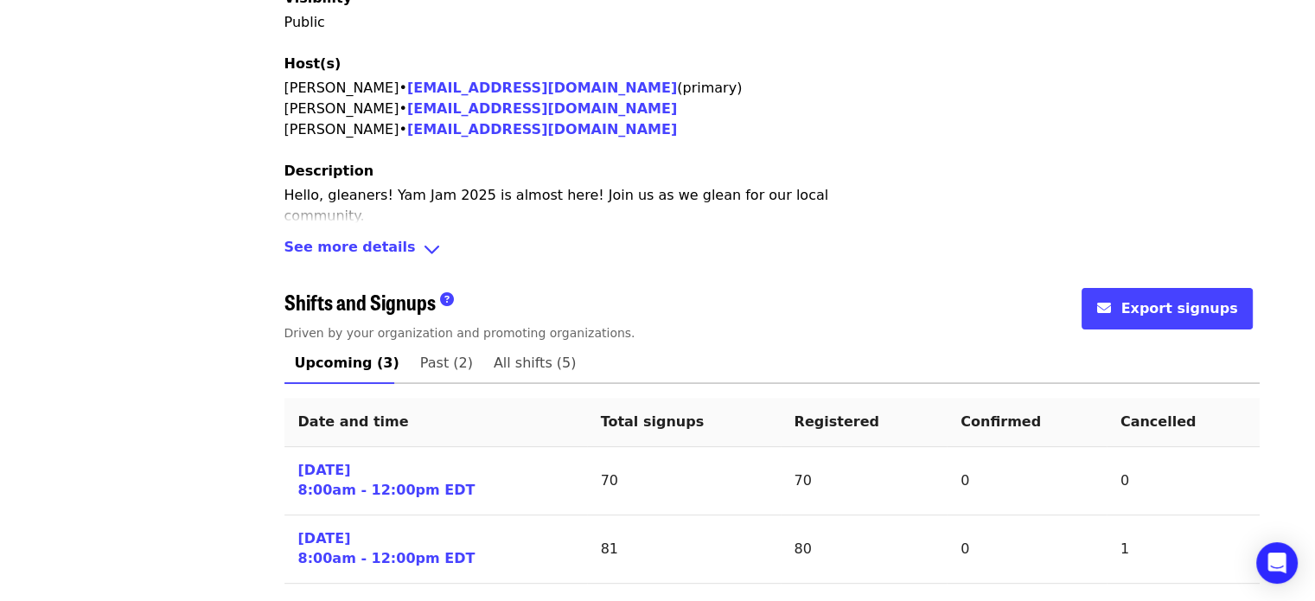
scroll to position [584, 0]
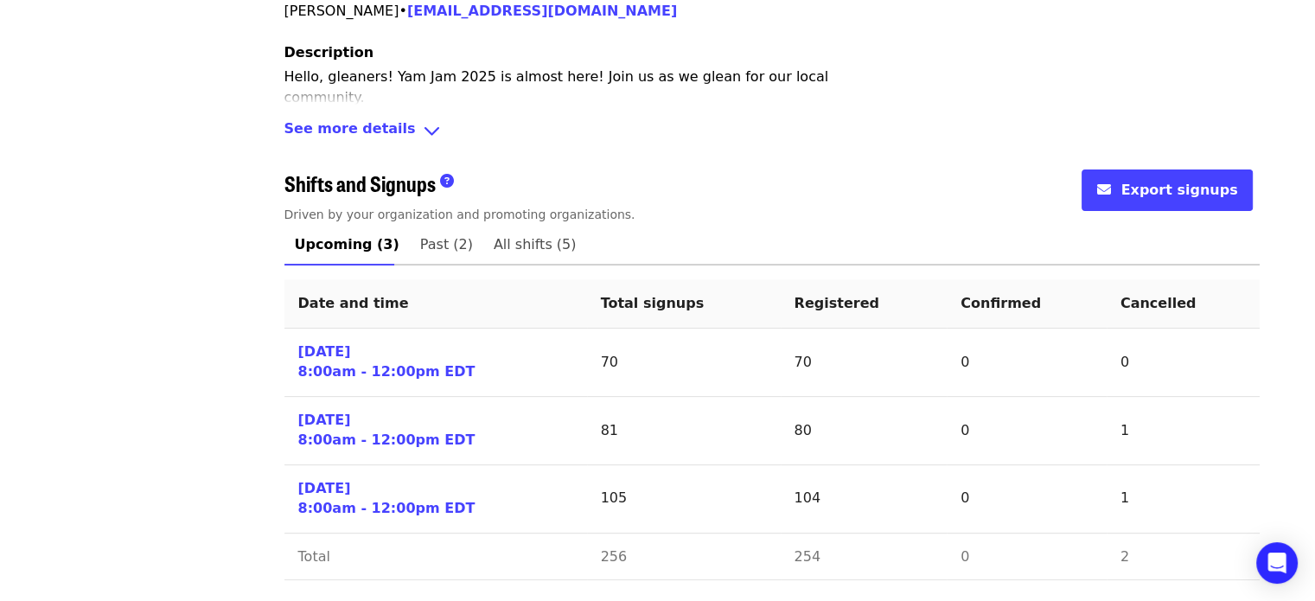
click at [347, 411] on link "Sat 10/25/25 8:00am - 12:00pm EDT" at bounding box center [386, 431] width 177 height 40
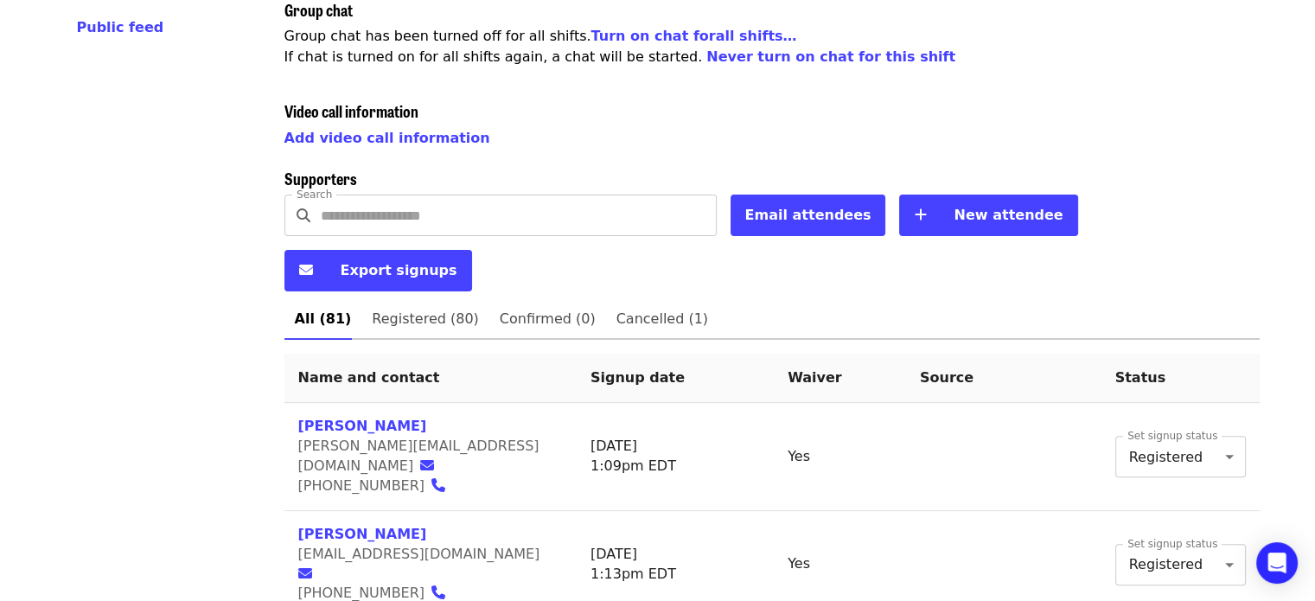
scroll to position [514, 0]
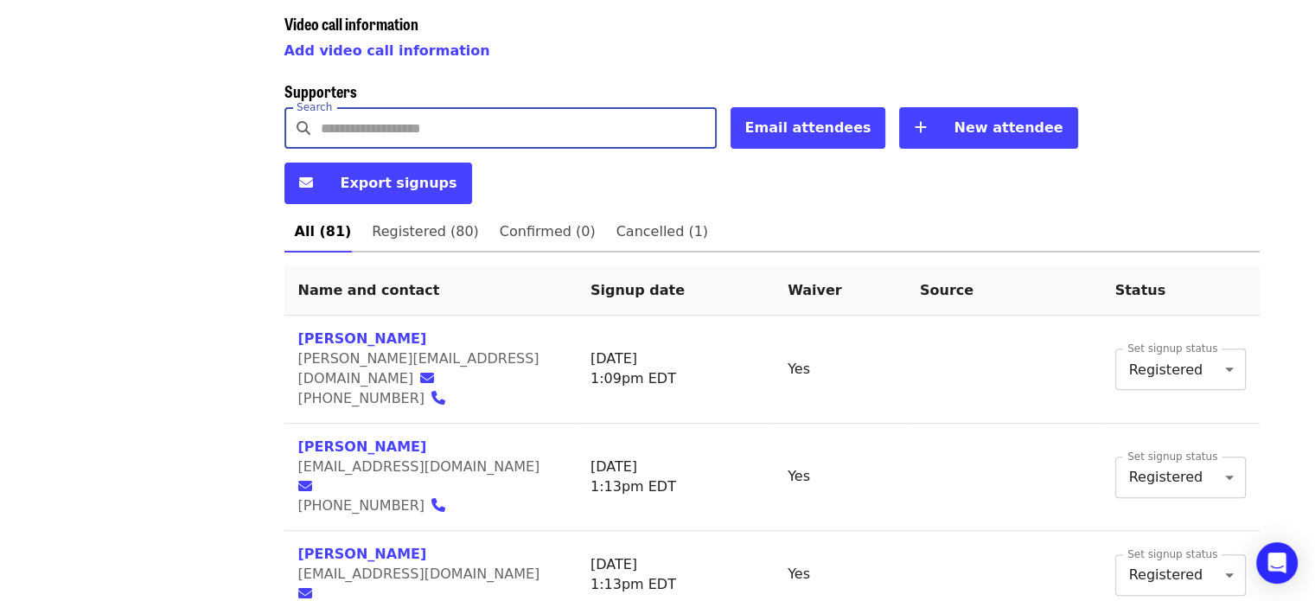
click at [596, 133] on input "Search" at bounding box center [519, 127] width 396 height 41
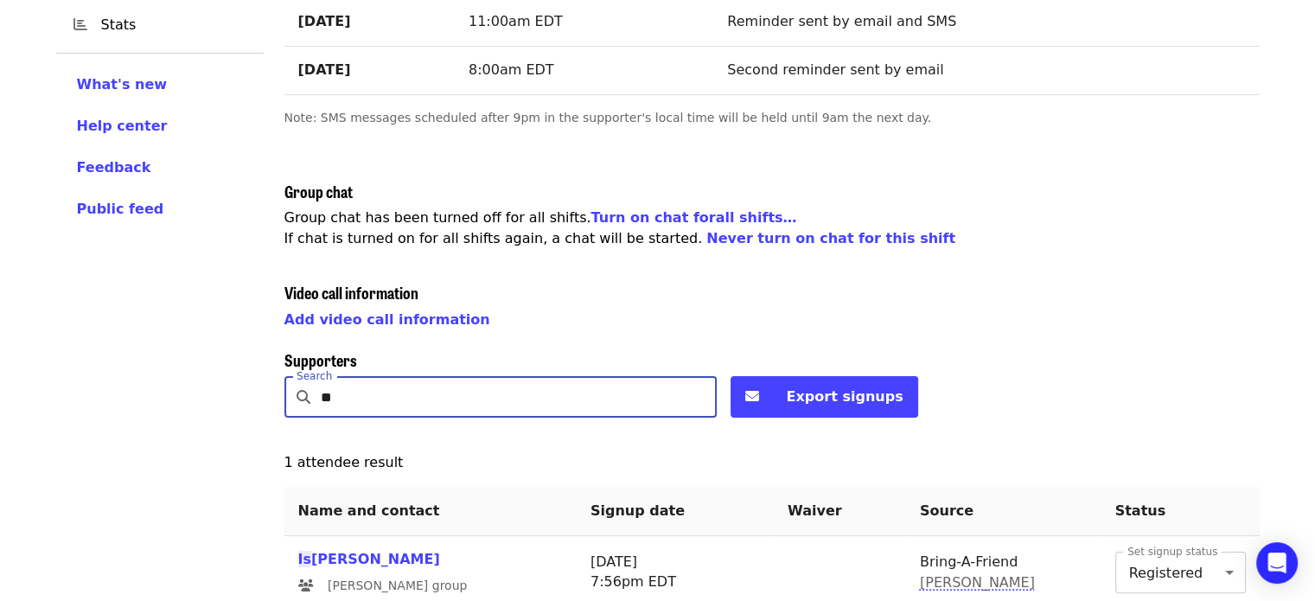
scroll to position [318, 0]
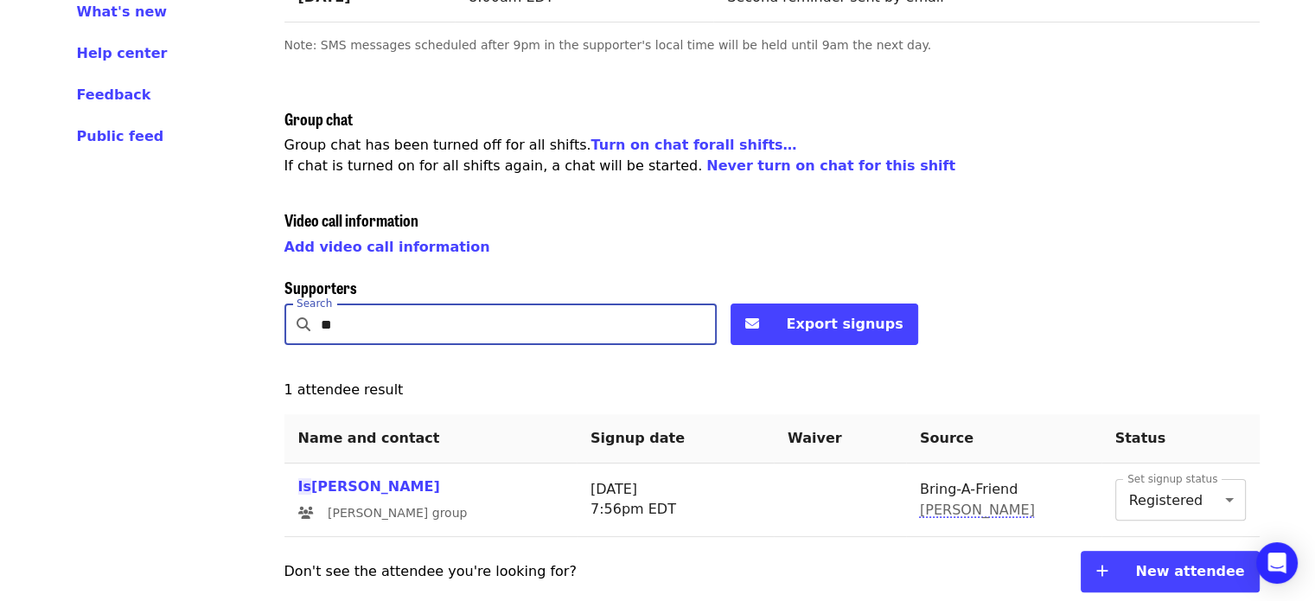
type input "*"
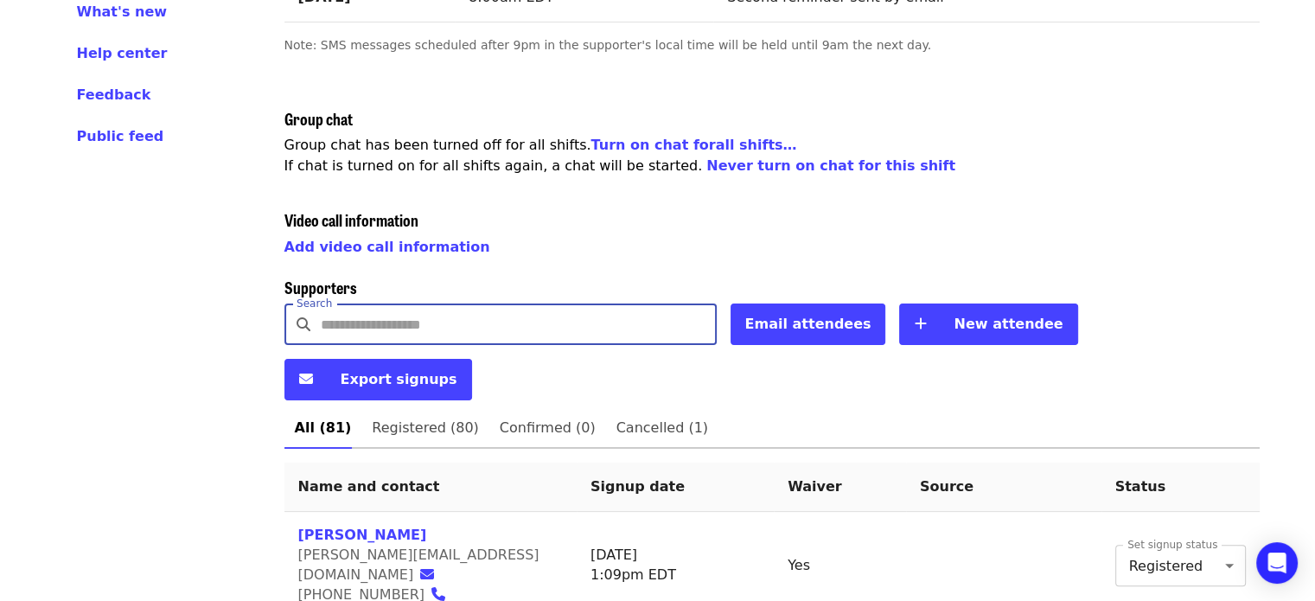
scroll to position [514, 0]
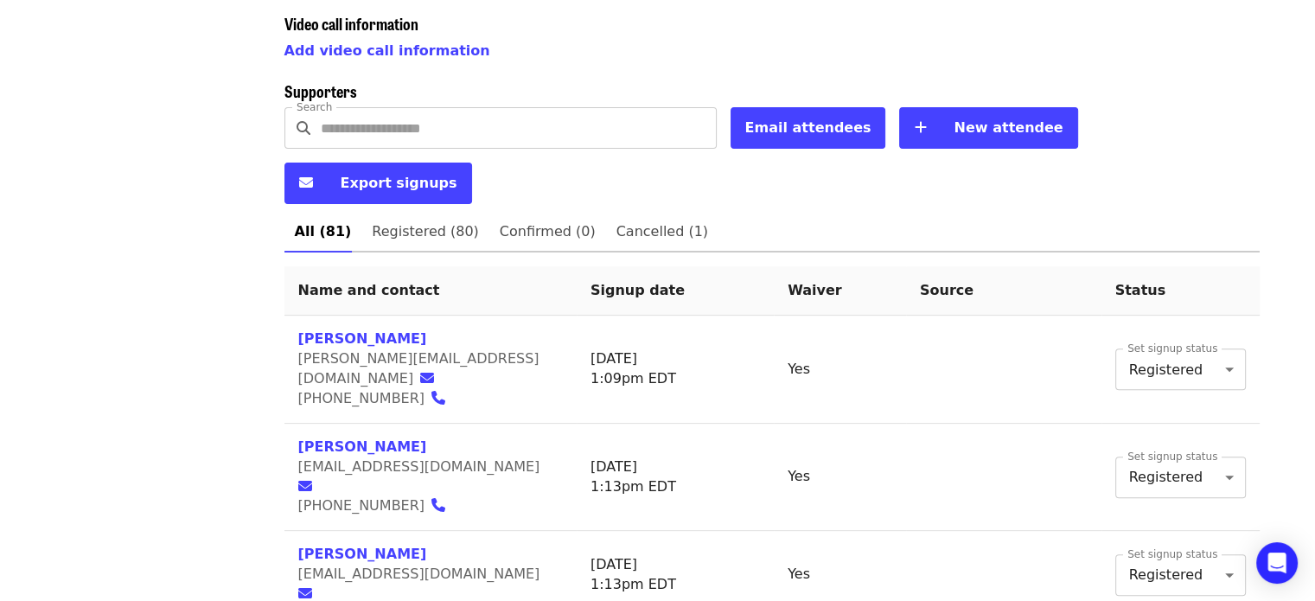
click at [457, 175] on span "Export signups" at bounding box center [399, 183] width 117 height 16
